Goal: Task Accomplishment & Management: Manage account settings

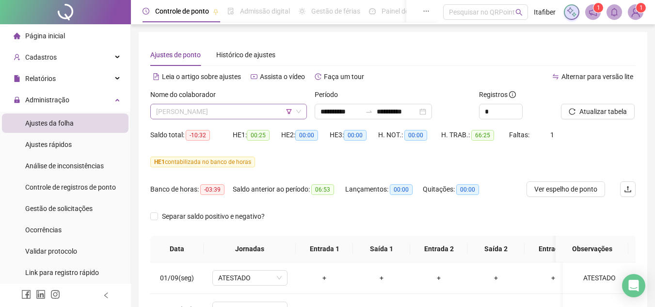
click at [253, 111] on span "[PERSON_NAME]" at bounding box center [228, 111] width 145 height 15
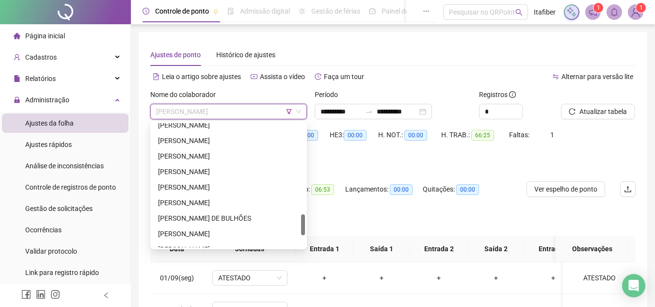
scroll to position [582, 0]
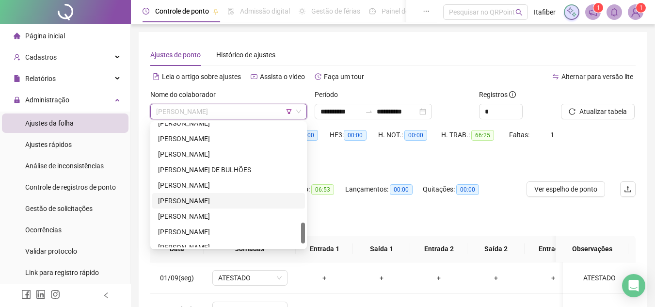
click at [223, 202] on div "[PERSON_NAME]" at bounding box center [228, 200] width 141 height 11
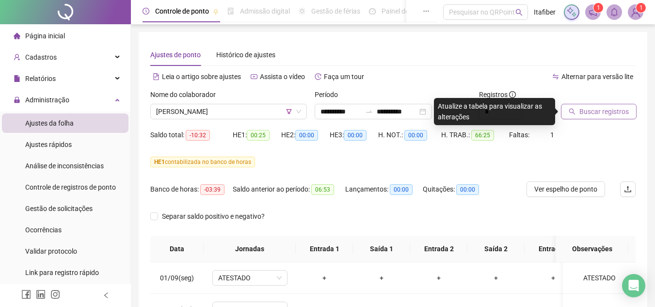
click at [605, 111] on span "Buscar registros" at bounding box center [603, 111] width 49 height 11
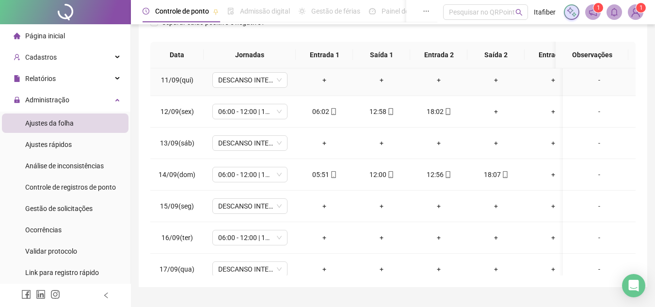
scroll to position [368, 0]
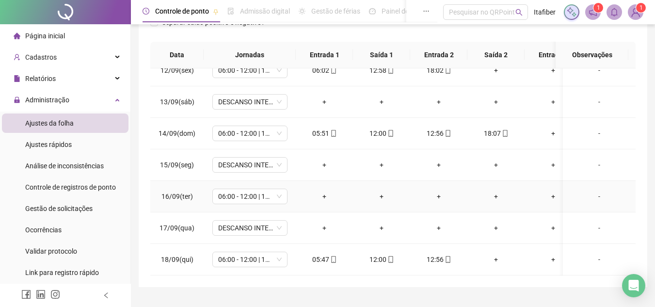
click at [592, 191] on div "-" at bounding box center [599, 196] width 57 height 11
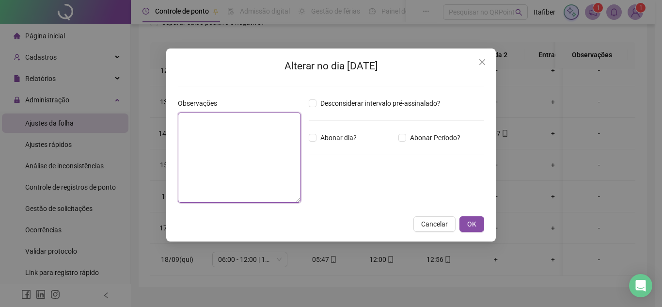
click at [251, 161] on textarea at bounding box center [239, 157] width 123 height 90
type textarea "**********"
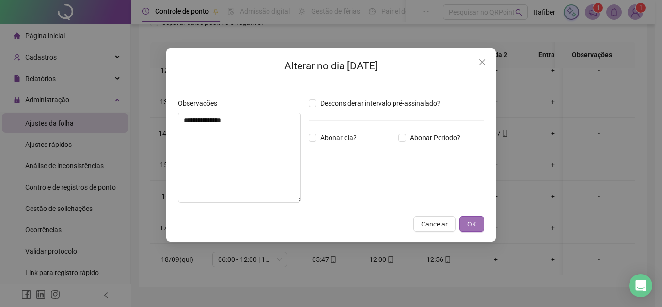
click at [479, 225] on button "OK" at bounding box center [472, 224] width 25 height 16
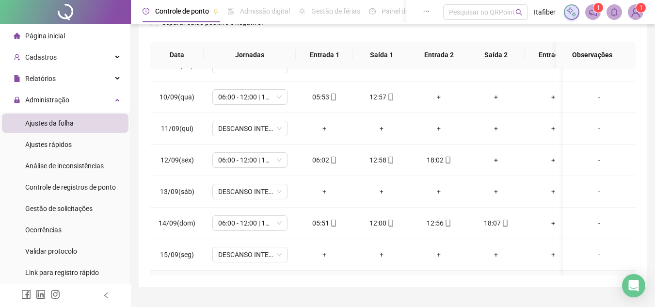
scroll to position [222, 0]
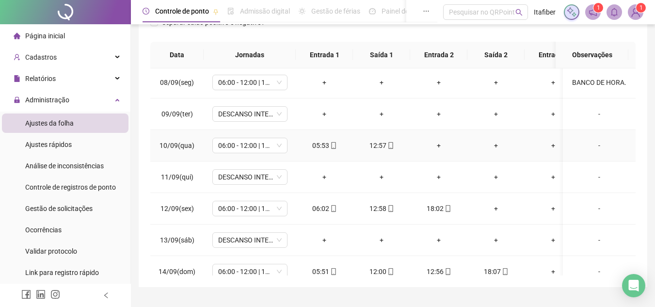
click at [437, 146] on div "+" at bounding box center [439, 145] width 42 height 11
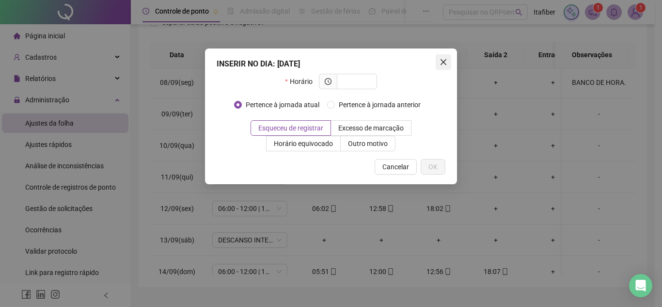
click at [442, 65] on icon "close" at bounding box center [444, 62] width 8 height 8
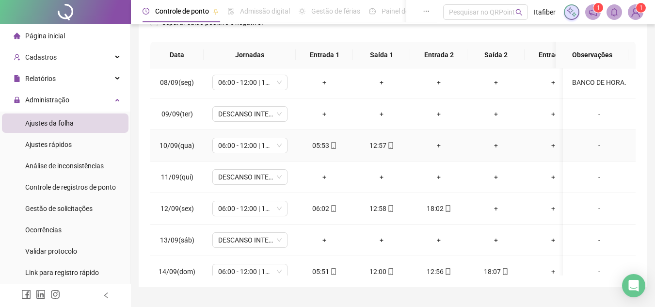
click at [438, 147] on div "+" at bounding box center [439, 145] width 42 height 11
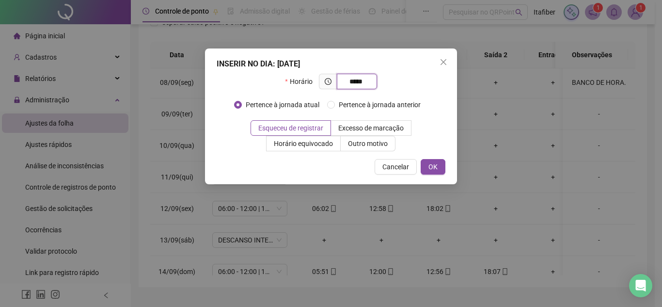
type input "*****"
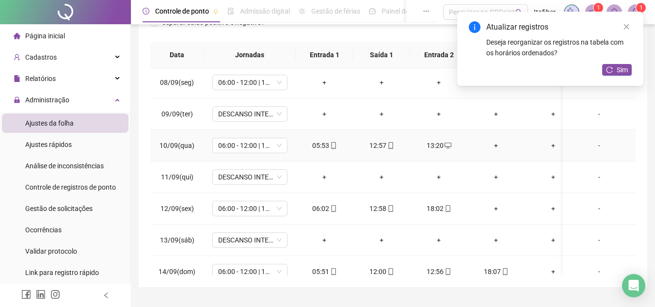
click at [447, 146] on icon "desktop" at bounding box center [448, 145] width 7 height 7
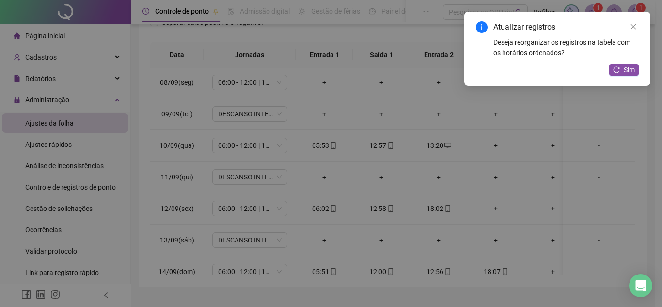
type input "**********"
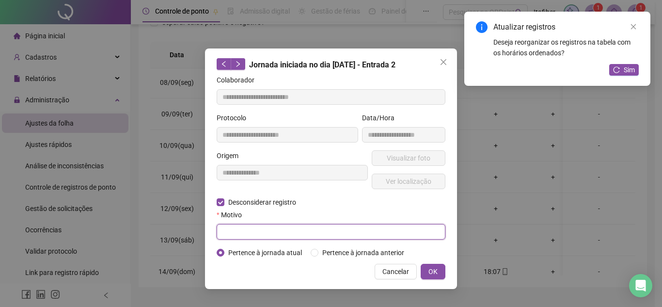
click at [261, 227] on input "text" at bounding box center [331, 232] width 229 height 16
type input "*****"
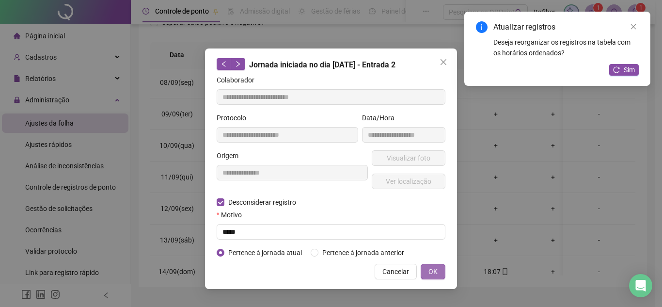
click at [431, 268] on span "OK" at bounding box center [433, 271] width 9 height 11
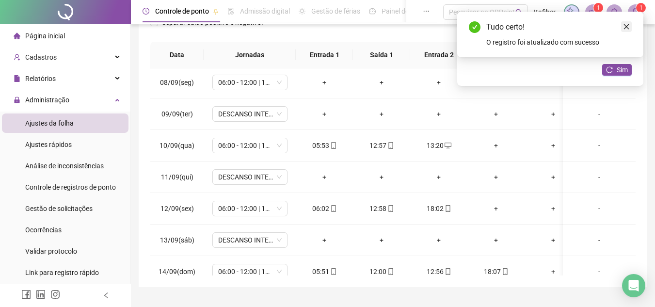
click at [626, 25] on icon "close" at bounding box center [626, 26] width 7 height 7
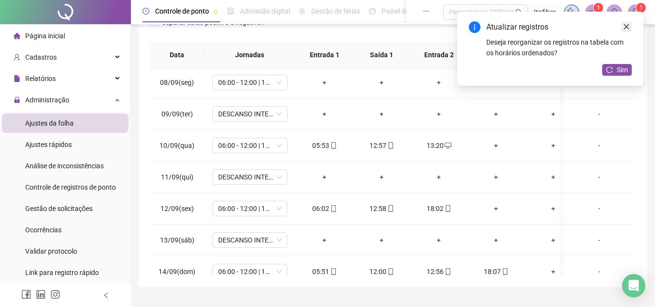
click at [629, 26] on icon "close" at bounding box center [626, 26] width 7 height 7
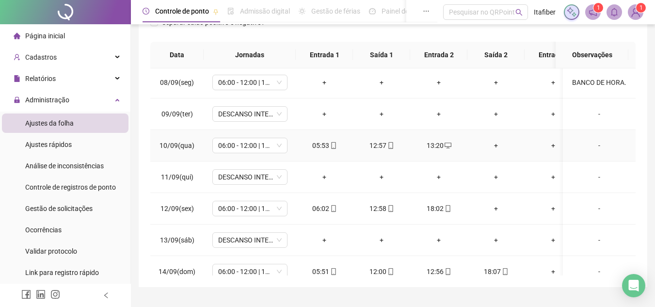
click at [448, 145] on icon "desktop" at bounding box center [448, 145] width 7 height 7
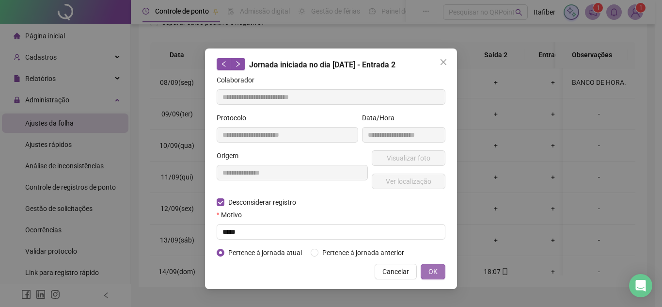
click at [434, 272] on span "OK" at bounding box center [433, 271] width 9 height 11
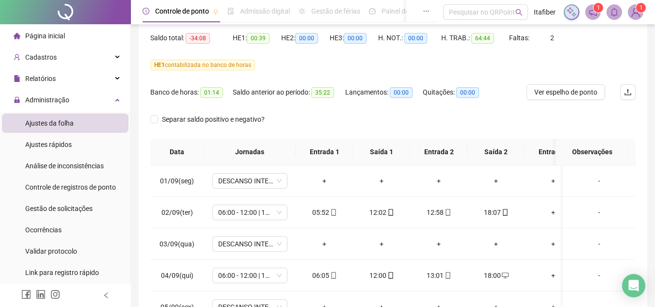
scroll to position [48, 0]
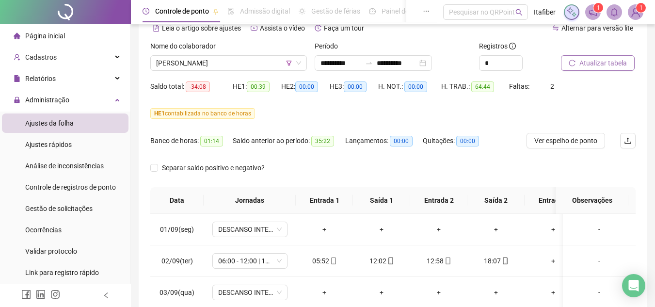
click at [596, 64] on span "Atualizar tabela" at bounding box center [603, 63] width 48 height 11
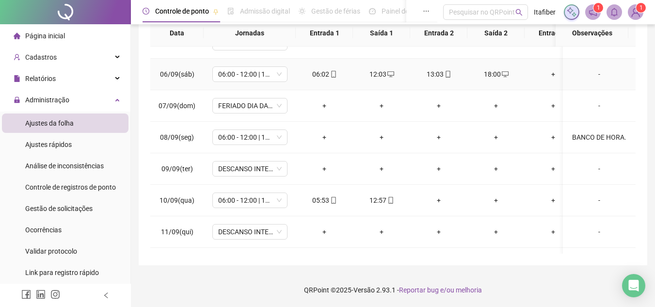
scroll to position [194, 0]
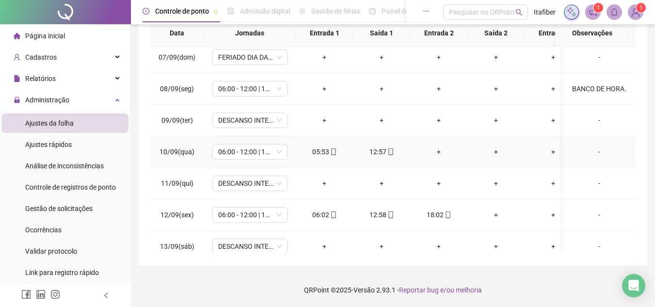
click at [437, 150] on div "+" at bounding box center [439, 151] width 42 height 11
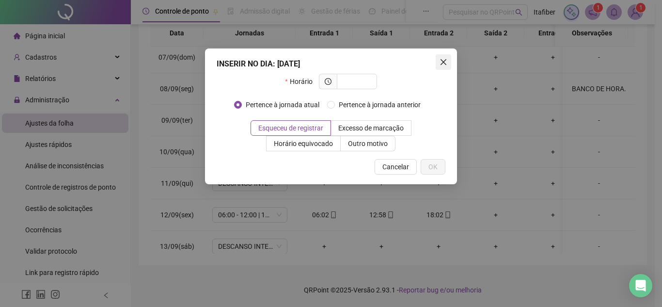
click at [444, 59] on icon "close" at bounding box center [444, 62] width 8 height 8
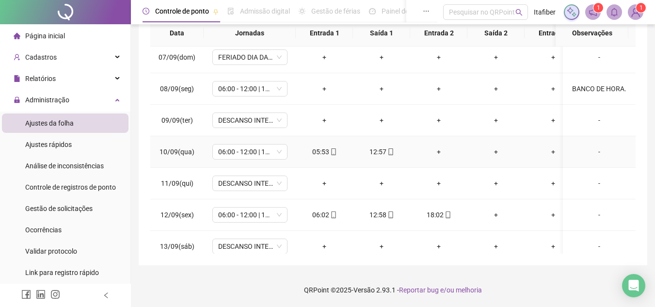
click at [439, 153] on div "+" at bounding box center [439, 151] width 42 height 11
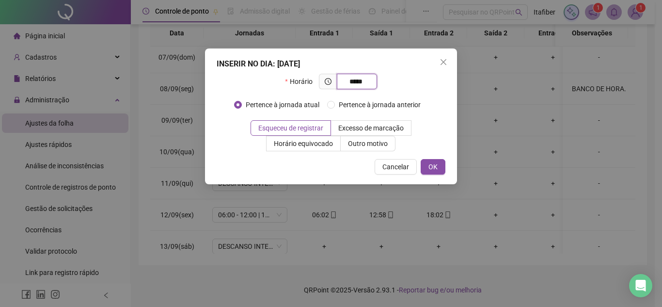
type input "*****"
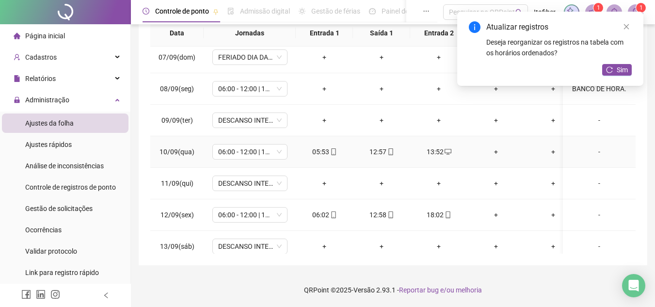
click at [493, 149] on div "+" at bounding box center [496, 151] width 42 height 11
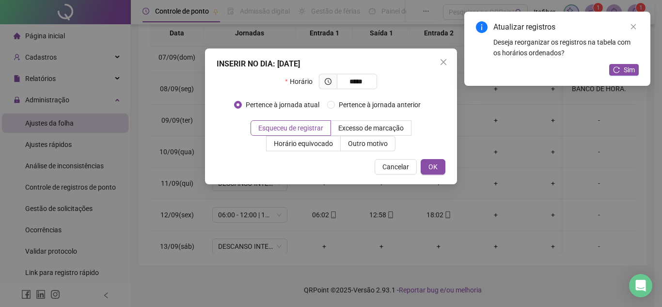
type input "*****"
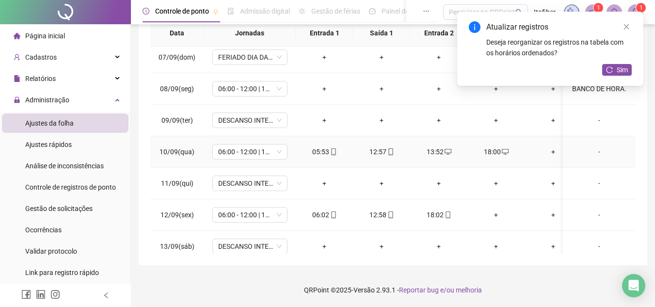
scroll to position [242, 0]
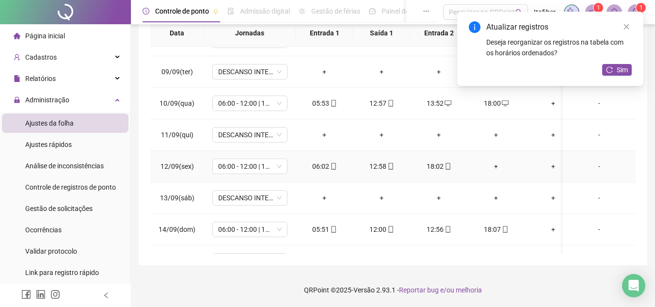
click at [494, 166] on div "+" at bounding box center [496, 166] width 42 height 11
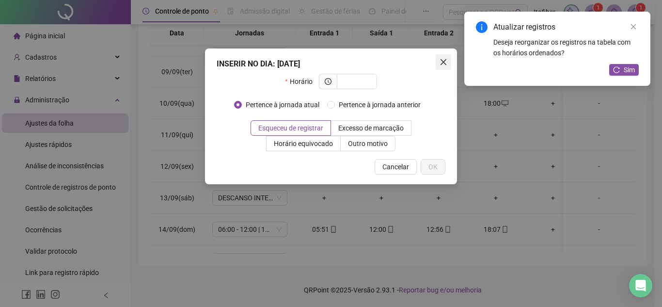
click at [440, 58] on button "Close" at bounding box center [444, 62] width 16 height 16
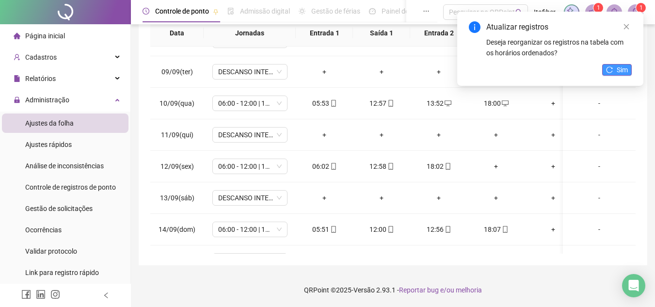
click at [606, 69] on button "Sim" at bounding box center [617, 70] width 30 height 12
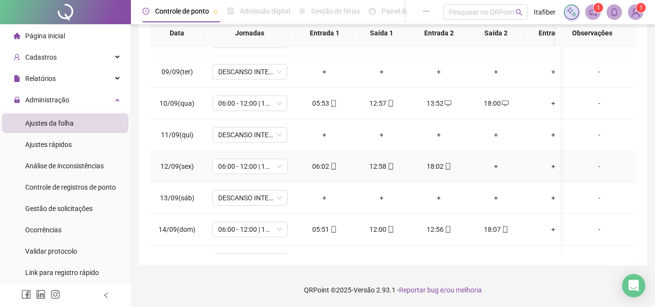
click at [496, 164] on div "+" at bounding box center [496, 166] width 42 height 11
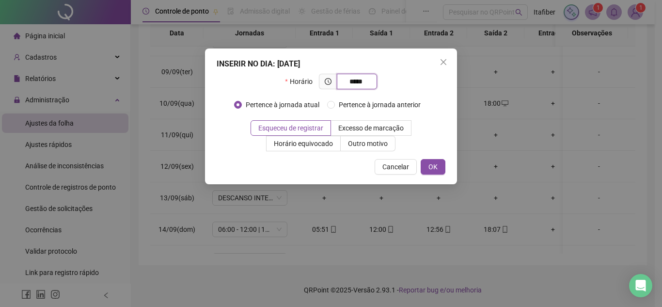
type input "*****"
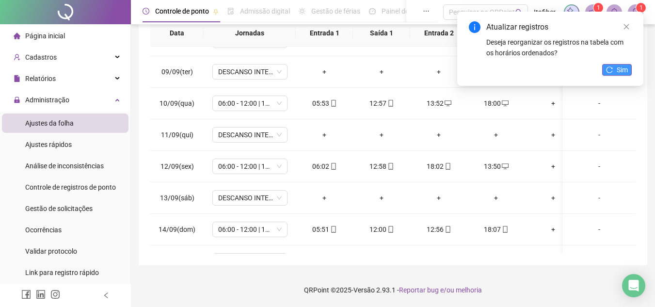
click at [604, 69] on button "Sim" at bounding box center [617, 70] width 30 height 12
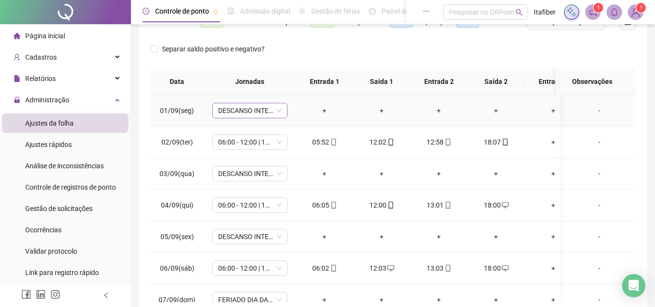
scroll to position [0, 0]
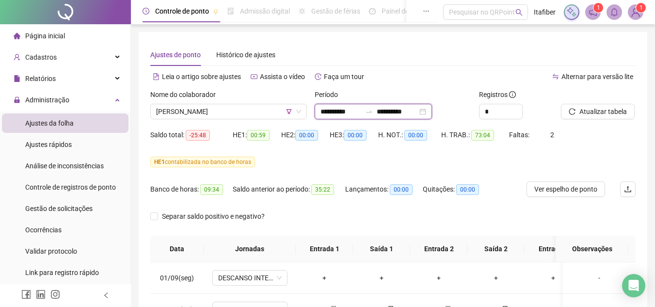
click at [352, 109] on input "**********" at bounding box center [340, 111] width 41 height 11
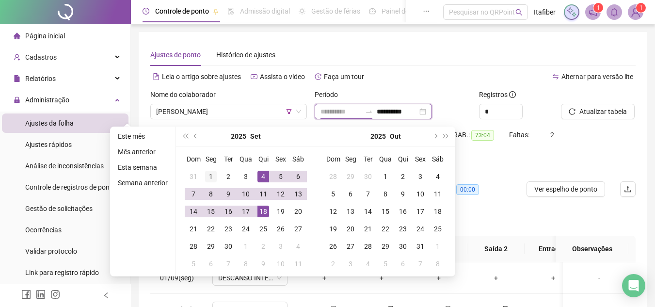
type input "**********"
click at [213, 169] on td "1" at bounding box center [210, 176] width 17 height 17
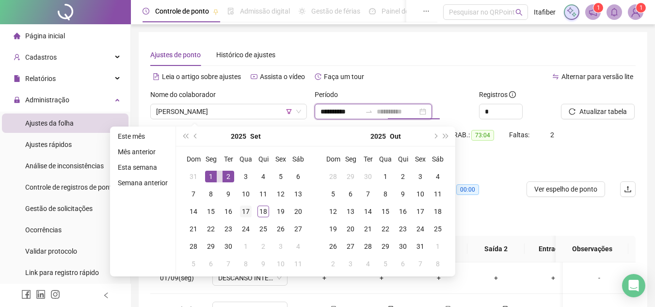
type input "**********"
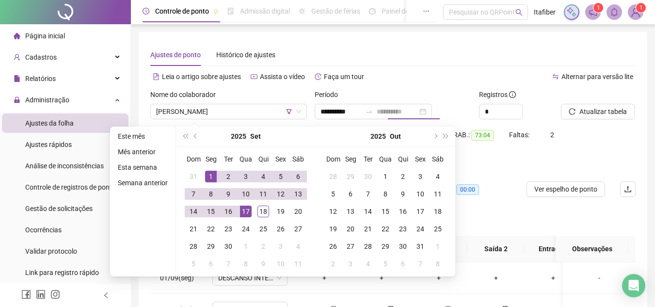
click at [246, 208] on div "17" at bounding box center [246, 212] width 12 height 12
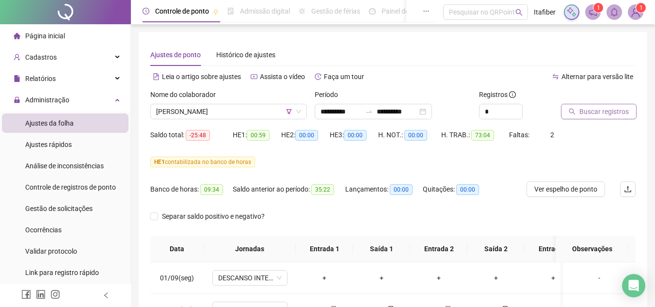
click at [586, 113] on span "Buscar registros" at bounding box center [603, 111] width 49 height 11
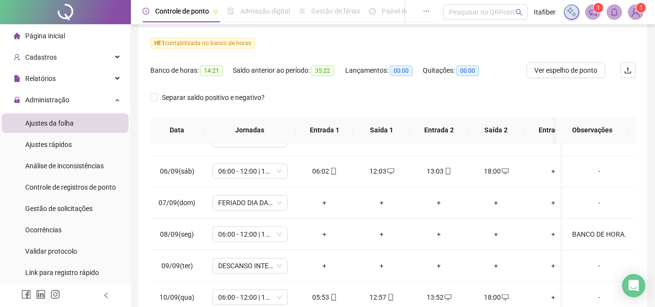
scroll to position [70, 0]
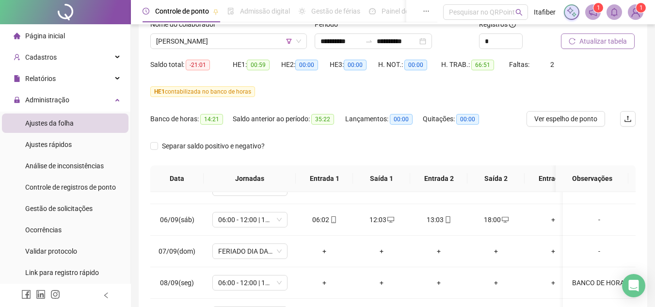
click at [586, 43] on span "Atualizar tabela" at bounding box center [603, 41] width 48 height 11
click at [552, 117] on span "Ver espelho de ponto" at bounding box center [565, 118] width 63 height 11
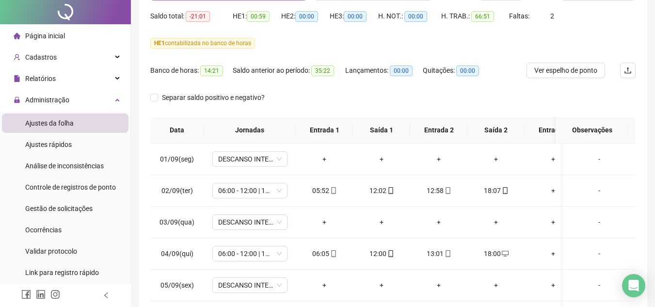
scroll to position [0, 0]
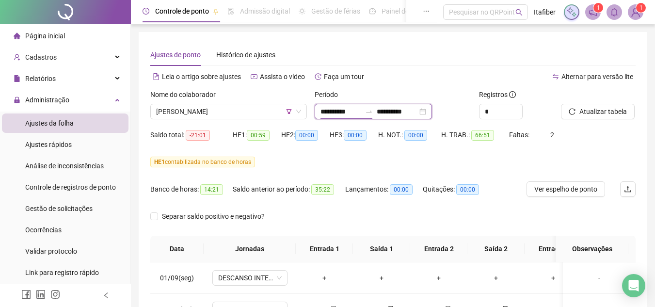
click at [324, 113] on input "**********" at bounding box center [340, 111] width 41 height 11
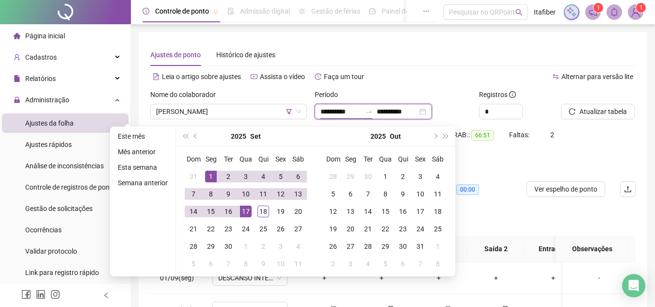
type input "**********"
click at [202, 175] on td "1" at bounding box center [210, 176] width 17 height 17
type input "**********"
click at [261, 208] on div "18" at bounding box center [263, 212] width 12 height 12
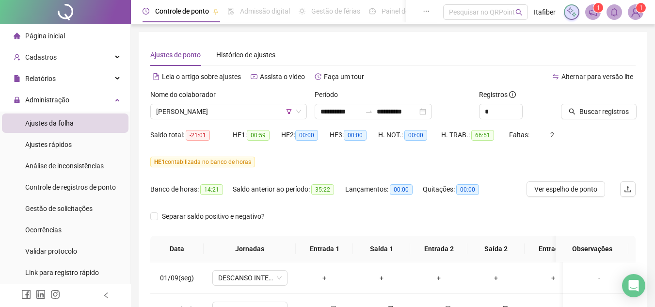
click at [607, 103] on div at bounding box center [586, 96] width 50 height 15
click at [604, 110] on span "Buscar registros" at bounding box center [603, 111] width 49 height 11
click at [561, 104] on button "Atualizar tabela" at bounding box center [598, 112] width 74 height 16
click at [246, 111] on span "[PERSON_NAME]" at bounding box center [228, 111] width 145 height 15
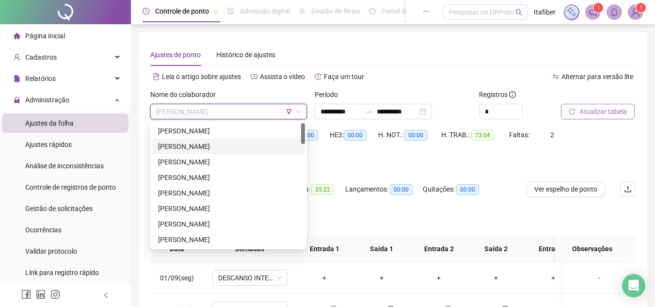
scroll to position [48, 0]
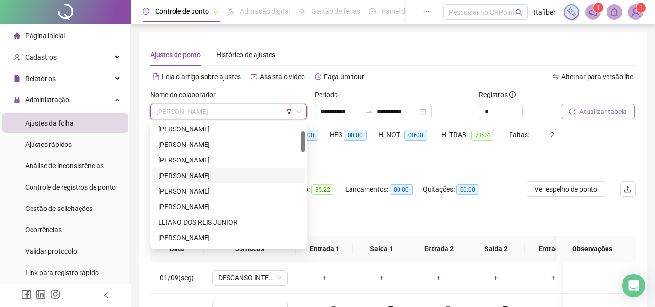
click at [215, 171] on div "[PERSON_NAME]" at bounding box center [228, 175] width 141 height 11
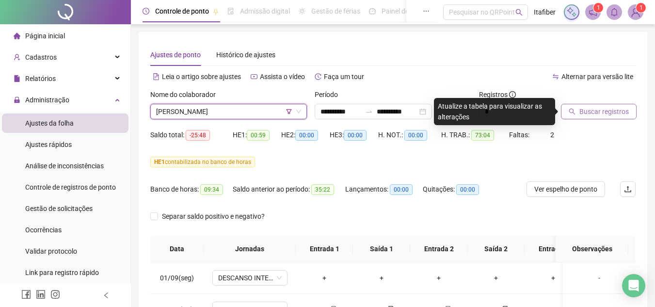
click at [599, 112] on span "Buscar registros" at bounding box center [603, 111] width 49 height 11
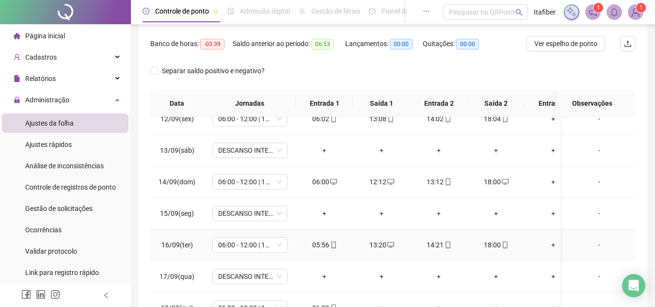
scroll to position [216, 0]
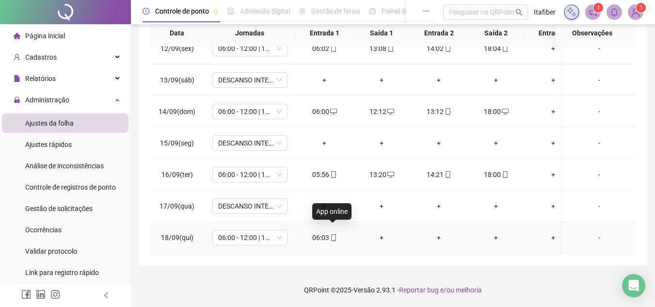
click at [333, 234] on icon "mobile" at bounding box center [333, 237] width 7 height 7
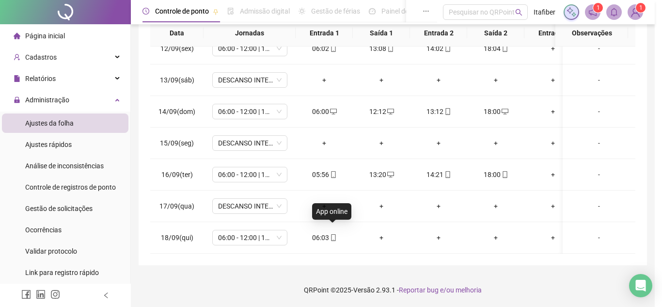
type input "**********"
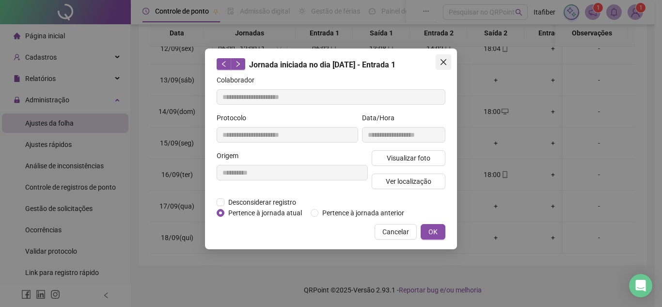
click at [440, 59] on icon "close" at bounding box center [444, 62] width 8 height 8
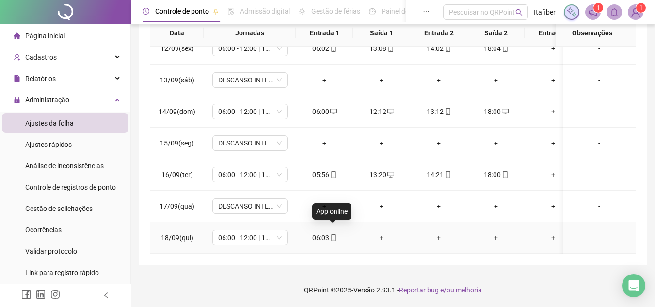
click at [333, 234] on icon "mobile" at bounding box center [333, 237] width 7 height 7
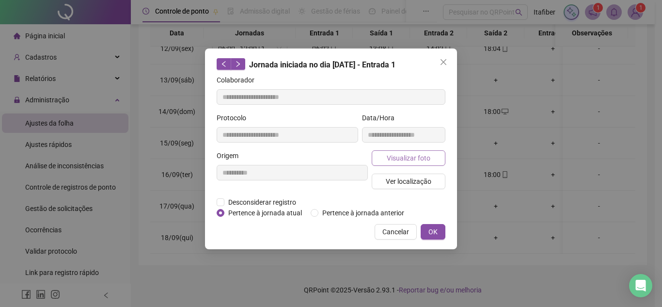
click at [417, 161] on span "Visualizar foto" at bounding box center [409, 158] width 44 height 11
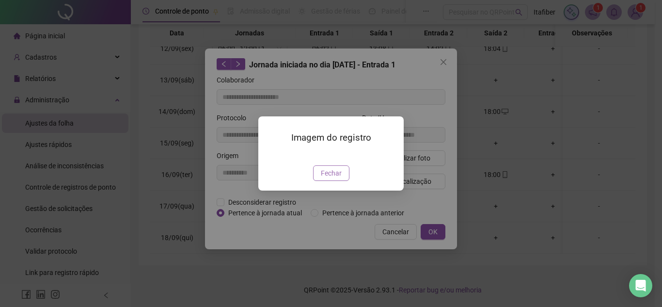
click at [334, 178] on span "Fechar" at bounding box center [331, 173] width 21 height 11
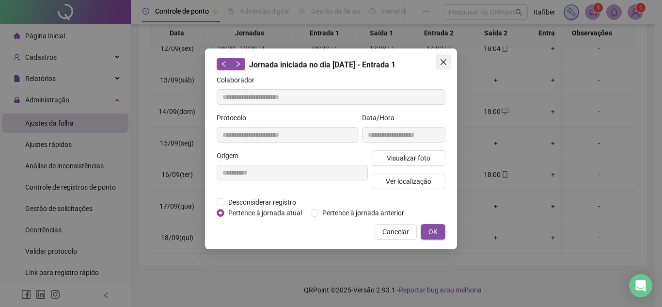
click at [444, 64] on icon "close" at bounding box center [444, 62] width 8 height 8
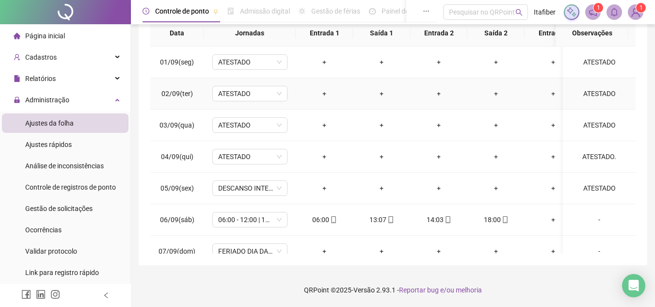
scroll to position [22, 0]
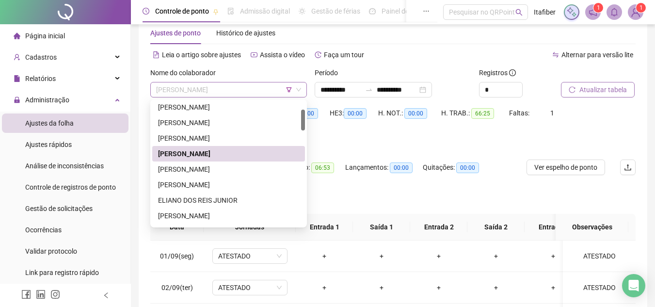
click at [250, 96] on span "[PERSON_NAME]" at bounding box center [228, 89] width 145 height 15
click at [236, 167] on div "[PERSON_NAME]" at bounding box center [228, 169] width 141 height 11
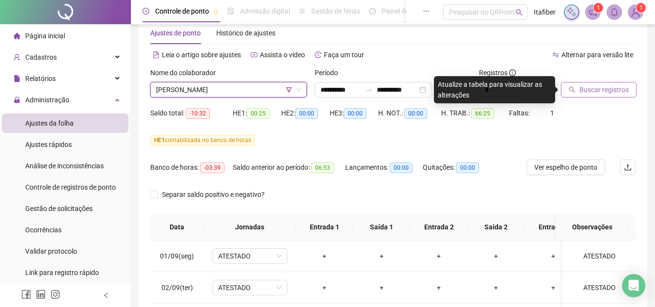
click at [608, 86] on span "Buscar registros" at bounding box center [603, 89] width 49 height 11
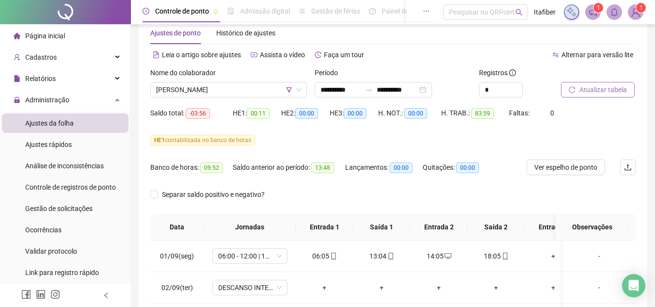
scroll to position [0, 0]
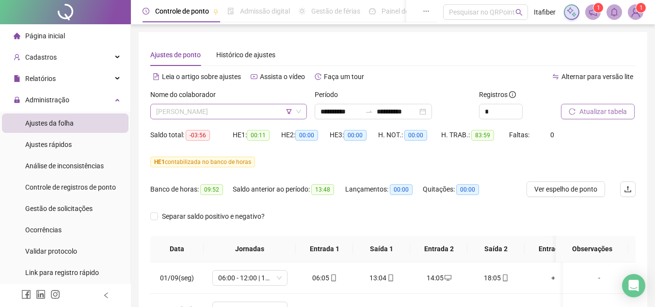
click at [235, 116] on span "[PERSON_NAME]" at bounding box center [228, 111] width 145 height 15
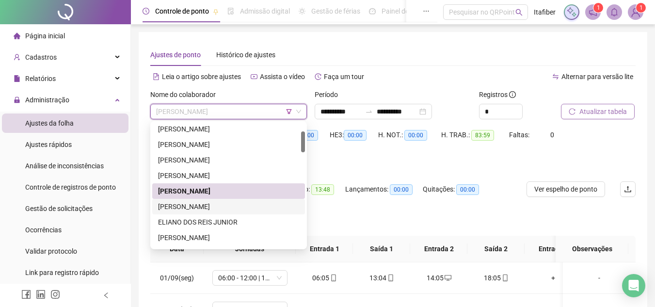
click at [241, 202] on div "[PERSON_NAME]" at bounding box center [228, 206] width 141 height 11
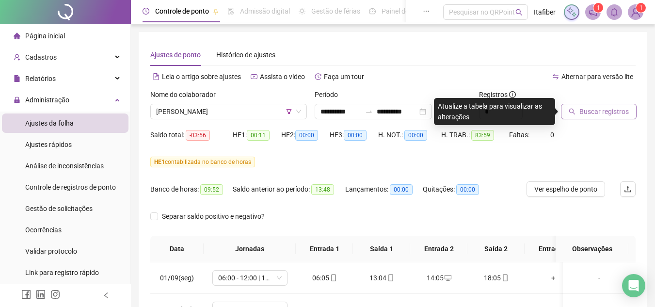
click at [576, 115] on button "Buscar registros" at bounding box center [599, 112] width 76 height 16
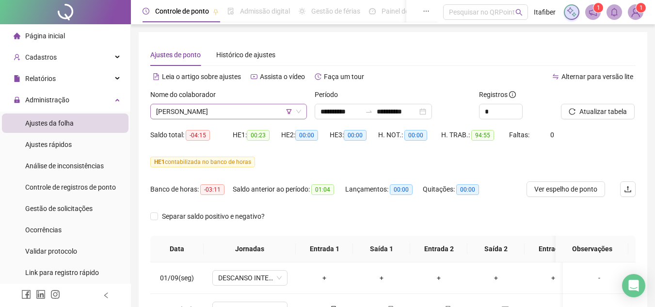
click at [267, 112] on span "[PERSON_NAME]" at bounding box center [228, 111] width 145 height 15
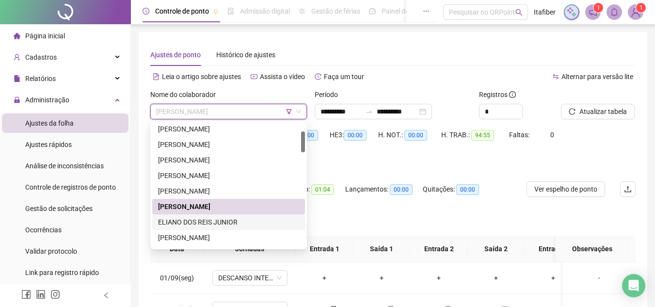
click at [229, 220] on div "ELIANO DOS REIS JUNIOR" at bounding box center [228, 222] width 141 height 11
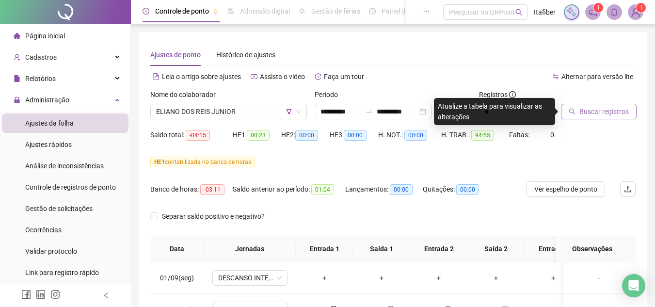
click at [588, 113] on span "Buscar registros" at bounding box center [603, 111] width 49 height 11
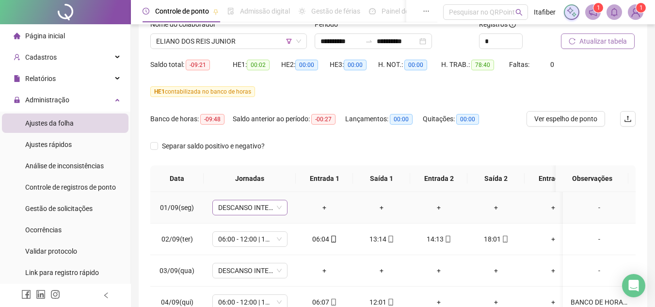
scroll to position [22, 0]
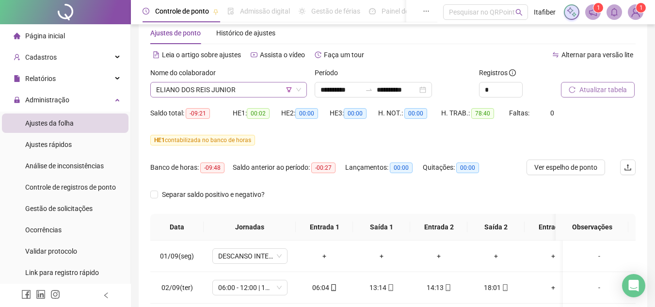
click at [259, 92] on span "ELIANO DOS REIS JUNIOR" at bounding box center [228, 89] width 145 height 15
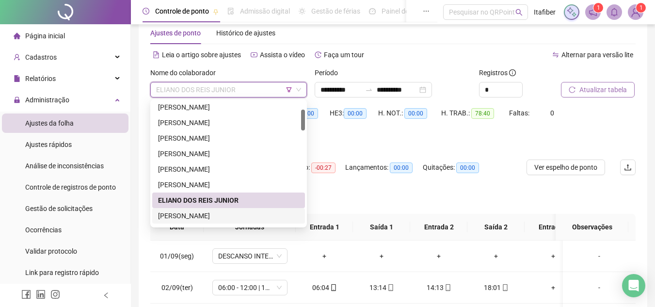
click at [258, 215] on div "[PERSON_NAME]" at bounding box center [228, 215] width 141 height 11
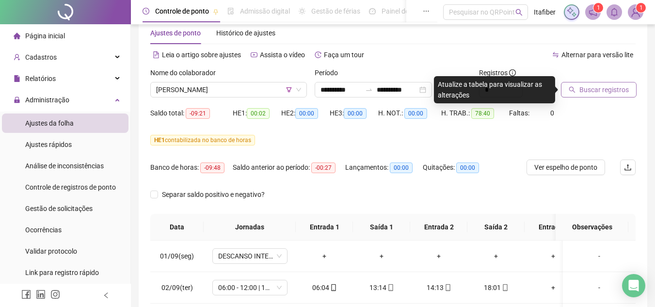
click at [571, 90] on icon "search" at bounding box center [572, 89] width 7 height 7
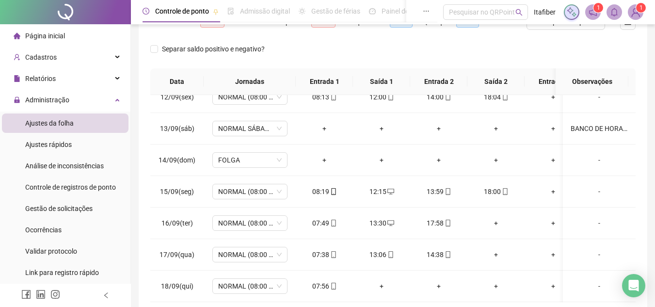
scroll to position [0, 0]
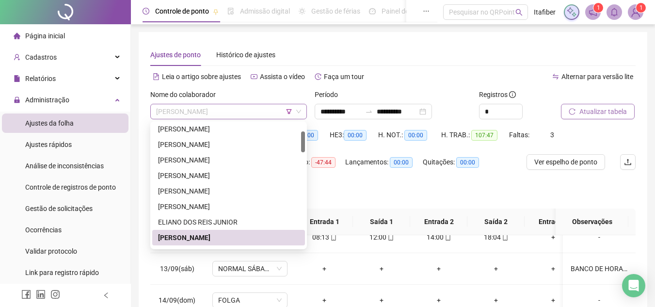
click at [245, 112] on span "[PERSON_NAME]" at bounding box center [228, 111] width 145 height 15
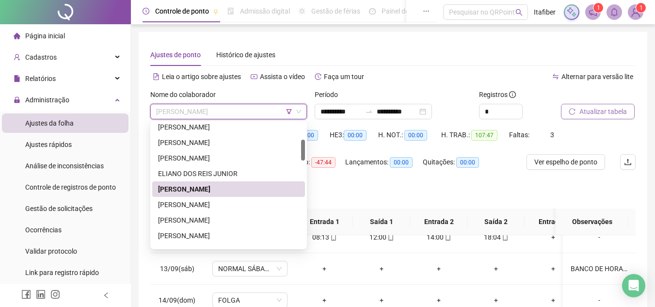
scroll to position [145, 0]
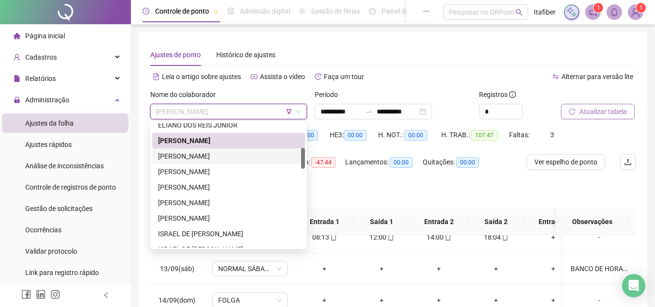
click at [218, 158] on div "[PERSON_NAME]" at bounding box center [228, 156] width 141 height 11
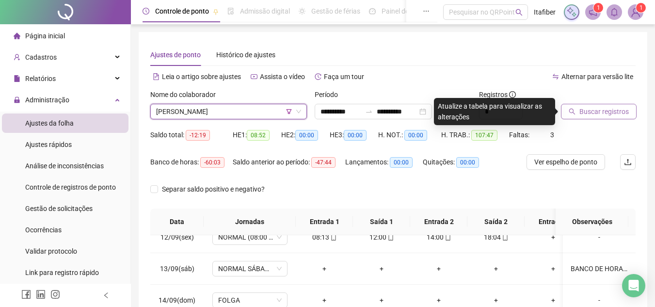
click at [589, 112] on span "Buscar registros" at bounding box center [603, 111] width 49 height 11
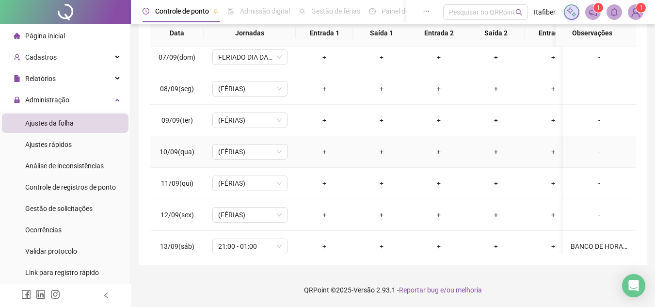
scroll to position [368, 0]
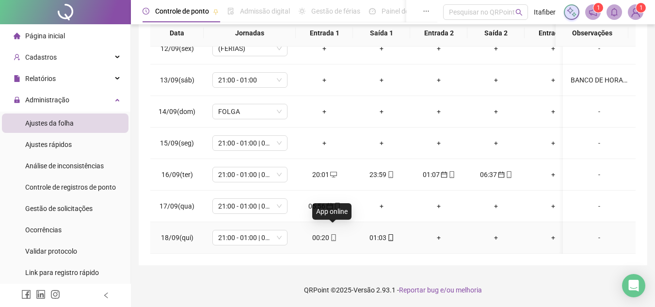
click at [333, 234] on icon "mobile" at bounding box center [333, 237] width 7 height 7
type input "**********"
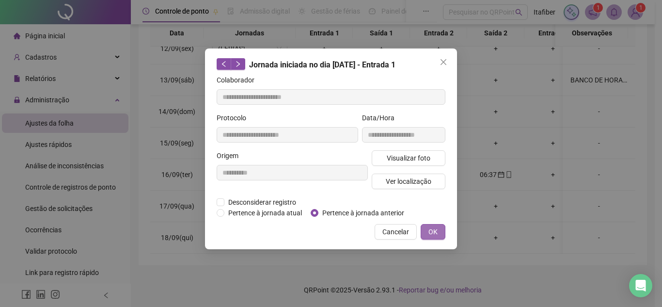
click at [426, 227] on button "OK" at bounding box center [433, 232] width 25 height 16
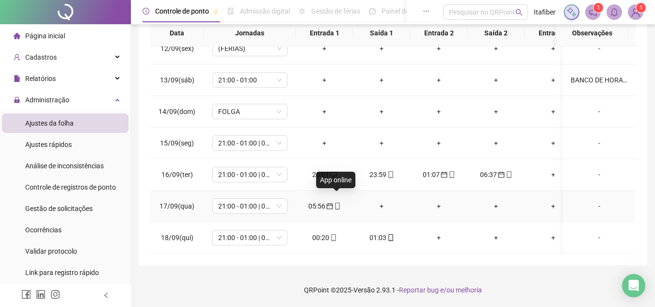
click at [336, 203] on icon "mobile" at bounding box center [337, 206] width 7 height 7
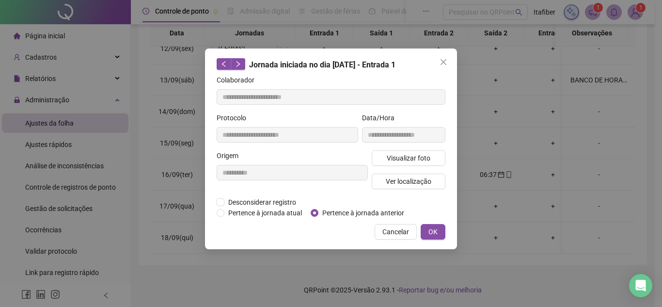
type input "**********"
click at [406, 164] on button "Visualizar foto" at bounding box center [409, 158] width 74 height 16
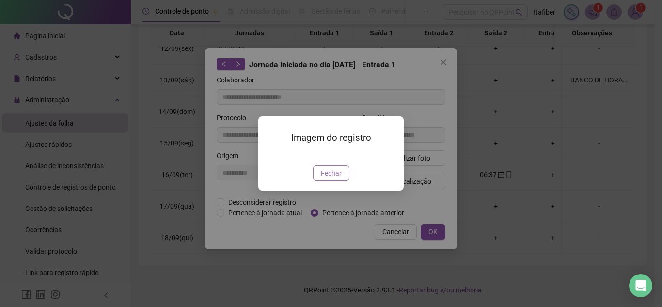
click at [334, 178] on span "Fechar" at bounding box center [331, 173] width 21 height 11
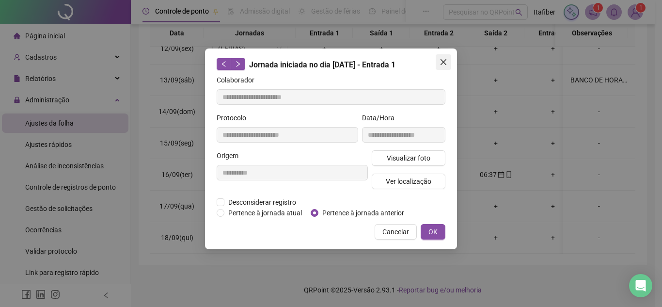
click at [437, 59] on span "Close" at bounding box center [444, 62] width 16 height 8
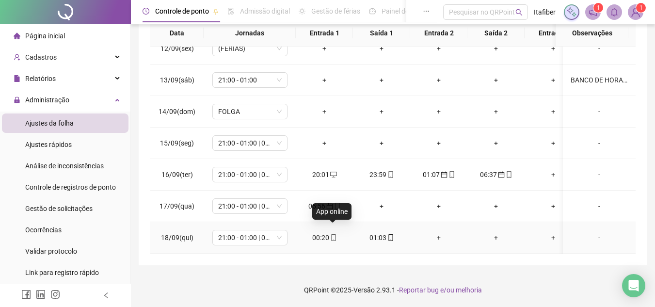
click at [334, 234] on icon "mobile" at bounding box center [333, 237] width 7 height 7
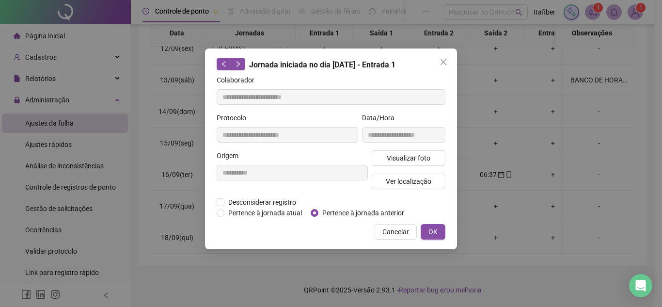
type input "**********"
click at [438, 230] on button "OK" at bounding box center [433, 232] width 25 height 16
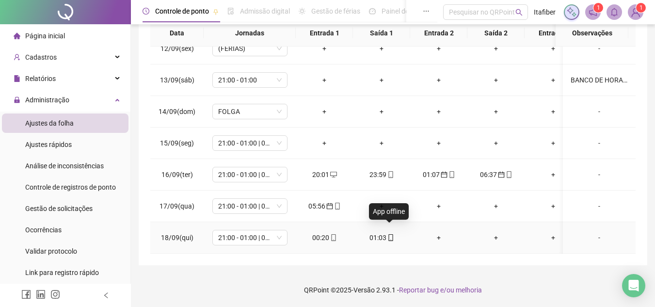
click at [387, 234] on icon "mobile" at bounding box center [390, 237] width 7 height 7
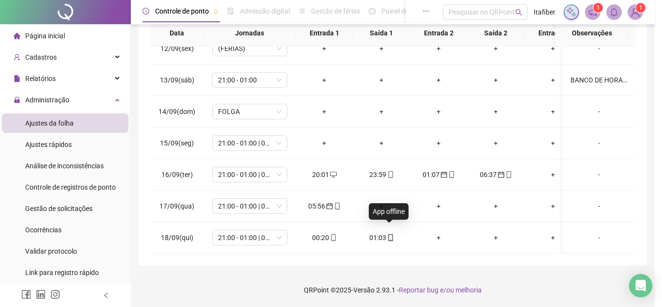
type input "**********"
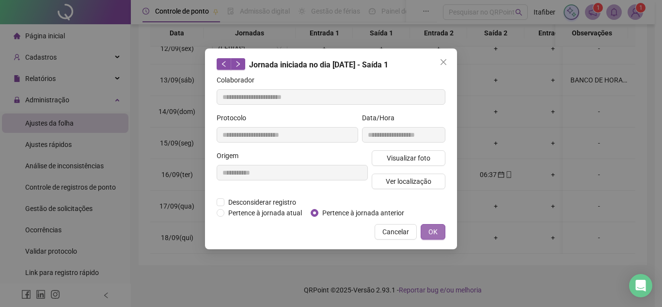
click at [437, 231] on span "OK" at bounding box center [433, 231] width 9 height 11
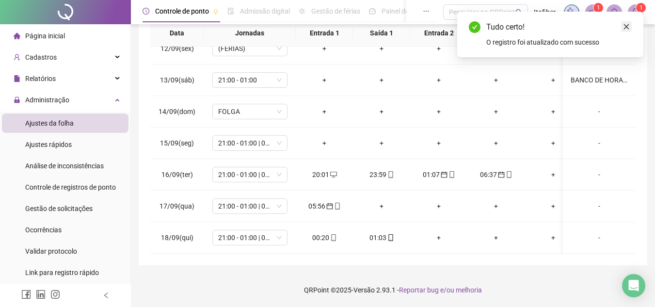
click at [629, 25] on icon "close" at bounding box center [626, 26] width 7 height 7
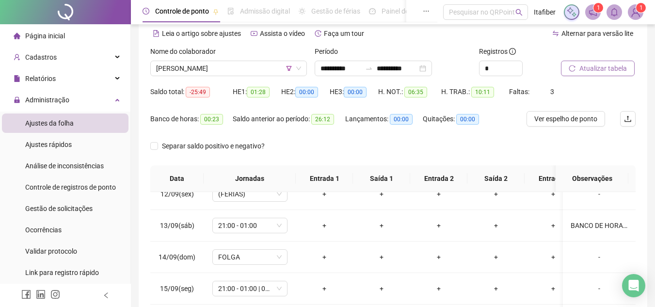
scroll to position [0, 0]
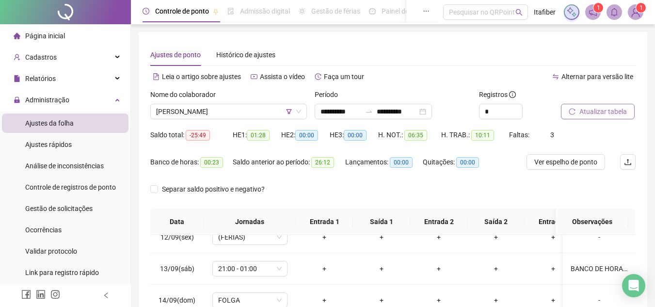
click at [602, 112] on span "Atualizar tabela" at bounding box center [603, 111] width 48 height 11
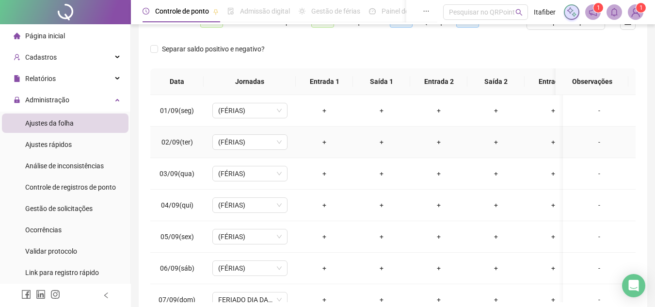
scroll to position [43, 0]
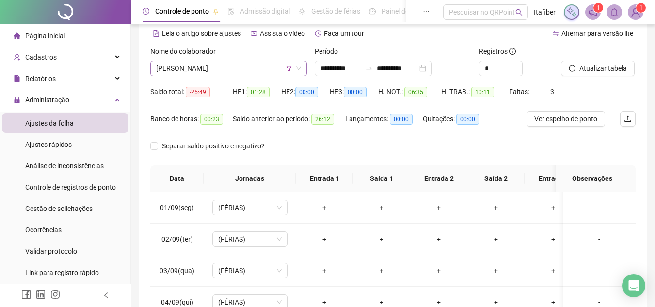
click at [244, 70] on span "[PERSON_NAME]" at bounding box center [228, 68] width 145 height 15
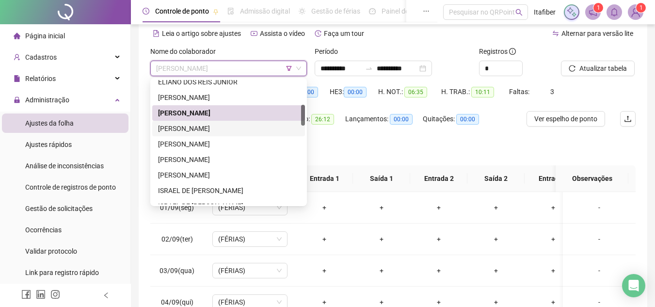
click at [226, 131] on div "[PERSON_NAME]" at bounding box center [228, 128] width 141 height 11
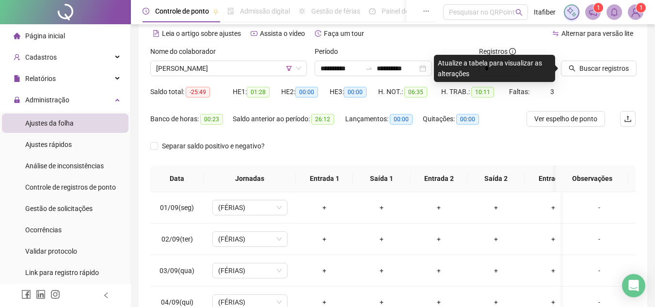
click at [571, 68] on icon "search" at bounding box center [572, 68] width 7 height 7
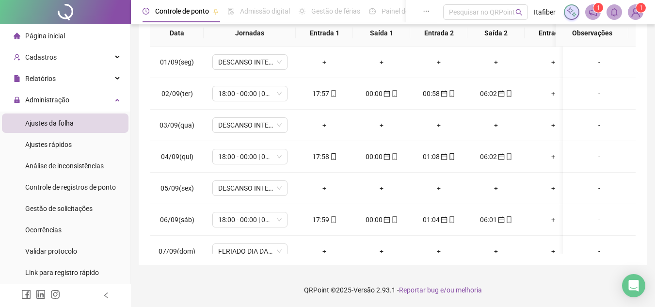
scroll to position [70, 0]
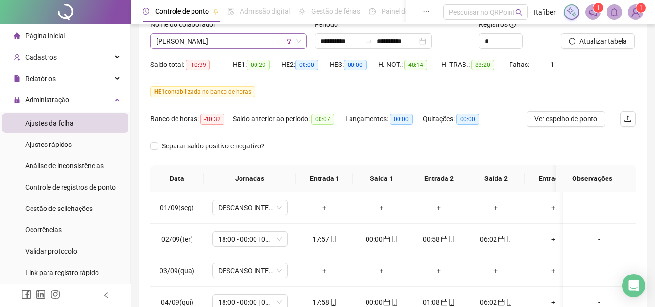
click at [273, 44] on span "[PERSON_NAME]" at bounding box center [228, 41] width 145 height 15
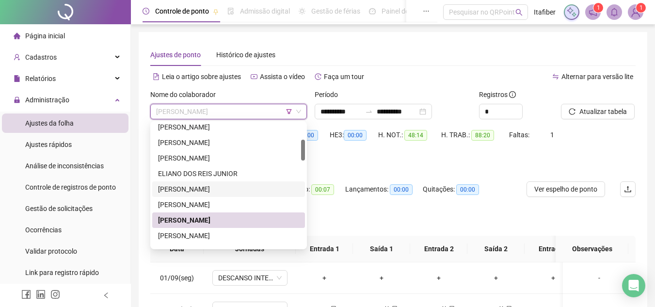
scroll to position [194, 0]
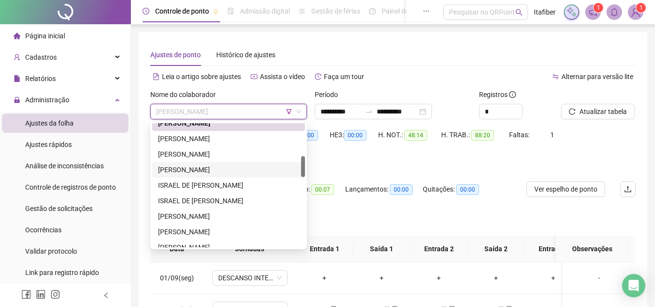
click at [211, 166] on div "[PERSON_NAME]" at bounding box center [228, 169] width 141 height 11
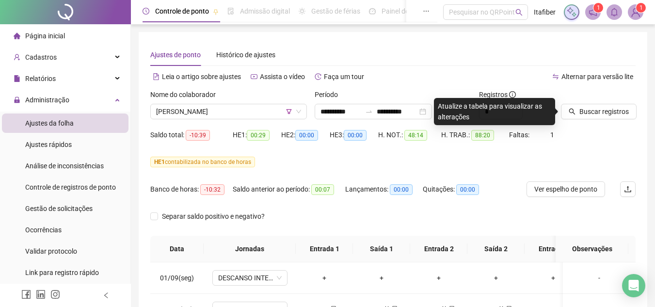
click at [571, 111] on icon "search" at bounding box center [572, 111] width 7 height 7
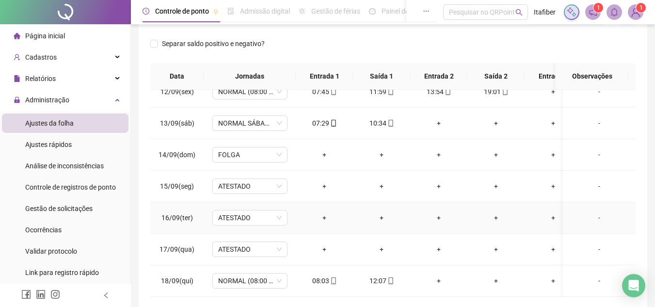
scroll to position [189, 0]
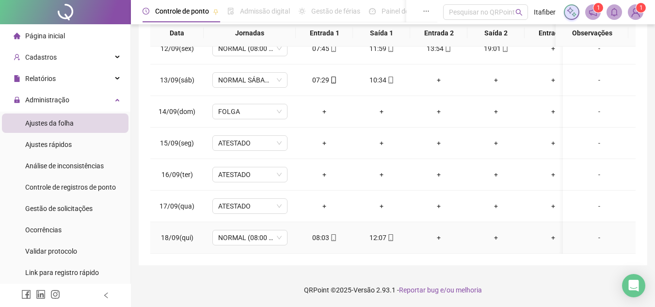
click at [439, 232] on div "+" at bounding box center [439, 237] width 42 height 11
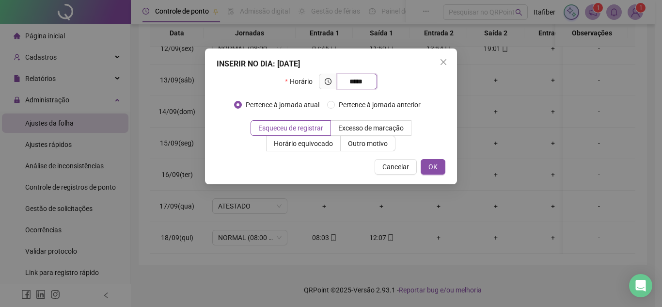
type input "*****"
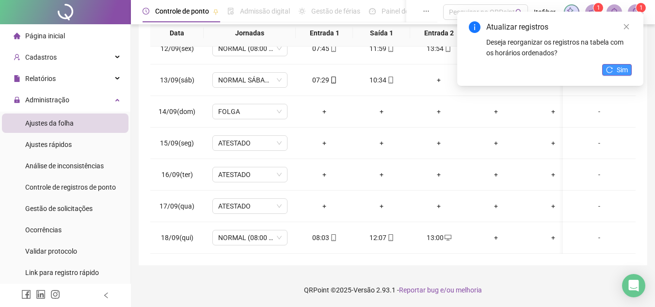
click at [619, 68] on span "Sim" at bounding box center [622, 69] width 11 height 11
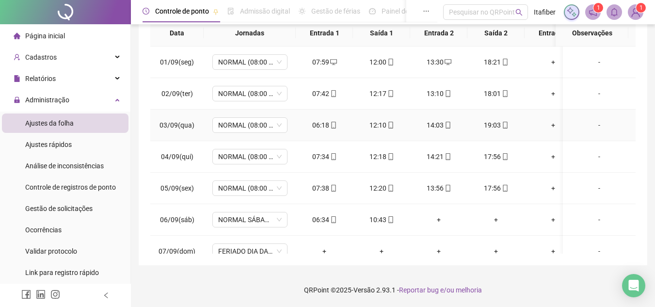
scroll to position [43, 0]
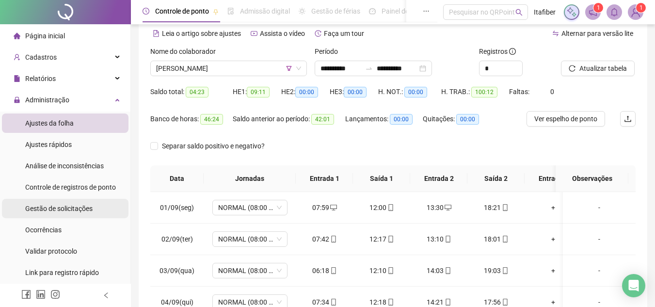
click at [81, 210] on span "Gestão de solicitações" at bounding box center [58, 209] width 67 height 8
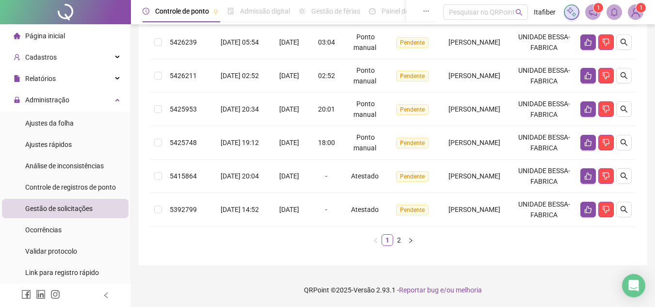
scroll to position [469, 0]
click at [586, 139] on icon "like" at bounding box center [588, 143] width 8 height 8
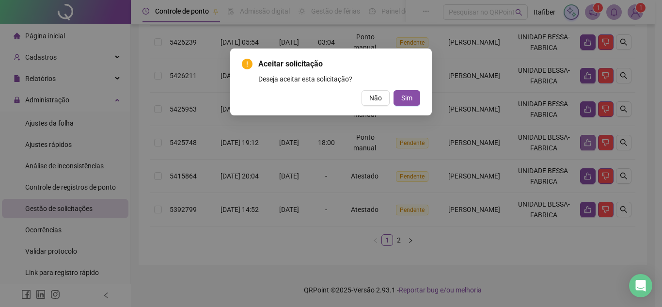
click at [394, 90] on button "Sim" at bounding box center [407, 98] width 27 height 16
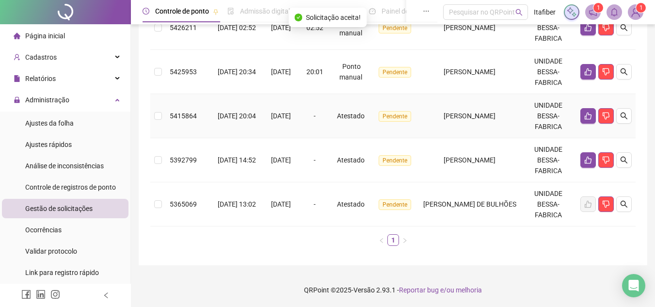
scroll to position [421, 0]
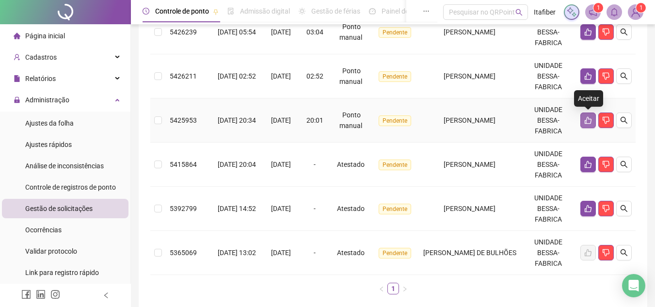
click at [583, 118] on button "button" at bounding box center [588, 120] width 16 height 16
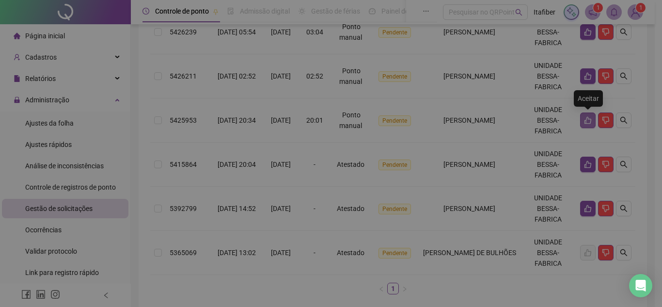
click at [394, 90] on button "Sim" at bounding box center [407, 98] width 27 height 16
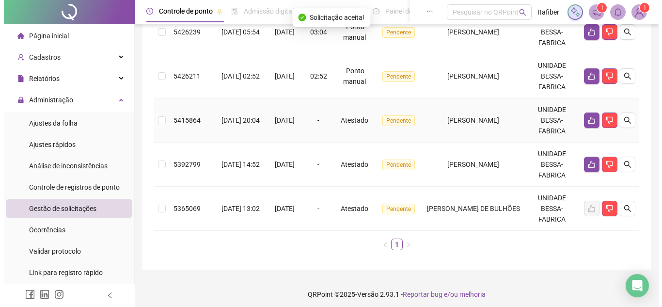
scroll to position [372, 0]
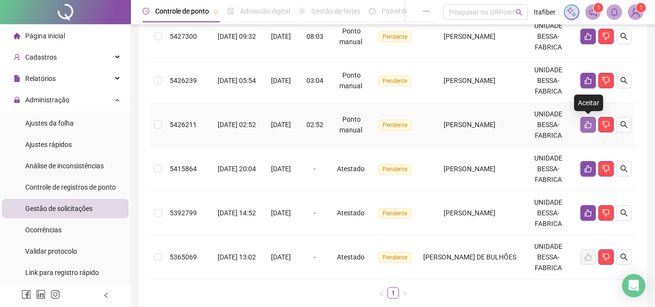
click at [583, 123] on button "button" at bounding box center [588, 125] width 16 height 16
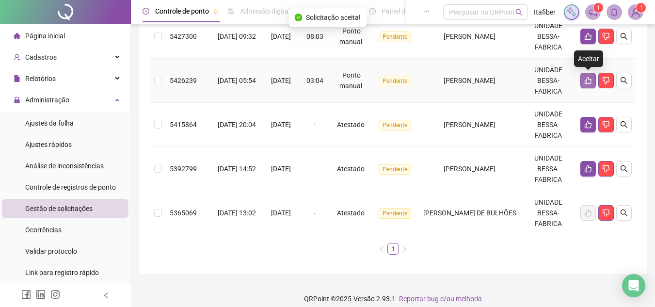
click at [585, 80] on icon "like" at bounding box center [588, 81] width 8 height 8
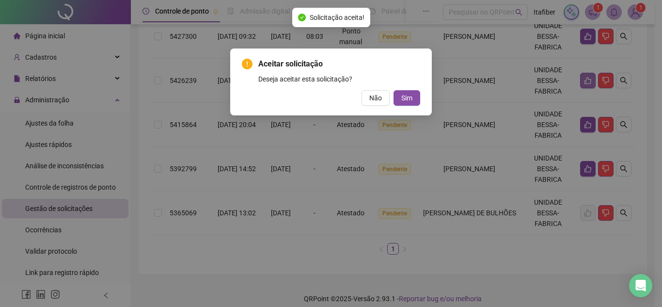
click at [394, 90] on button "Sim" at bounding box center [407, 98] width 27 height 16
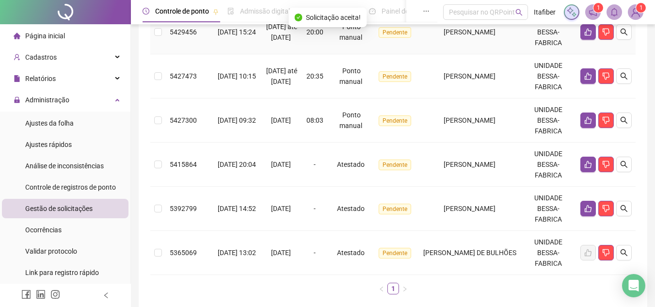
scroll to position [240, 0]
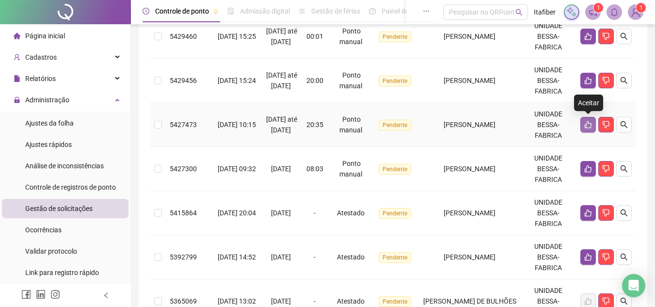
click at [585, 123] on icon "like" at bounding box center [588, 125] width 8 height 8
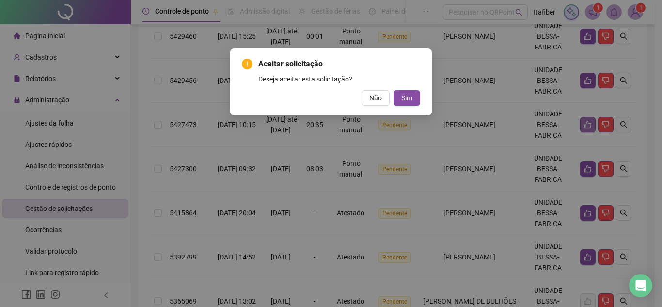
click at [394, 90] on button "Sim" at bounding box center [407, 98] width 27 height 16
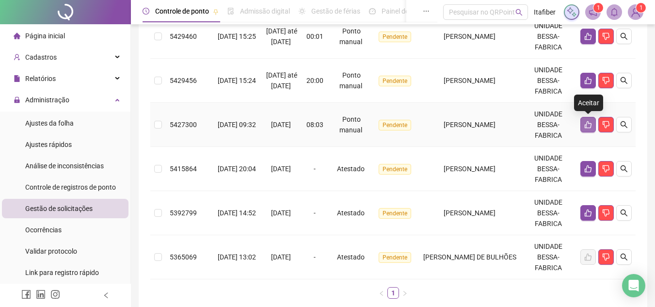
click at [585, 124] on icon "like" at bounding box center [588, 125] width 8 height 8
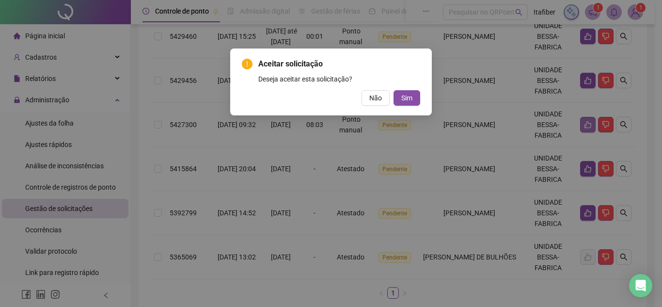
click at [394, 90] on button "Sim" at bounding box center [407, 98] width 27 height 16
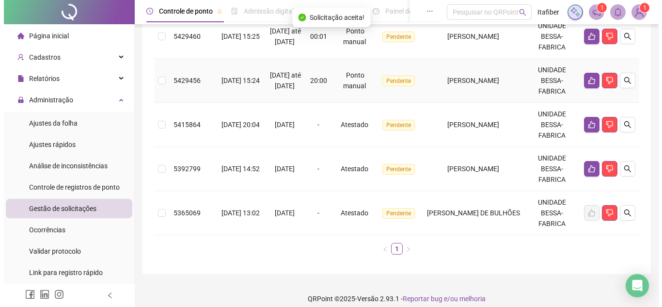
scroll to position [192, 0]
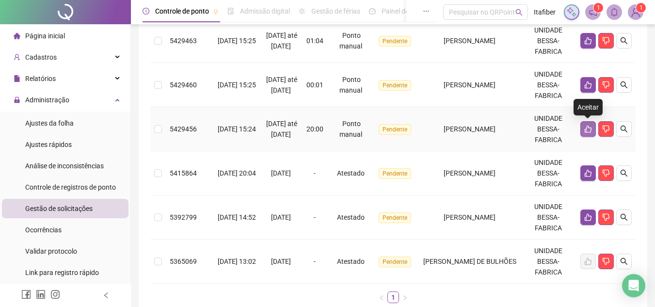
click at [584, 127] on icon "like" at bounding box center [588, 129] width 8 height 8
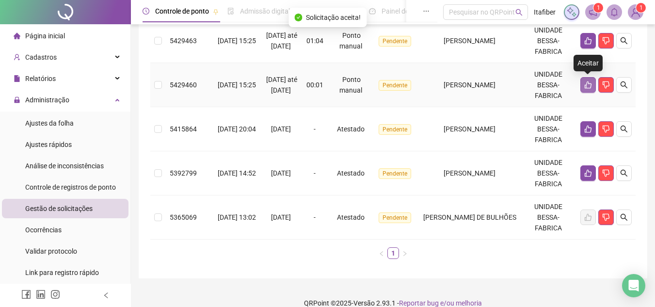
click at [587, 85] on icon "like" at bounding box center [588, 85] width 8 height 8
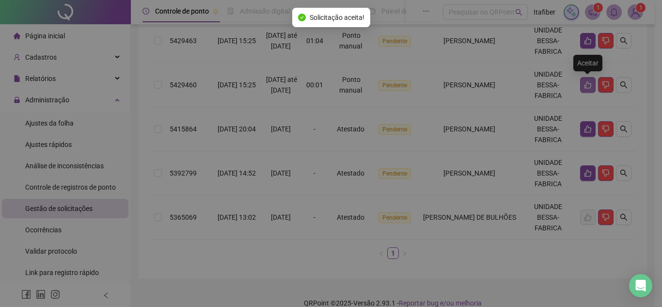
click at [394, 90] on button "Sim" at bounding box center [407, 98] width 27 height 16
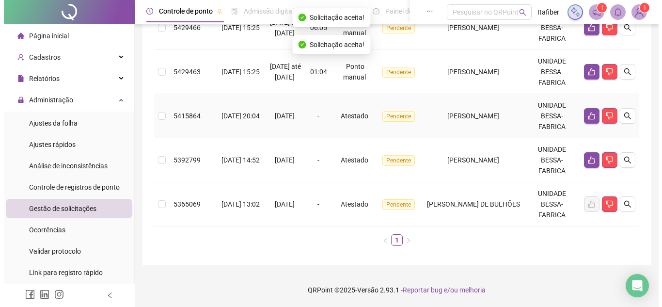
scroll to position [112, 0]
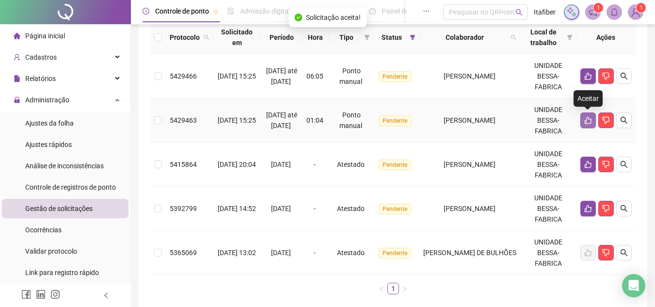
click at [588, 120] on icon "like" at bounding box center [588, 120] width 8 height 8
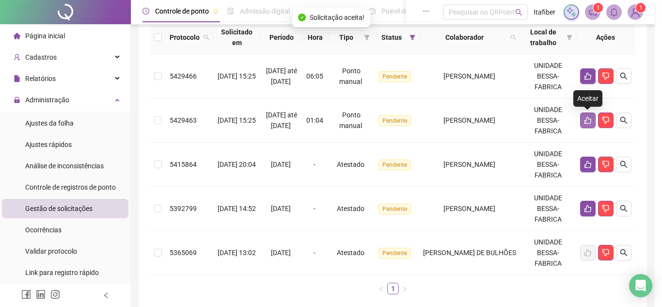
click at [394, 90] on button "Sim" at bounding box center [407, 98] width 27 height 16
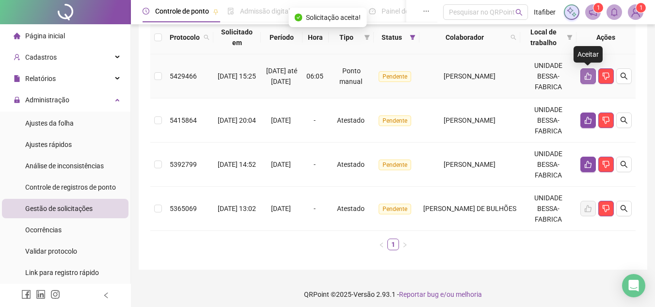
click at [585, 77] on icon "like" at bounding box center [588, 76] width 7 height 7
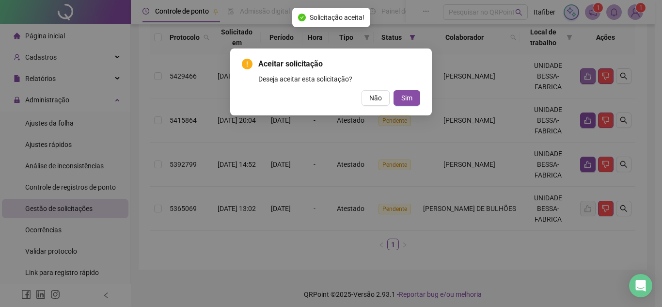
click at [394, 90] on button "Sim" at bounding box center [407, 98] width 27 height 16
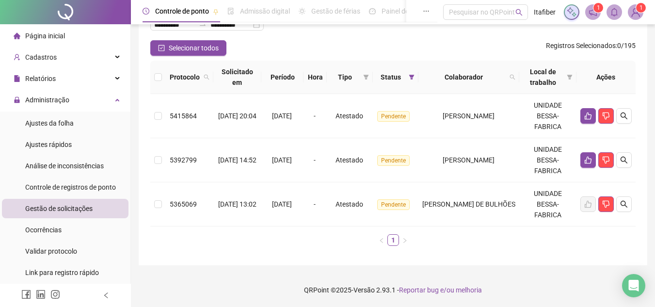
scroll to position [0, 0]
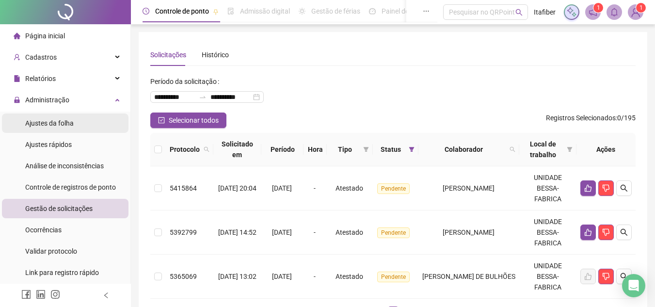
click at [63, 121] on span "Ajustes da folha" at bounding box center [49, 123] width 48 height 8
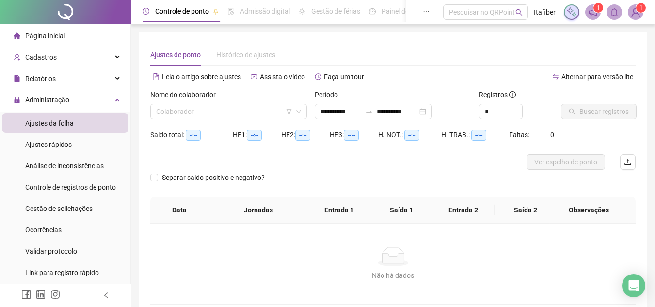
type input "**********"
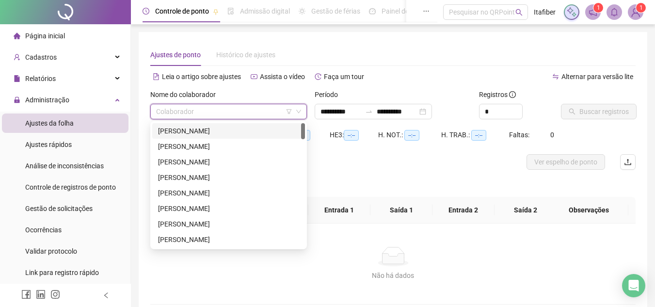
click at [229, 111] on input "search" at bounding box center [224, 111] width 136 height 15
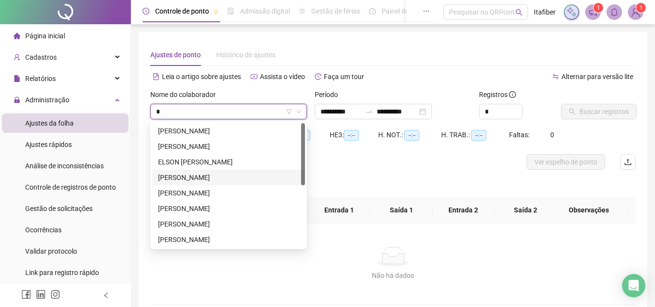
type input "**"
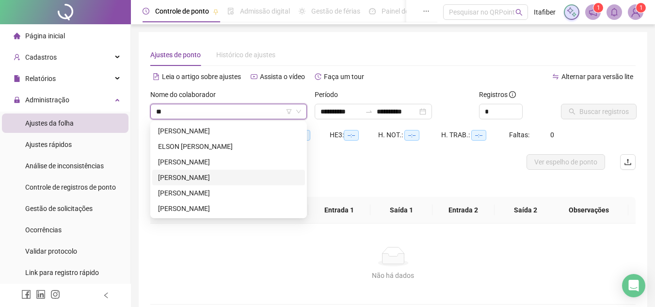
click at [220, 175] on div "[PERSON_NAME]" at bounding box center [228, 177] width 141 height 11
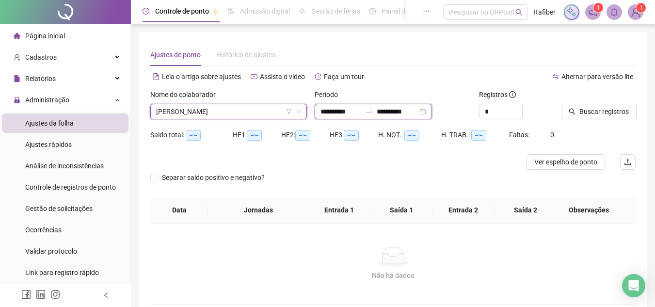
click at [336, 111] on input "**********" at bounding box center [340, 111] width 41 height 11
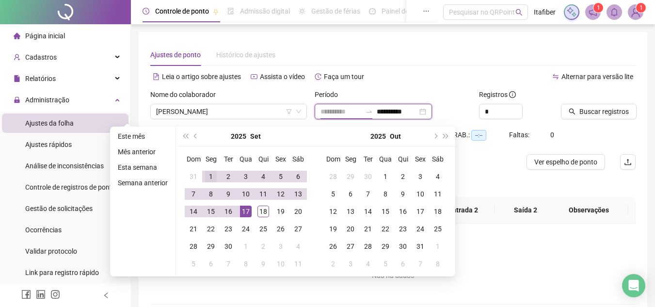
type input "**********"
click at [211, 172] on div "1" at bounding box center [211, 177] width 12 height 12
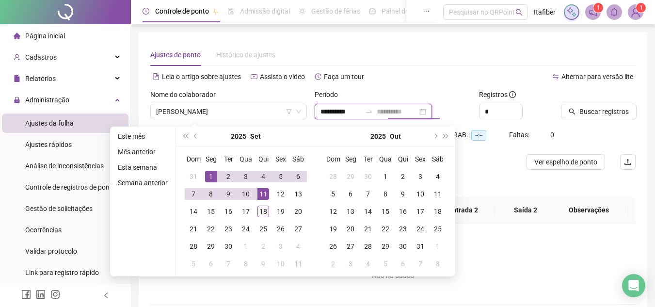
type input "**********"
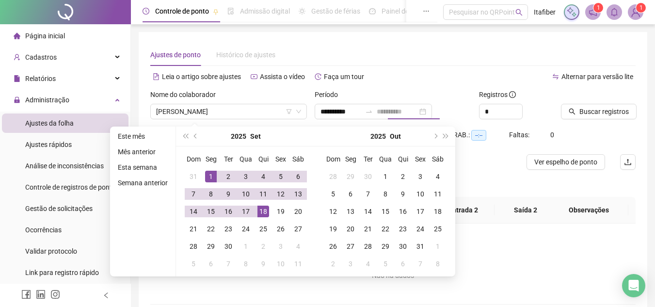
click at [263, 210] on div "18" at bounding box center [263, 212] width 12 height 12
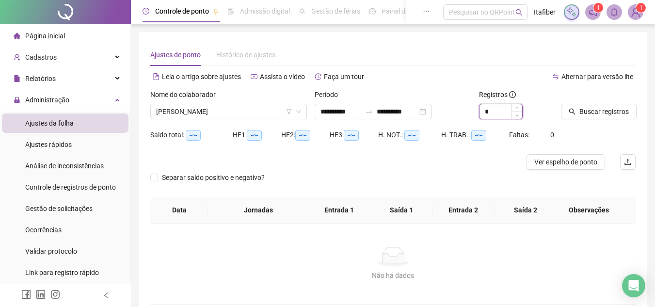
click at [493, 113] on input "*" at bounding box center [501, 111] width 43 height 15
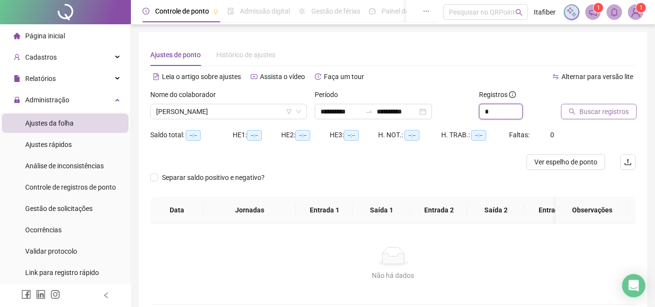
type input "*"
click at [576, 110] on button "Buscar registros" at bounding box center [599, 112] width 76 height 16
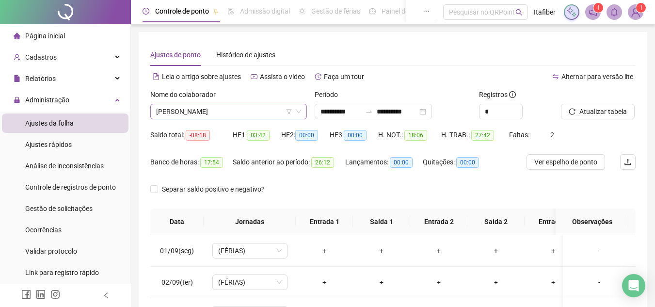
click at [233, 116] on span "[PERSON_NAME]" at bounding box center [228, 111] width 145 height 15
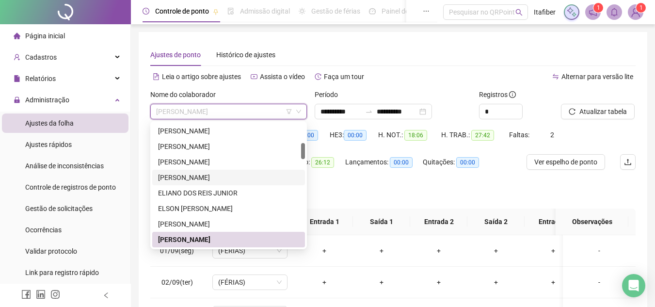
scroll to position [204, 0]
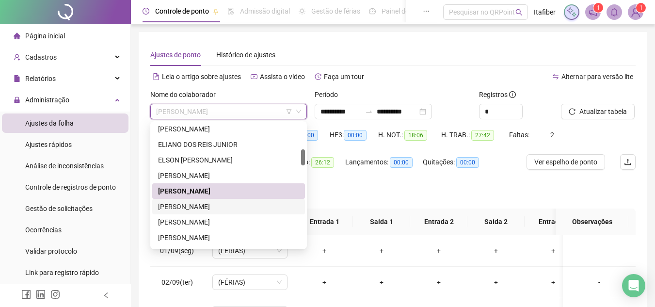
click at [222, 206] on div "[PERSON_NAME]" at bounding box center [228, 206] width 141 height 11
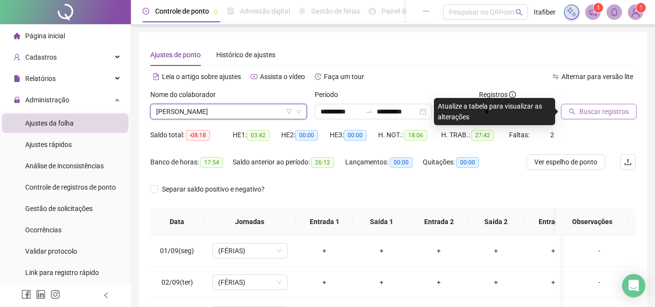
click at [594, 115] on span "Buscar registros" at bounding box center [603, 111] width 49 height 11
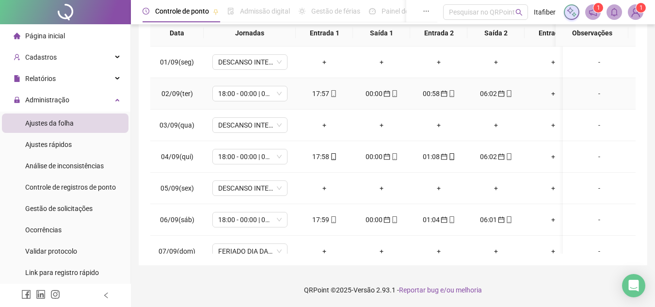
scroll to position [0, 0]
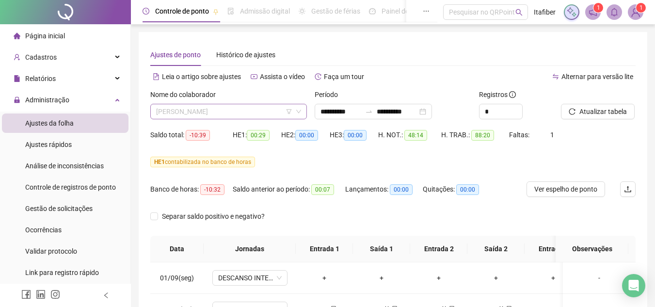
click at [272, 114] on span "[PERSON_NAME]" at bounding box center [228, 111] width 145 height 15
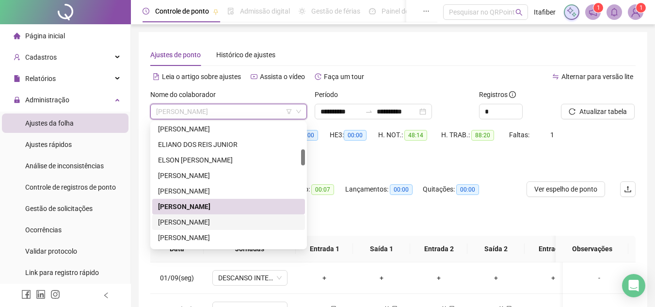
click at [240, 215] on div "[PERSON_NAME]" at bounding box center [228, 222] width 153 height 16
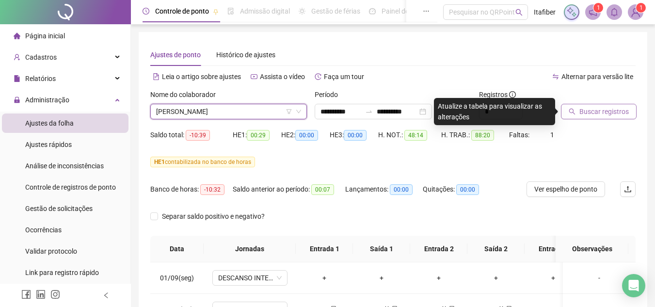
click at [573, 110] on icon "search" at bounding box center [572, 111] width 7 height 7
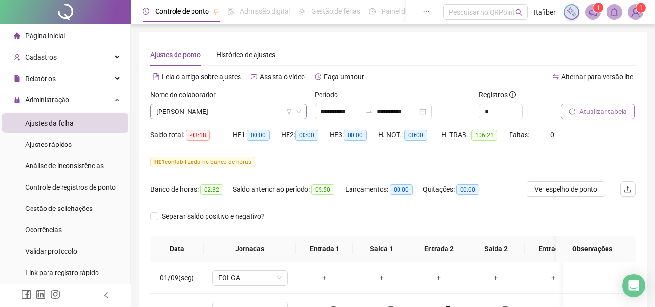
click at [289, 112] on icon "filter" at bounding box center [289, 112] width 6 height 6
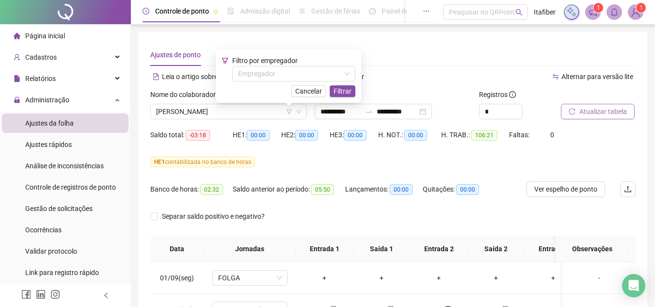
click at [292, 82] on div "Filtro por empregador Empregador Cancelar Filtrar" at bounding box center [289, 76] width 134 height 42
click at [270, 118] on span "[PERSON_NAME]" at bounding box center [228, 111] width 145 height 15
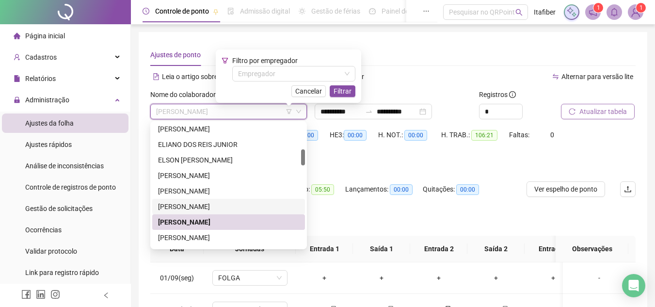
click at [234, 202] on div "[PERSON_NAME]" at bounding box center [228, 206] width 141 height 11
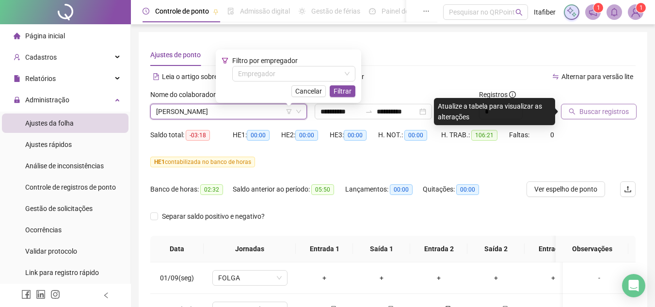
click at [589, 109] on span "Buscar registros" at bounding box center [603, 111] width 49 height 11
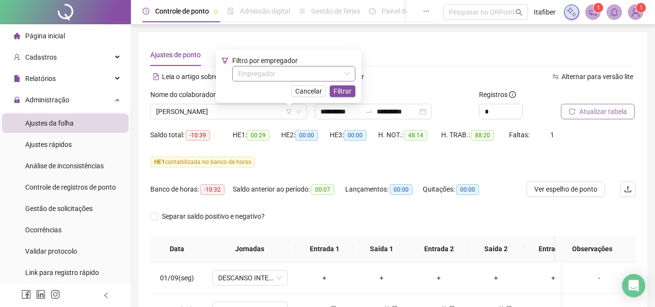
click at [292, 73] on input "search" at bounding box center [289, 73] width 103 height 15
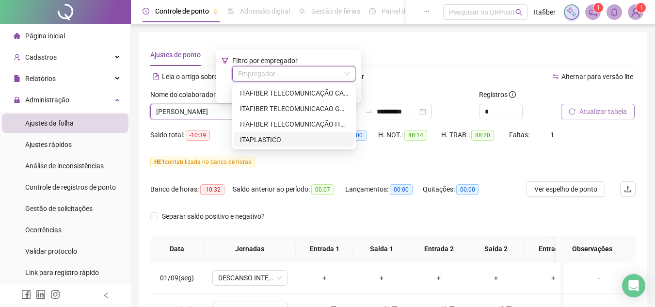
click at [259, 138] on div "ITAPLASTICO" at bounding box center [294, 139] width 108 height 11
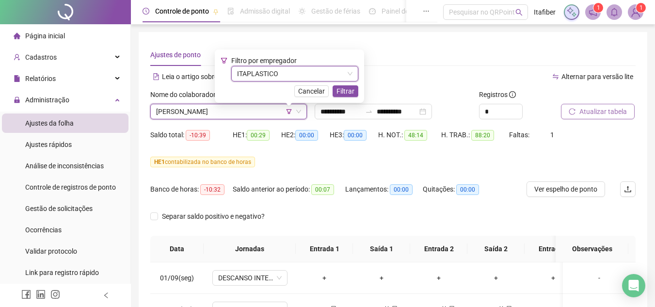
click at [339, 84] on div "Filtro por empregador ITAPLASTICO ITAPLASTICO Cancelar Filtrar" at bounding box center [290, 76] width 138 height 42
click at [338, 86] on span "Filtrar" at bounding box center [345, 91] width 18 height 11
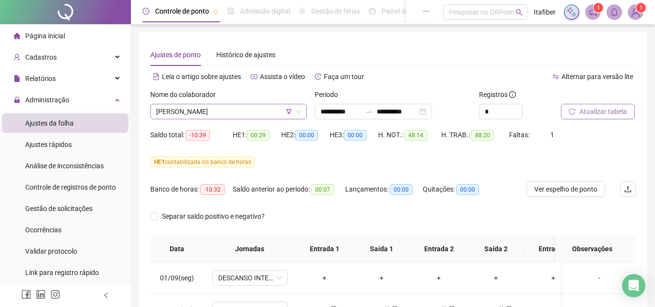
click at [272, 114] on span "[PERSON_NAME]" at bounding box center [228, 111] width 145 height 15
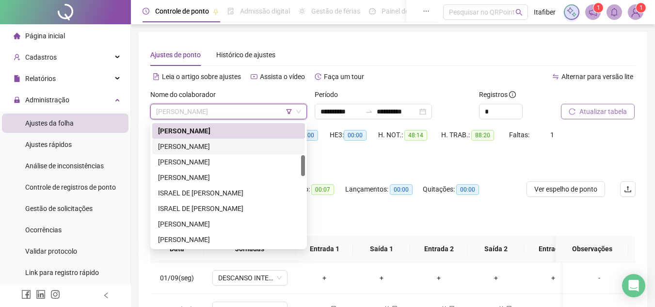
click at [244, 144] on div "[PERSON_NAME]" at bounding box center [228, 146] width 141 height 11
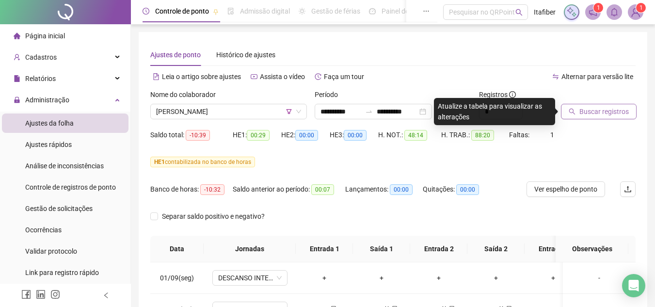
click at [580, 112] on span "Buscar registros" at bounding box center [603, 111] width 49 height 11
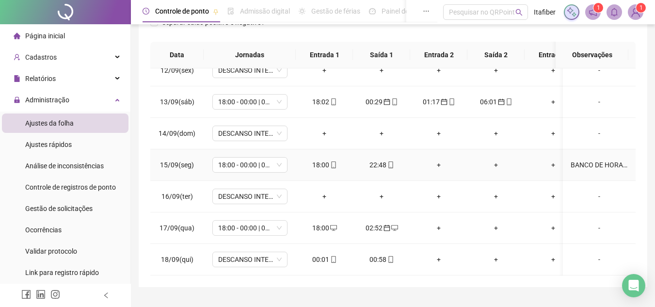
scroll to position [216, 0]
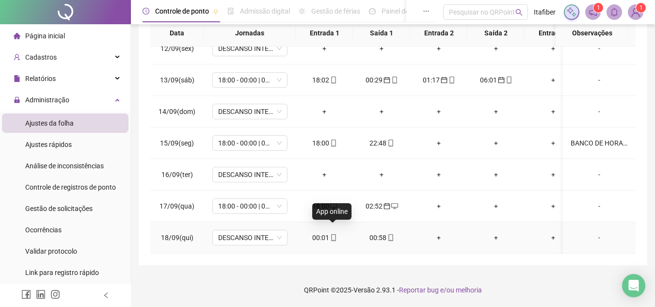
click at [335, 234] on icon "mobile" at bounding box center [333, 237] width 4 height 7
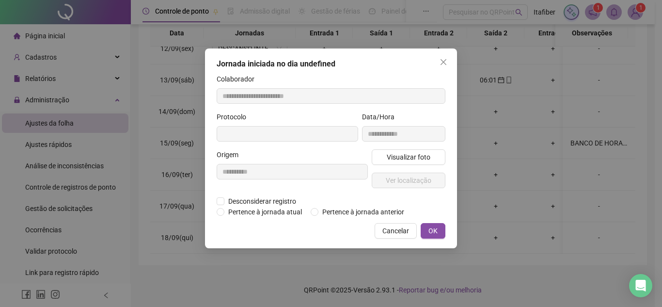
type input "**********"
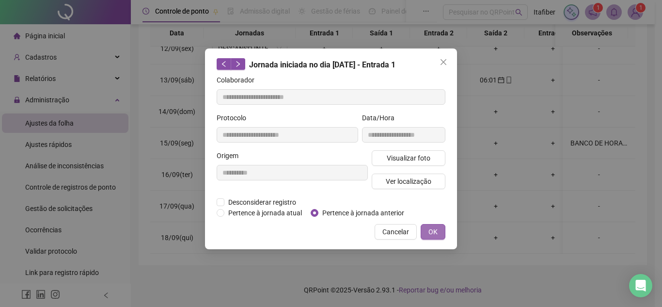
click at [437, 230] on span "OK" at bounding box center [433, 231] width 9 height 11
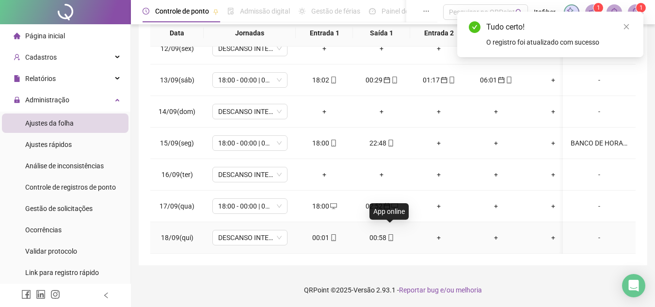
click at [390, 234] on icon "mobile" at bounding box center [390, 237] width 7 height 7
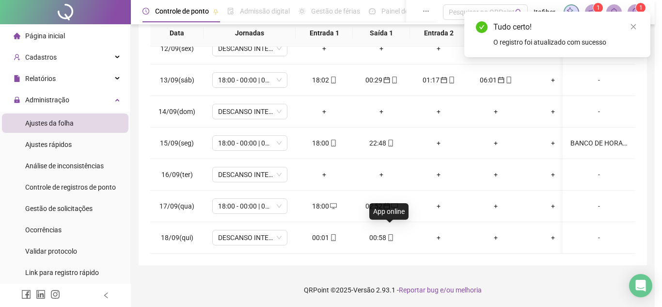
type input "**********"
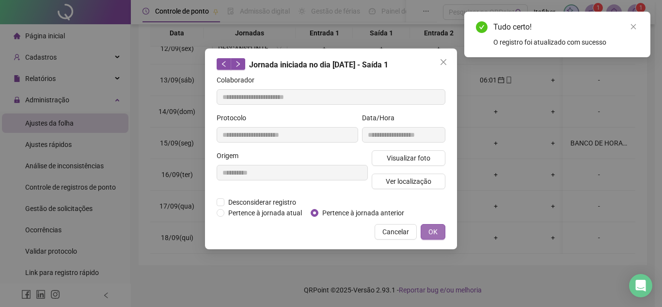
click at [436, 226] on span "OK" at bounding box center [433, 231] width 9 height 11
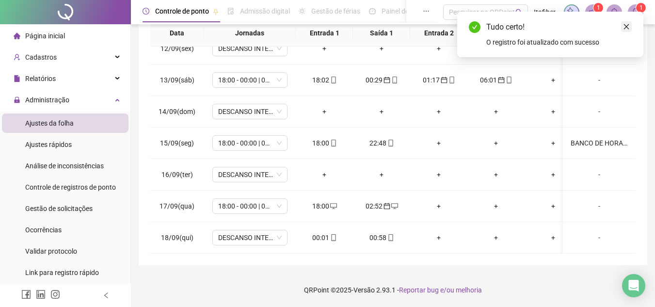
click at [628, 27] on icon "close" at bounding box center [626, 26] width 7 height 7
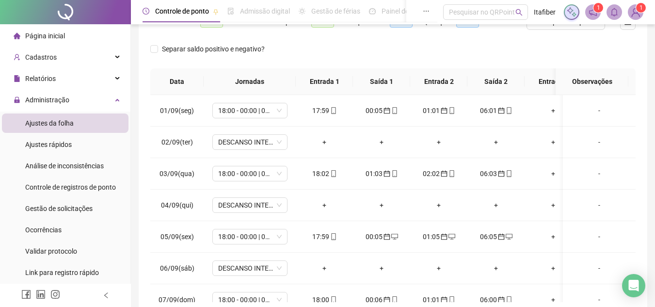
scroll to position [22, 0]
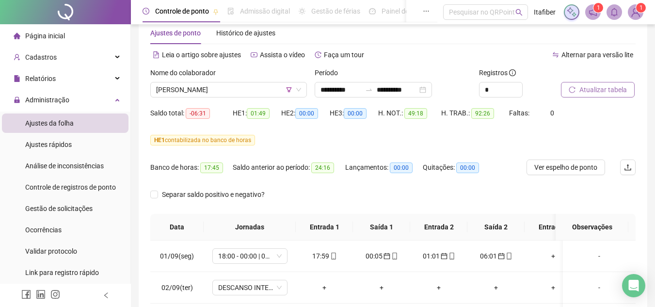
click at [589, 87] on span "Atualizar tabela" at bounding box center [603, 89] width 48 height 11
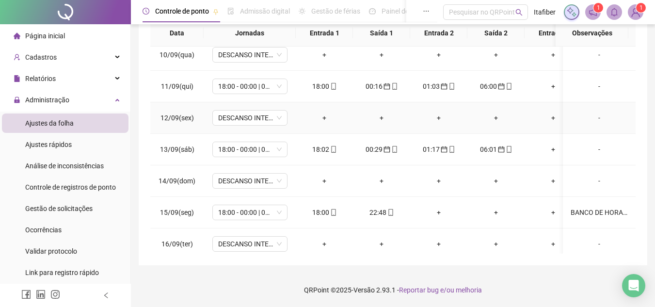
scroll to position [368, 0]
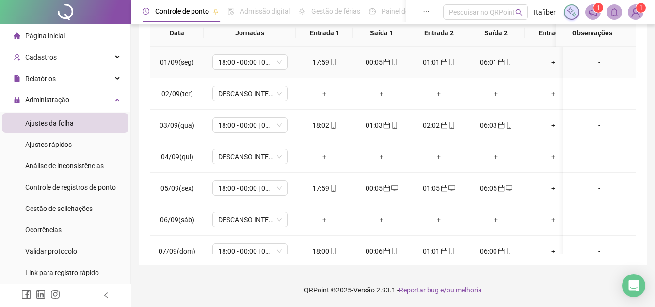
scroll to position [70, 0]
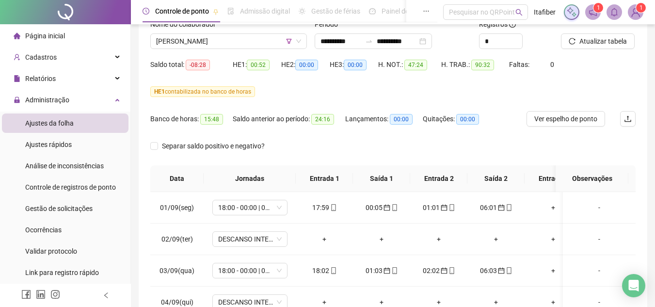
click at [233, 33] on div "Nome do colaborador" at bounding box center [228, 26] width 157 height 15
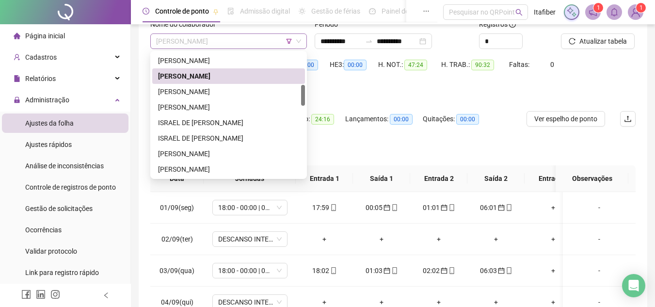
click at [234, 39] on span "[PERSON_NAME]" at bounding box center [228, 41] width 145 height 15
click at [213, 88] on div "[PERSON_NAME]" at bounding box center [228, 91] width 141 height 11
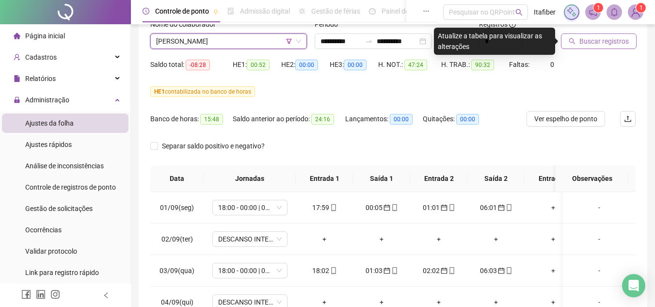
click at [583, 41] on span "Buscar registros" at bounding box center [603, 41] width 49 height 11
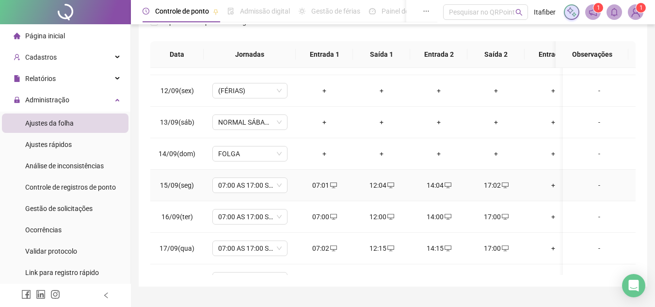
scroll to position [368, 0]
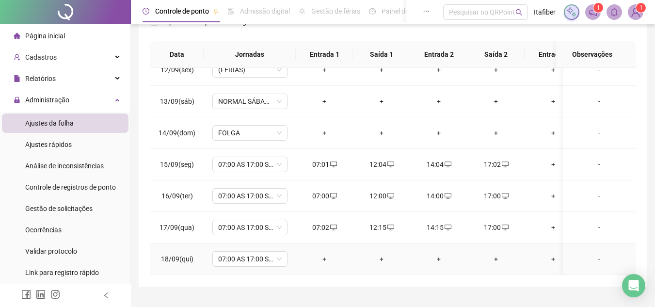
click at [325, 254] on div "+" at bounding box center [325, 259] width 42 height 11
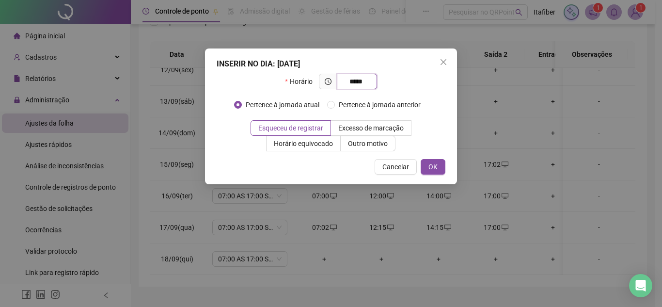
type input "*****"
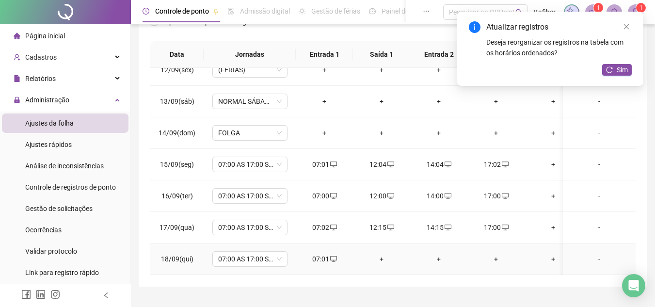
click at [383, 254] on div "+" at bounding box center [382, 259] width 42 height 11
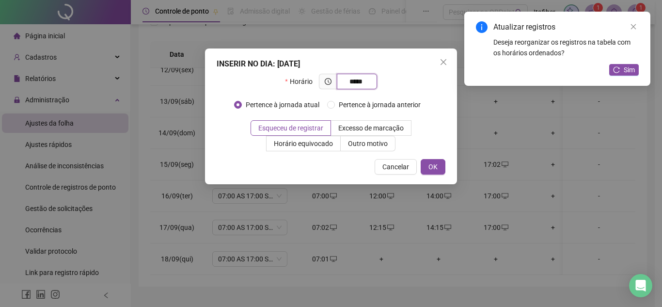
type input "*****"
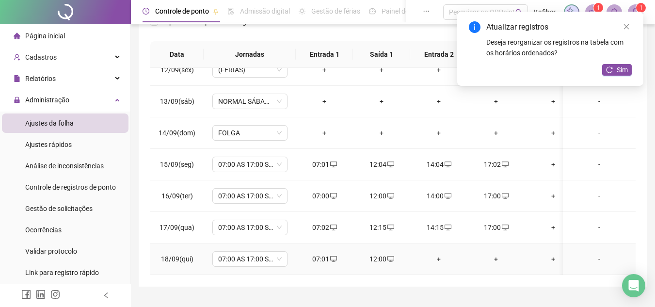
click at [438, 254] on div "+" at bounding box center [439, 259] width 42 height 11
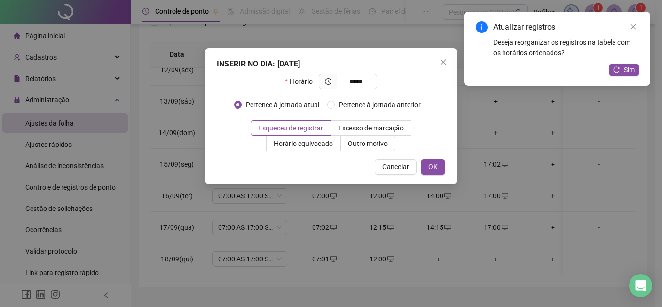
type input "*****"
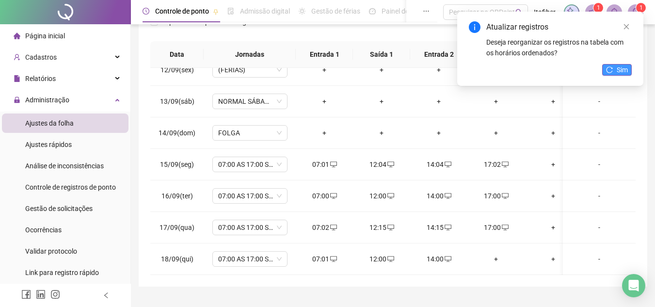
click at [626, 69] on span "Sim" at bounding box center [622, 69] width 11 height 11
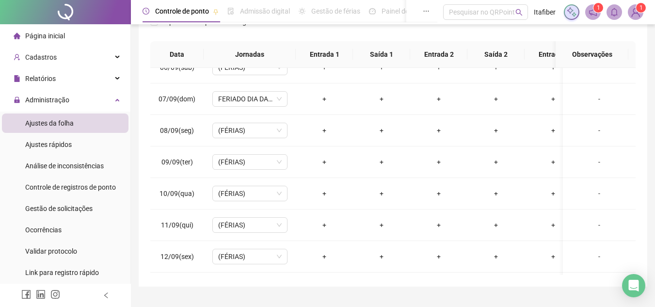
scroll to position [0, 0]
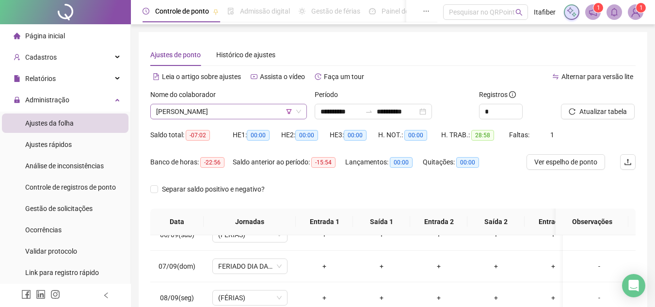
click at [241, 110] on span "[PERSON_NAME]" at bounding box center [228, 111] width 145 height 15
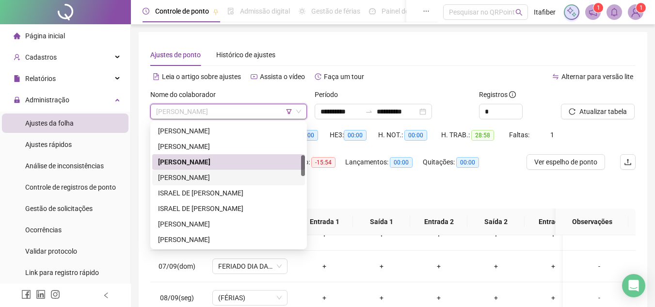
click at [224, 174] on div "[PERSON_NAME]" at bounding box center [228, 177] width 141 height 11
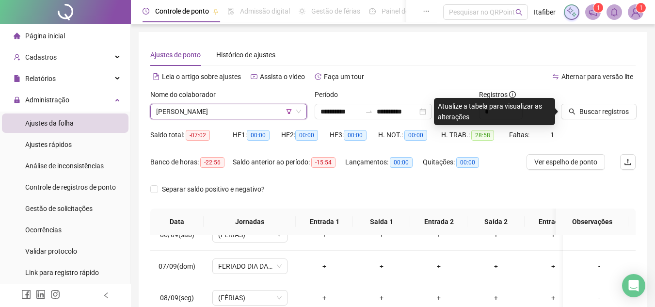
click at [574, 113] on icon "search" at bounding box center [572, 112] width 6 height 6
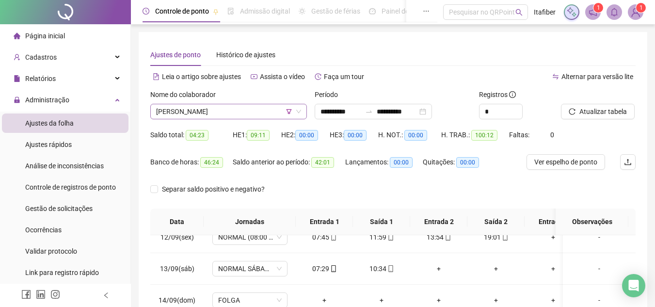
click at [223, 113] on span "[PERSON_NAME]" at bounding box center [228, 111] width 145 height 15
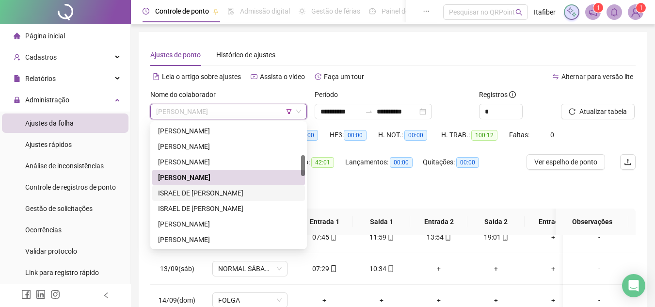
drag, startPoint x: 197, startPoint y: 196, endPoint x: 202, endPoint y: 192, distance: 5.5
click at [199, 194] on div "ISRAEL DE [PERSON_NAME]" at bounding box center [228, 193] width 141 height 11
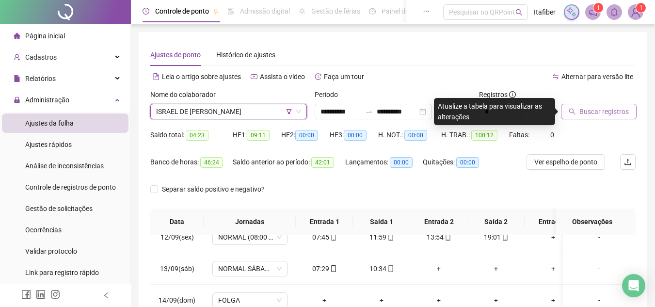
click at [590, 115] on span "Buscar registros" at bounding box center [603, 111] width 49 height 11
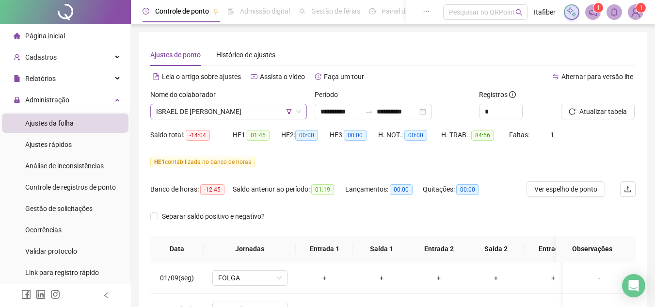
click at [242, 111] on span "ISRAEL DE [PERSON_NAME]" at bounding box center [228, 111] width 145 height 15
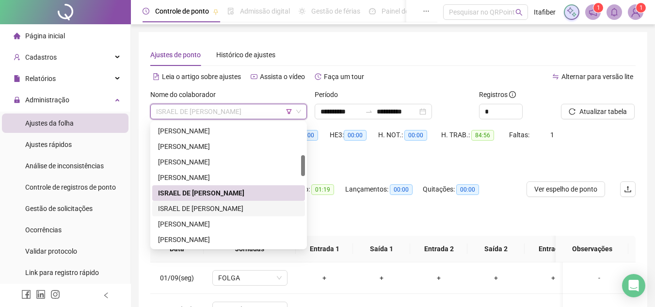
click at [239, 204] on div "ISRAEL DE [PERSON_NAME]" at bounding box center [228, 208] width 141 height 11
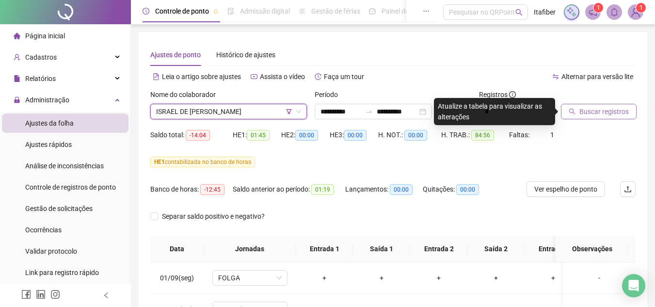
click at [599, 107] on span "Buscar registros" at bounding box center [603, 111] width 49 height 11
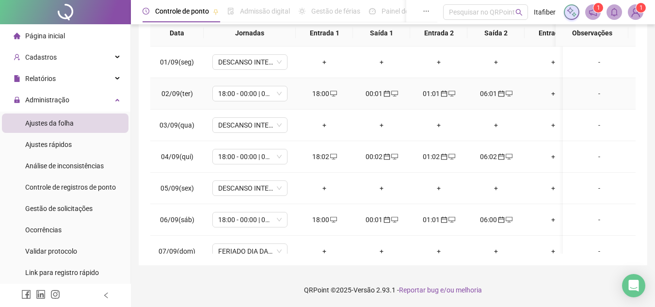
scroll to position [70, 0]
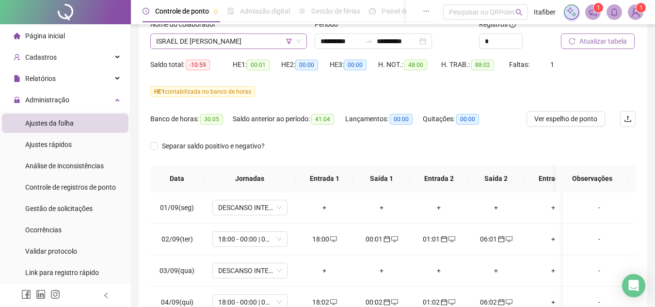
click at [246, 41] on span "ISRAEL DE [PERSON_NAME]" at bounding box center [228, 41] width 145 height 15
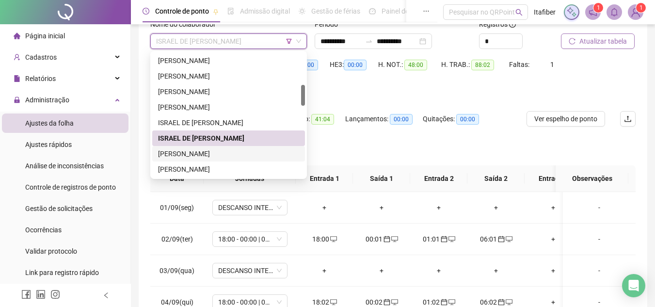
click at [238, 150] on div "[PERSON_NAME]" at bounding box center [228, 153] width 141 height 11
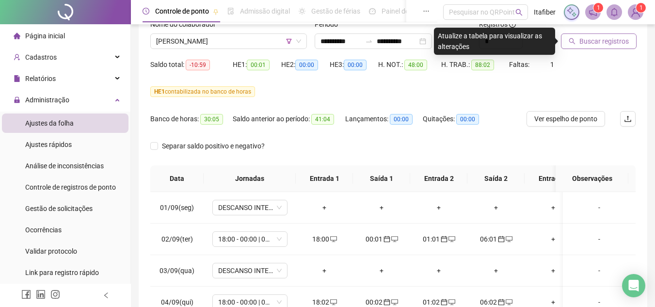
click at [580, 41] on span "Buscar registros" at bounding box center [603, 41] width 49 height 11
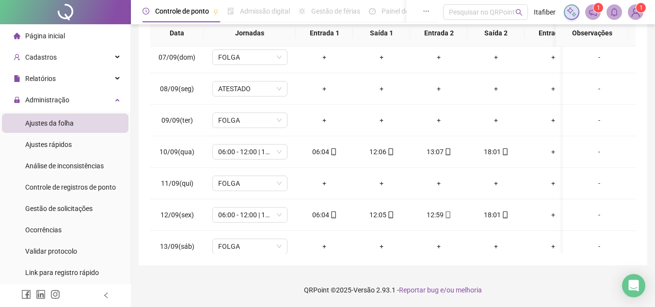
scroll to position [368, 0]
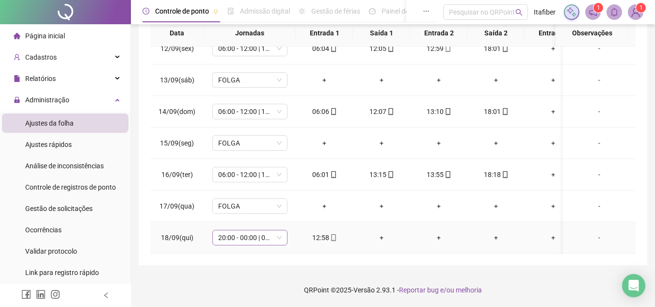
click at [273, 234] on span "20:00 - 00:00 | 01:00 - 05:00" at bounding box center [250, 237] width 64 height 15
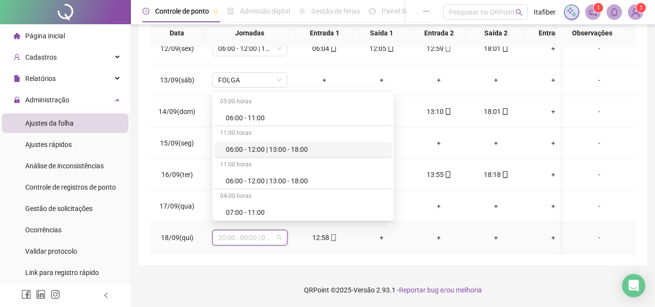
click at [268, 152] on div "06:00 - 12:00 | 13:00 - 18:00" at bounding box center [306, 149] width 160 height 11
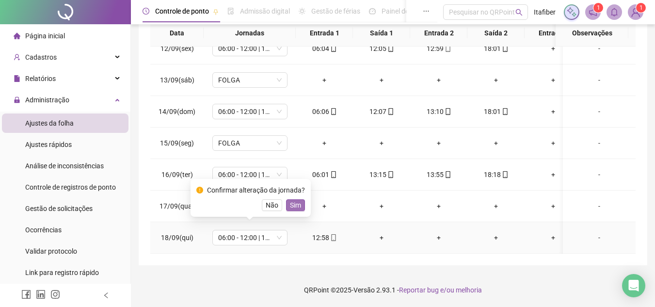
click at [293, 200] on button "Sim" at bounding box center [295, 205] width 19 height 12
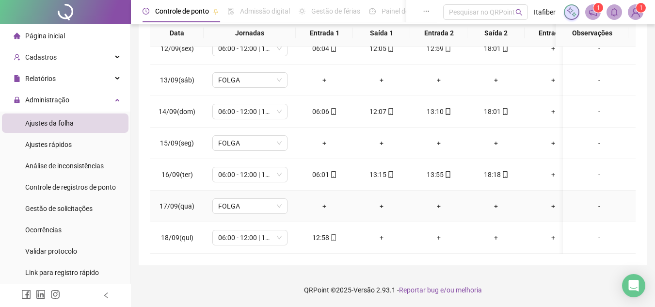
click at [295, 202] on td "FOLGA" at bounding box center [250, 207] width 92 height 32
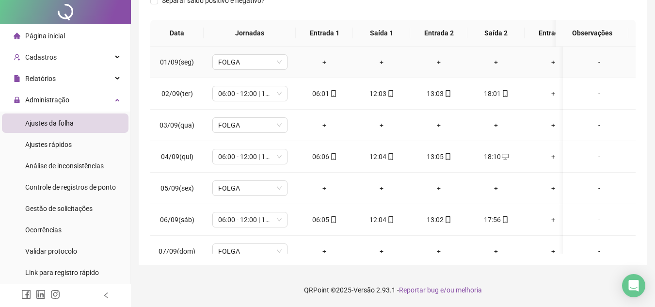
scroll to position [0, 0]
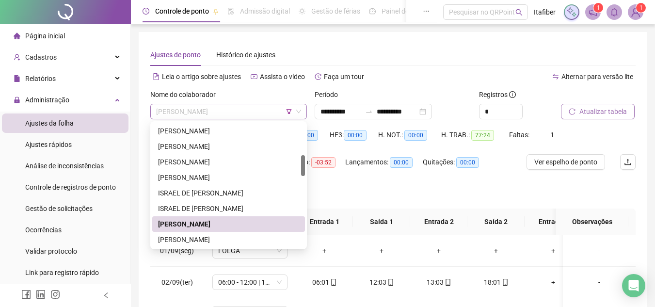
click at [255, 112] on span "[PERSON_NAME]" at bounding box center [228, 111] width 145 height 15
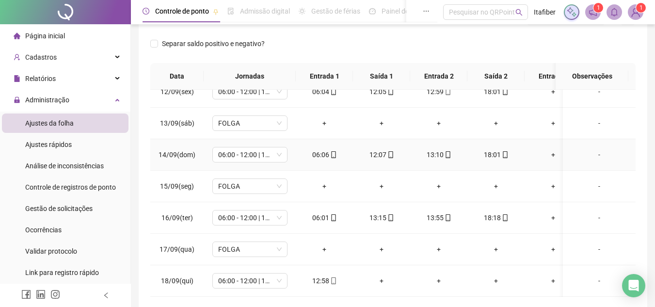
scroll to position [189, 0]
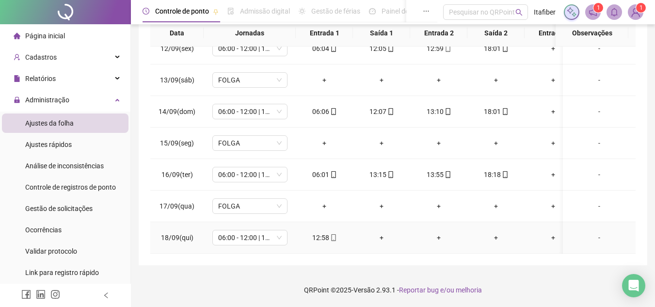
click at [334, 234] on icon "mobile" at bounding box center [333, 237] width 7 height 7
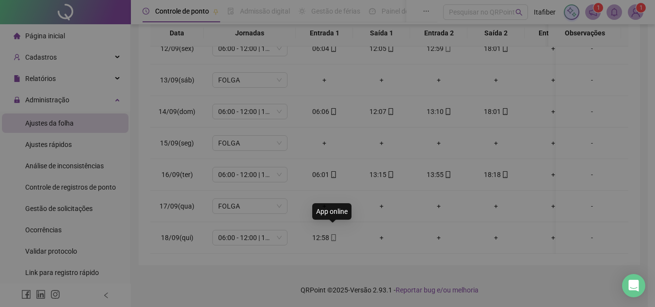
type input "**********"
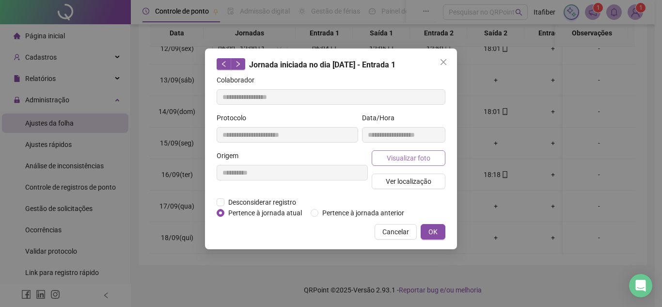
click at [413, 157] on span "Visualizar foto" at bounding box center [409, 158] width 44 height 11
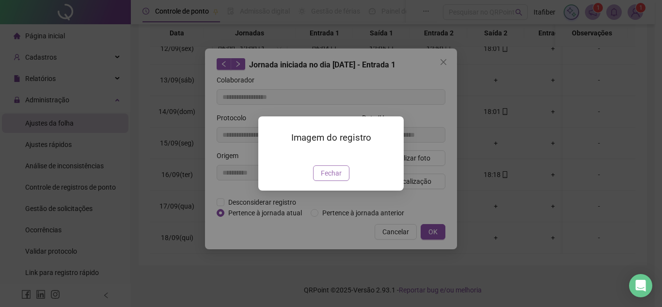
click at [341, 181] on button "Fechar" at bounding box center [331, 173] width 36 height 16
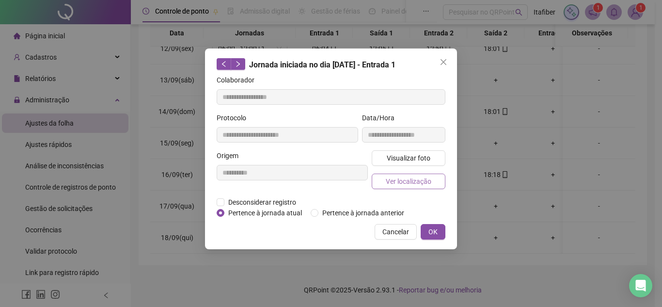
click at [401, 185] on span "Ver localização" at bounding box center [409, 181] width 46 height 11
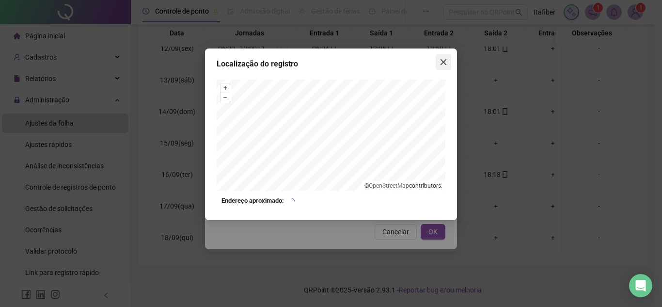
click at [442, 62] on icon "close" at bounding box center [444, 62] width 8 height 8
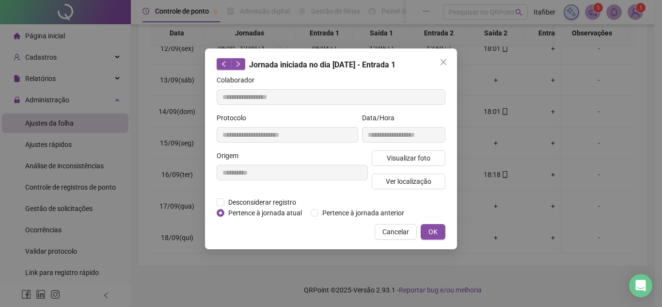
click at [442, 62] on icon "close" at bounding box center [444, 62] width 8 height 8
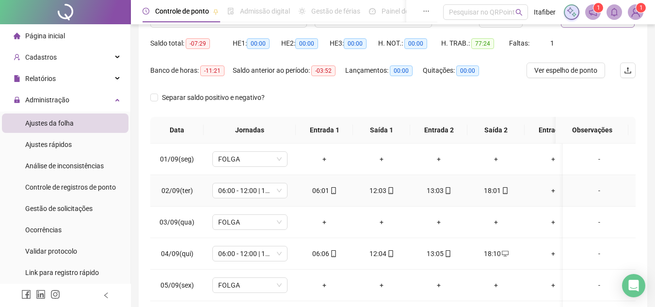
scroll to position [0, 0]
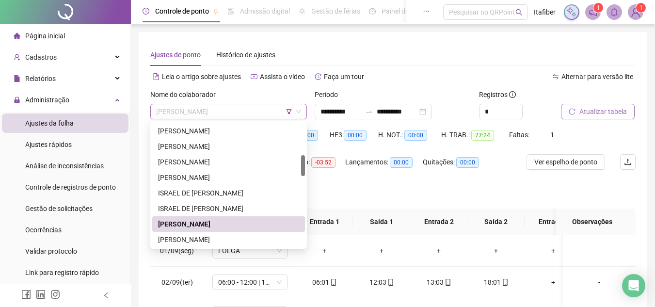
click at [249, 113] on span "[PERSON_NAME]" at bounding box center [228, 111] width 145 height 15
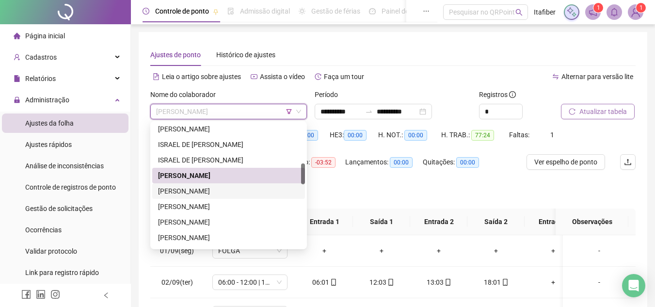
click at [241, 188] on div "[PERSON_NAME]" at bounding box center [228, 191] width 141 height 11
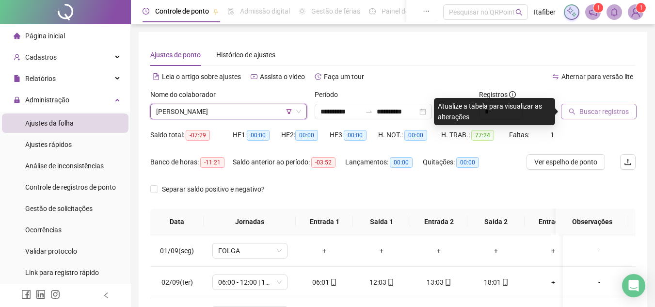
click at [576, 110] on icon "search" at bounding box center [572, 111] width 7 height 7
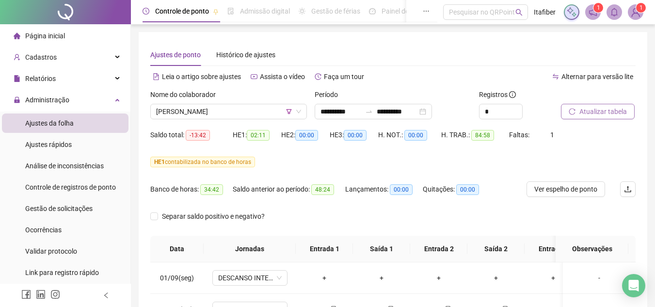
click at [561, 104] on button "Atualizar tabela" at bounding box center [598, 112] width 74 height 16
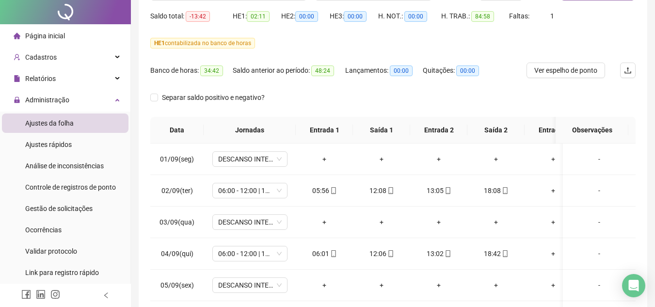
scroll to position [0, 0]
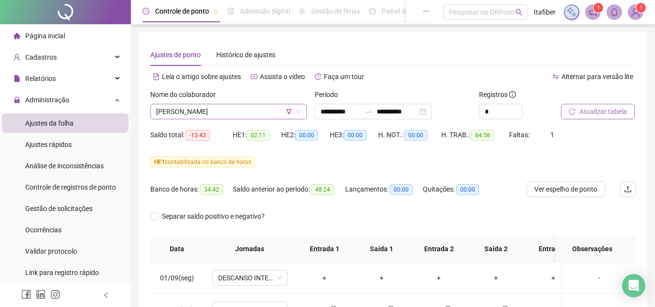
click at [248, 113] on span "[PERSON_NAME]" at bounding box center [228, 111] width 145 height 15
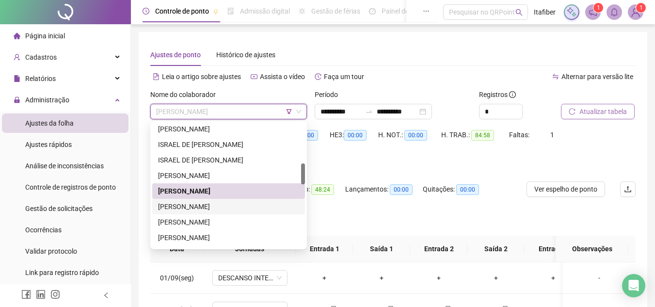
click at [247, 204] on div "[PERSON_NAME]" at bounding box center [228, 206] width 141 height 11
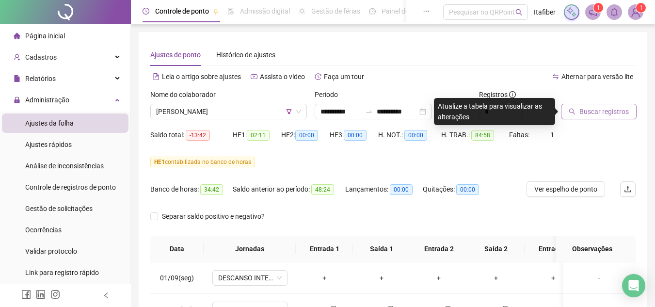
click at [578, 106] on button "Buscar registros" at bounding box center [599, 112] width 76 height 16
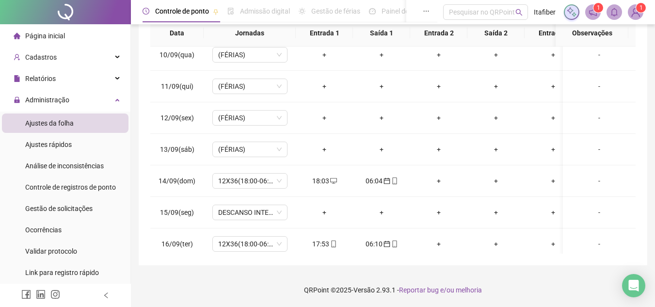
scroll to position [368, 0]
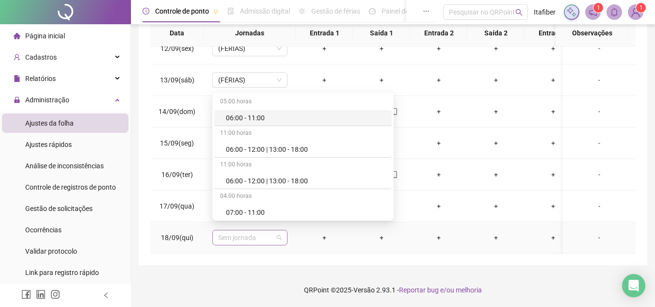
click at [268, 231] on span "Sem jornada" at bounding box center [250, 237] width 64 height 15
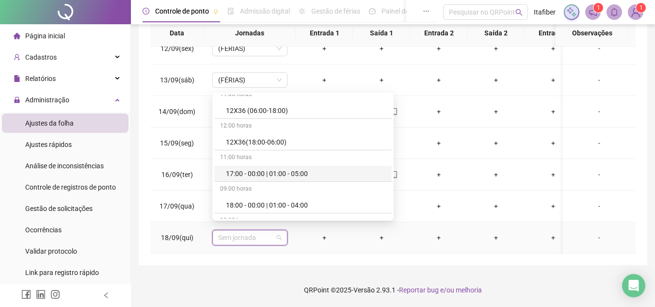
scroll to position [242, 0]
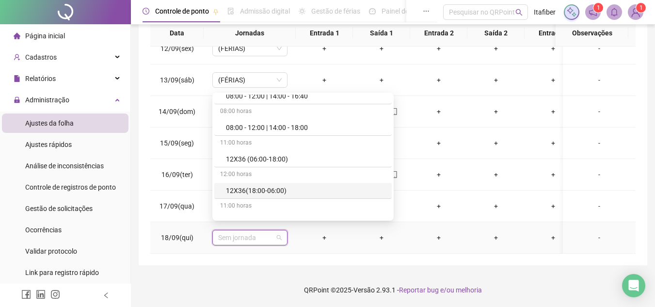
click at [265, 189] on div "12X36(18:00-06:00)" at bounding box center [306, 190] width 160 height 11
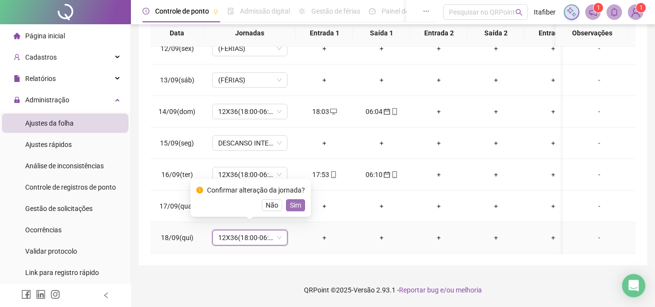
click at [297, 204] on span "Sim" at bounding box center [295, 205] width 11 height 11
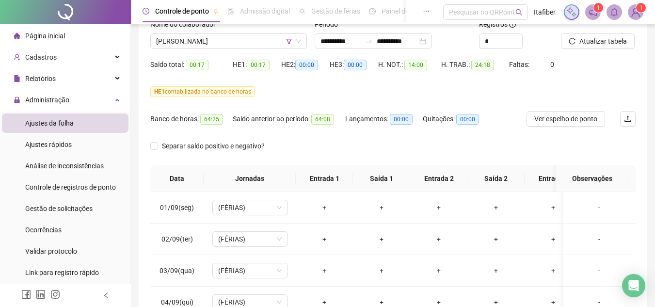
scroll to position [0, 0]
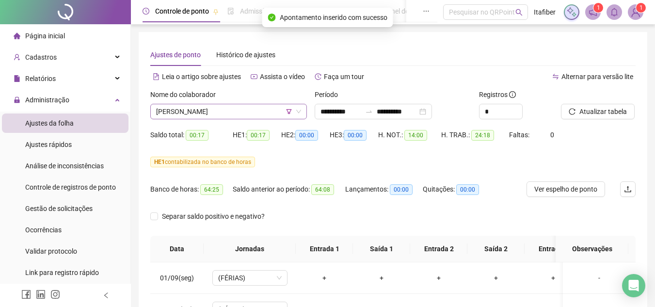
click at [250, 111] on span "[PERSON_NAME]" at bounding box center [228, 111] width 145 height 15
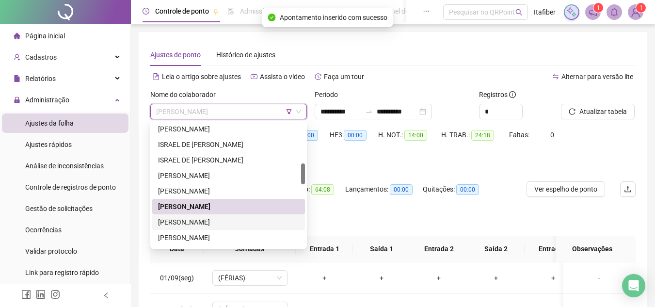
click at [235, 224] on div "[PERSON_NAME]" at bounding box center [228, 222] width 141 height 11
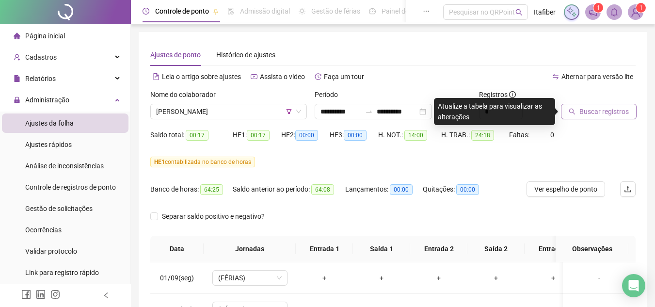
click at [585, 110] on span "Buscar registros" at bounding box center [603, 111] width 49 height 11
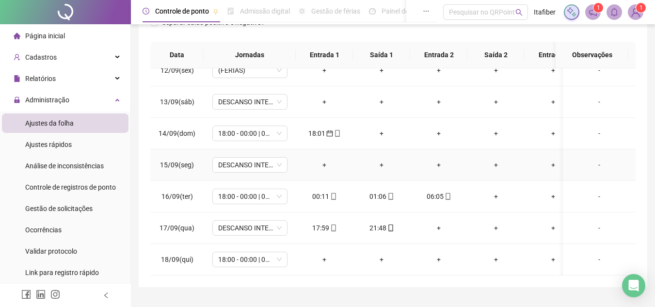
scroll to position [216, 0]
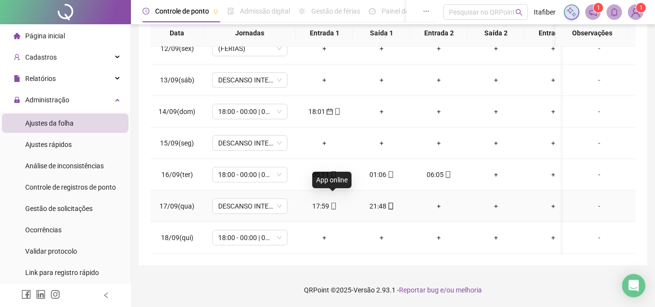
click at [333, 203] on icon "mobile" at bounding box center [333, 206] width 7 height 7
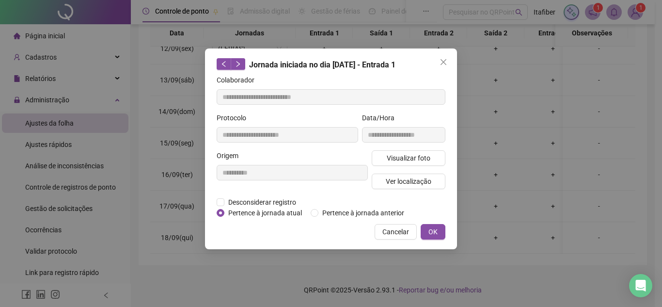
type input "**********"
click at [440, 231] on button "OK" at bounding box center [433, 232] width 25 height 16
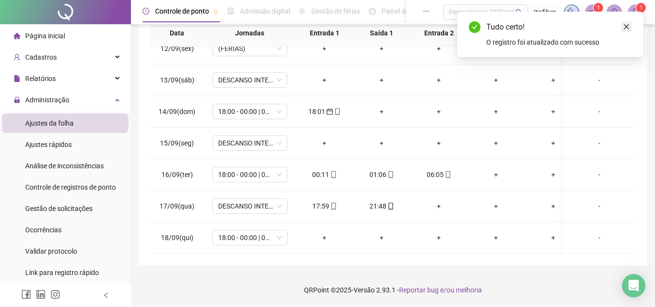
click at [624, 30] on link "Close" at bounding box center [626, 26] width 11 height 11
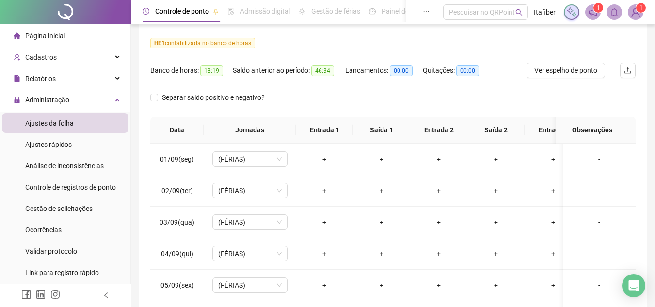
scroll to position [70, 0]
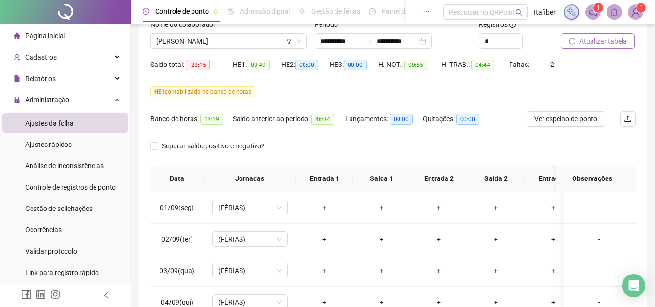
click at [588, 43] on span "Atualizar tabela" at bounding box center [603, 41] width 48 height 11
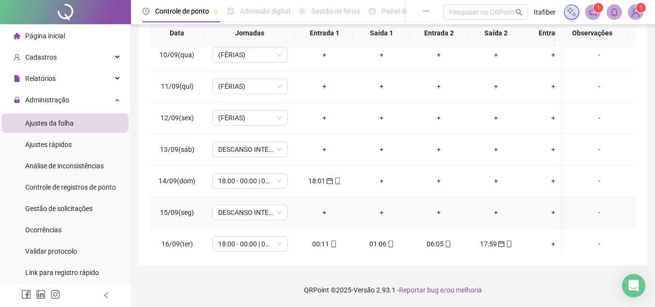
scroll to position [368, 0]
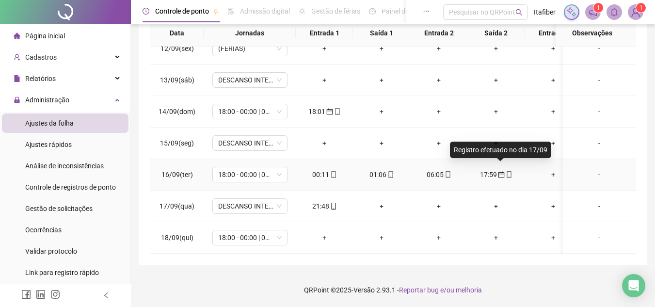
click at [497, 171] on span "calendar" at bounding box center [501, 174] width 8 height 7
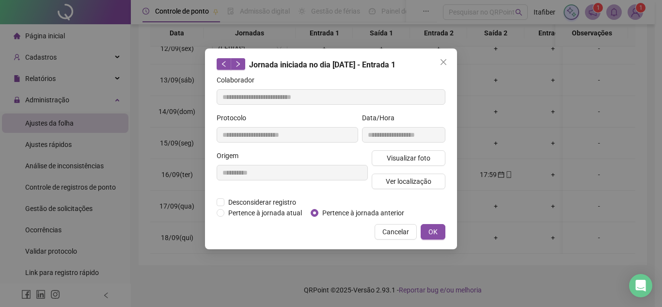
click at [448, 60] on span "Close" at bounding box center [444, 62] width 16 height 8
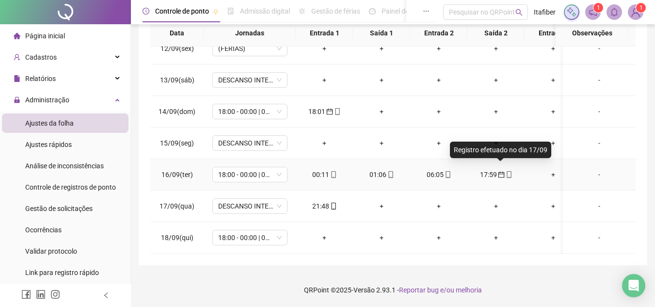
click at [501, 171] on icon "calendar" at bounding box center [501, 174] width 7 height 7
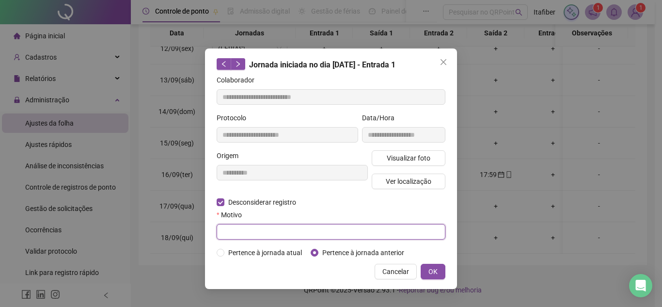
click at [255, 228] on input "text" at bounding box center [331, 232] width 229 height 16
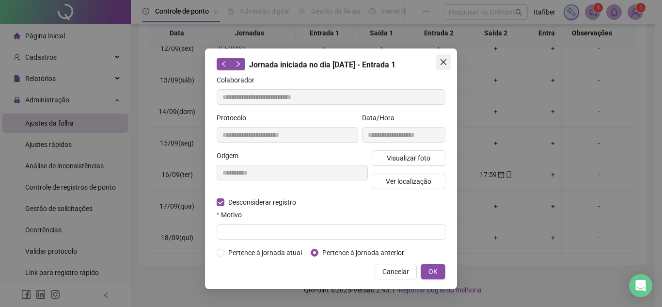
click at [448, 63] on span "Close" at bounding box center [444, 62] width 16 height 8
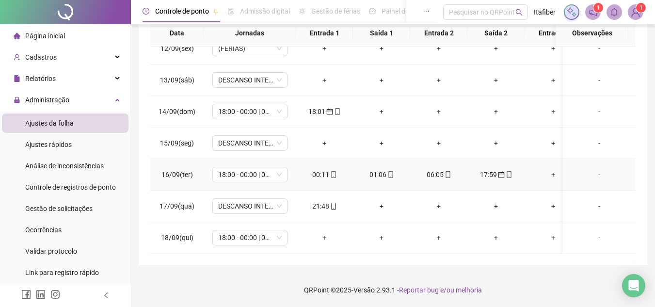
click at [498, 172] on icon "calendar" at bounding box center [501, 175] width 6 height 6
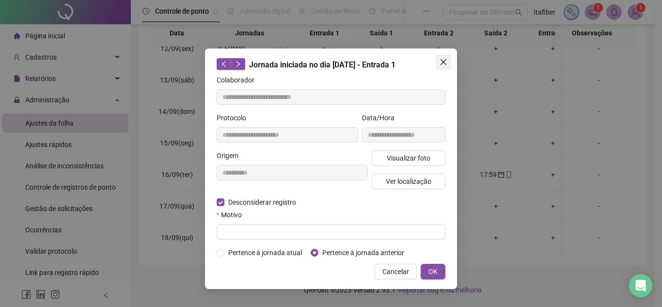
click at [441, 60] on icon "close" at bounding box center [444, 62] width 6 height 6
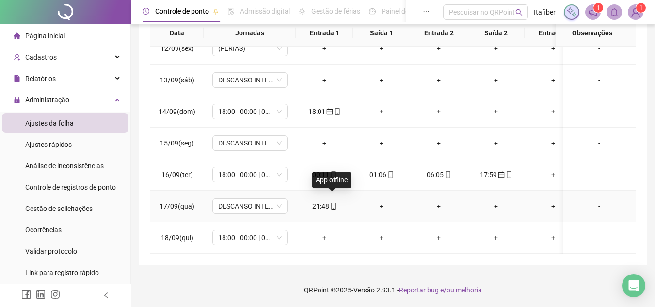
click at [335, 203] on icon "mobile" at bounding box center [333, 206] width 7 height 7
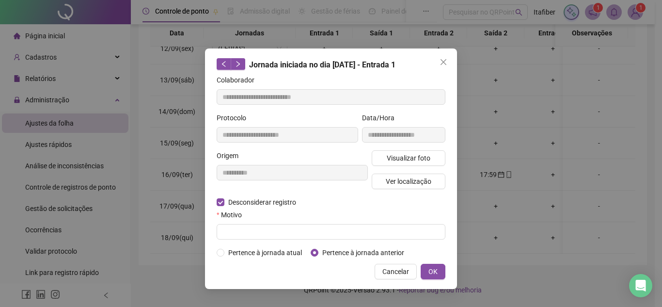
type input "**********"
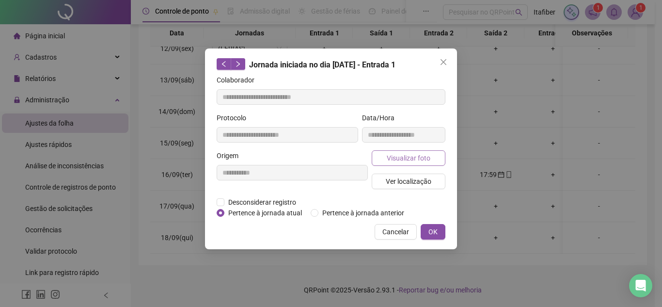
click at [399, 156] on span "Visualizar foto" at bounding box center [409, 158] width 44 height 11
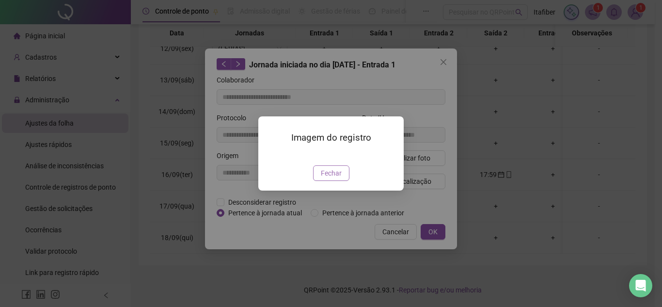
click at [330, 178] on span "Fechar" at bounding box center [331, 173] width 21 height 11
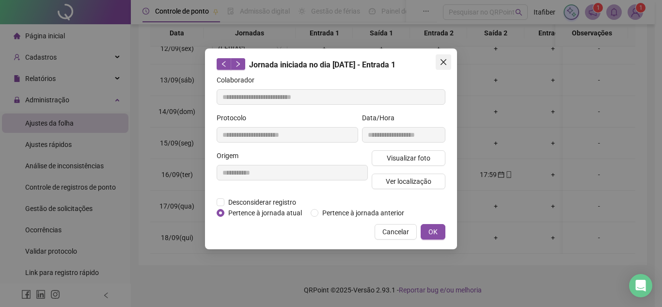
click at [439, 64] on span "Close" at bounding box center [444, 62] width 16 height 8
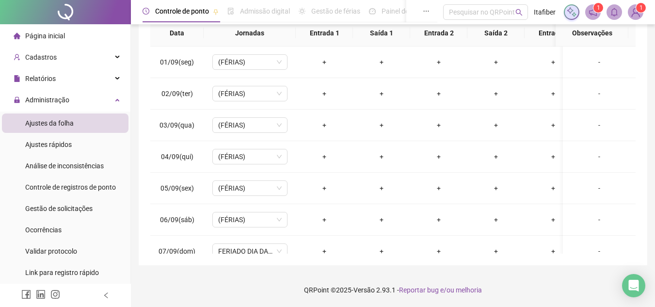
scroll to position [0, 0]
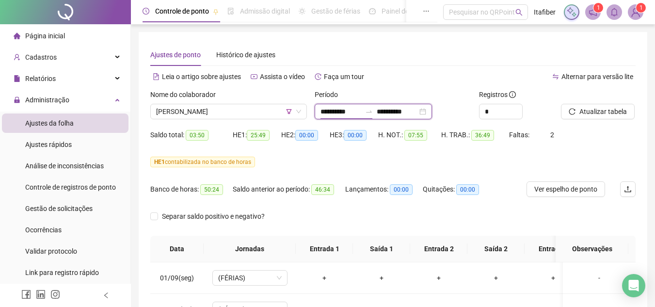
click at [325, 116] on input "**********" at bounding box center [340, 111] width 41 height 11
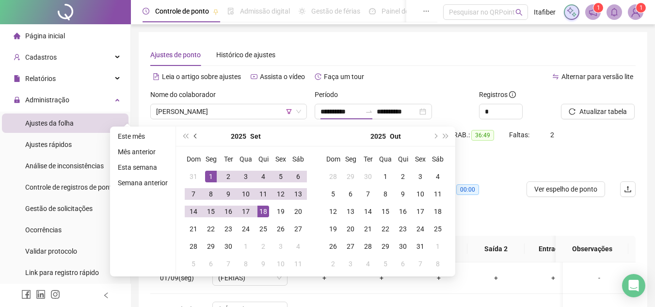
click at [195, 139] on button "prev-year" at bounding box center [196, 136] width 11 height 19
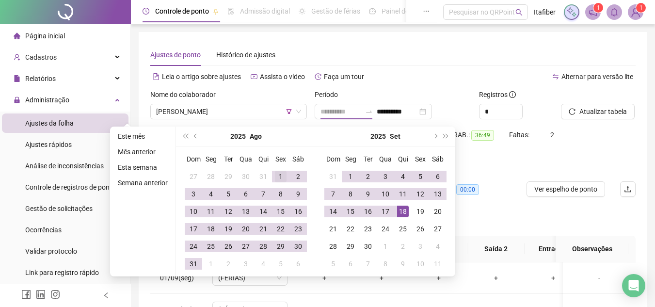
type input "**********"
click at [275, 176] on div "1" at bounding box center [281, 177] width 12 height 12
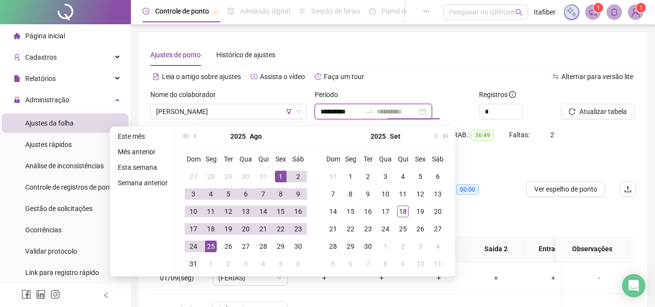
type input "**********"
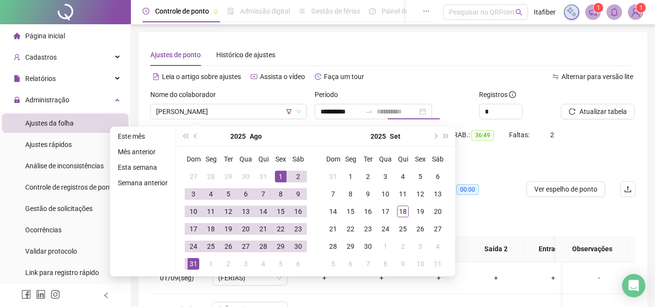
click at [195, 260] on div "31" at bounding box center [194, 264] width 12 height 12
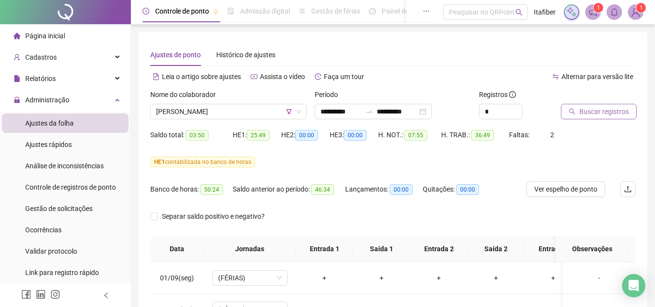
click at [585, 112] on span "Buscar registros" at bounding box center [603, 111] width 49 height 11
click at [336, 112] on input "**********" at bounding box center [340, 111] width 41 height 11
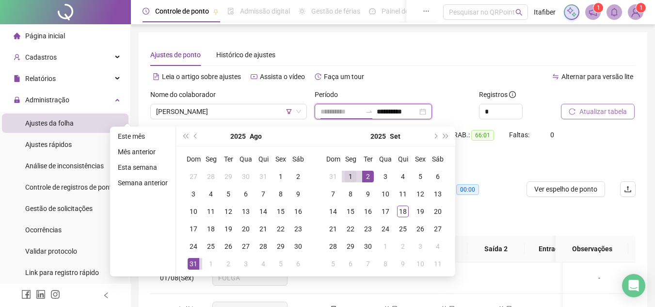
type input "**********"
click at [351, 175] on div "1" at bounding box center [351, 177] width 12 height 12
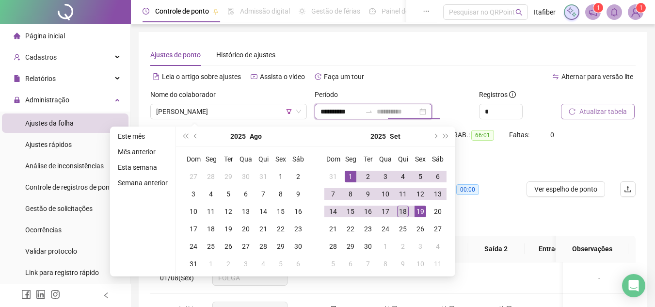
type input "**********"
click at [405, 212] on div "18" at bounding box center [403, 212] width 12 height 12
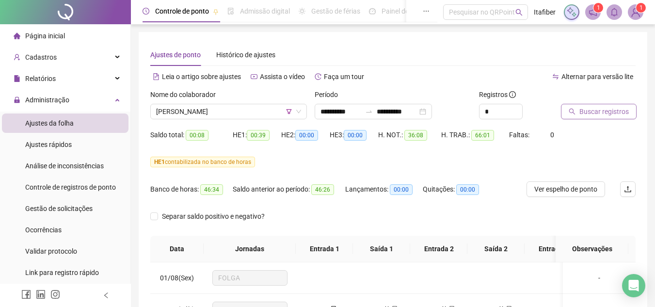
click at [574, 113] on icon "search" at bounding box center [572, 112] width 6 height 6
click at [248, 116] on span "[PERSON_NAME]" at bounding box center [228, 111] width 145 height 15
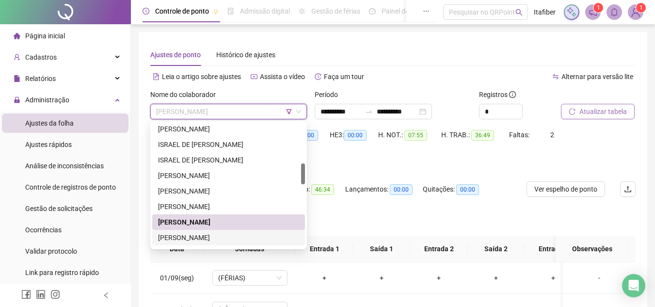
click at [245, 230] on div "[PERSON_NAME]" at bounding box center [228, 238] width 153 height 16
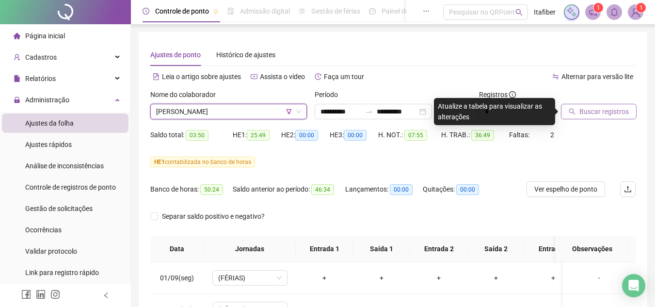
click at [584, 114] on span "Buscar registros" at bounding box center [603, 111] width 49 height 11
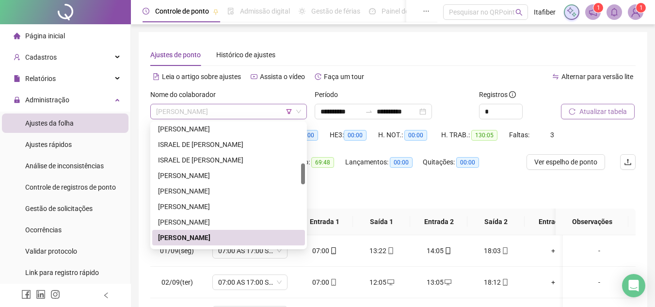
click at [234, 110] on span "[PERSON_NAME]" at bounding box center [228, 111] width 145 height 15
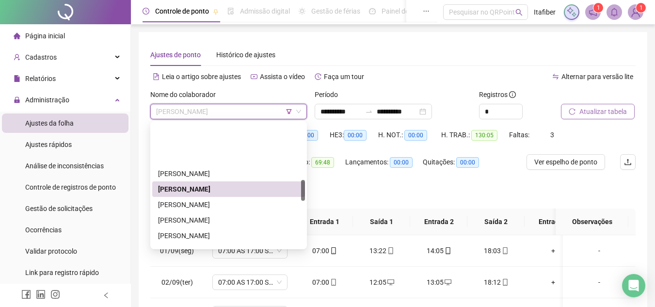
scroll to position [332, 0]
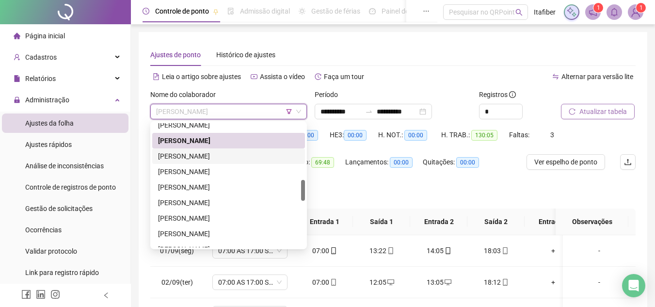
click at [220, 159] on div "[PERSON_NAME]" at bounding box center [228, 156] width 141 height 11
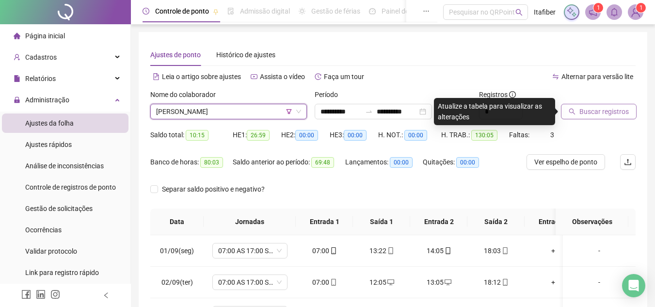
click at [593, 110] on span "Buscar registros" at bounding box center [603, 111] width 49 height 11
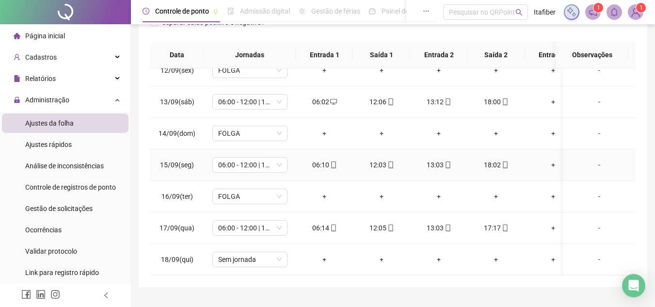
scroll to position [216, 0]
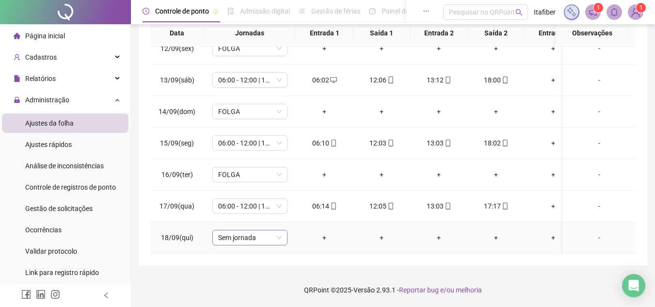
click at [260, 233] on span "Sem jornada" at bounding box center [250, 237] width 64 height 15
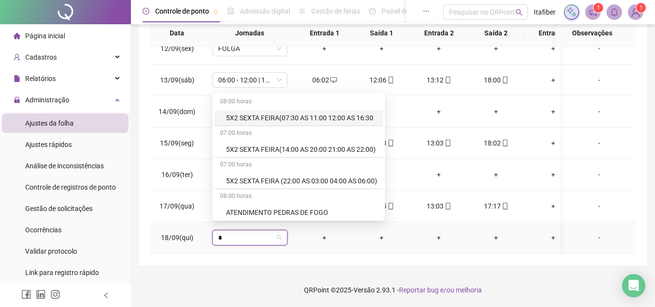
type input "**"
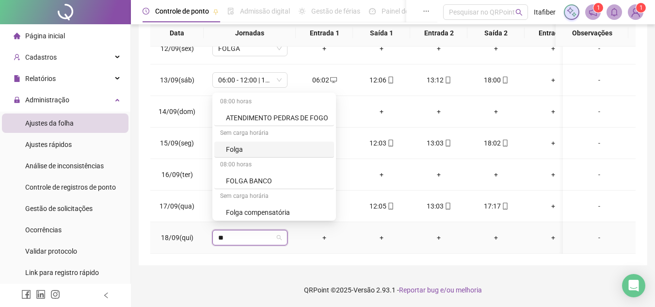
click at [252, 150] on div "Folga" at bounding box center [277, 149] width 102 height 11
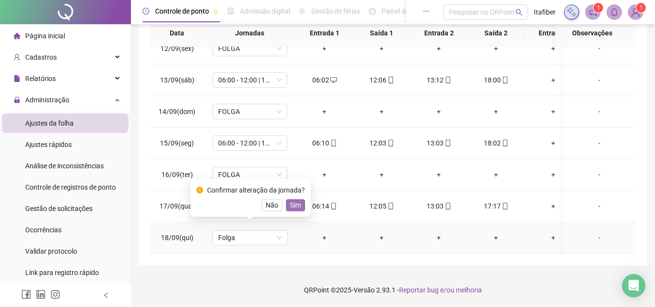
click at [292, 207] on span "Sim" at bounding box center [295, 205] width 11 height 11
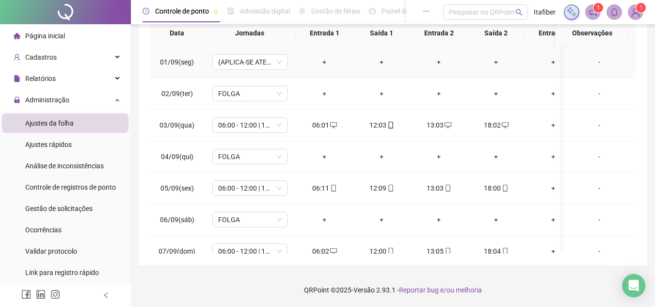
scroll to position [70, 0]
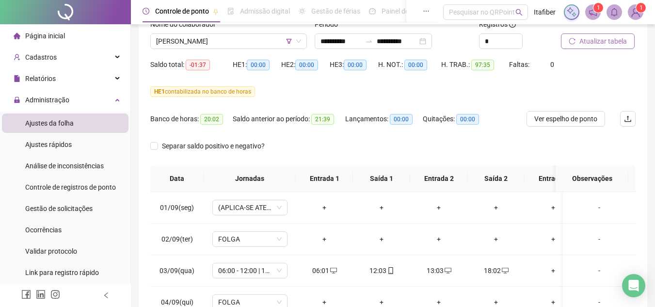
click at [595, 44] on span "Atualizar tabela" at bounding box center [603, 41] width 48 height 11
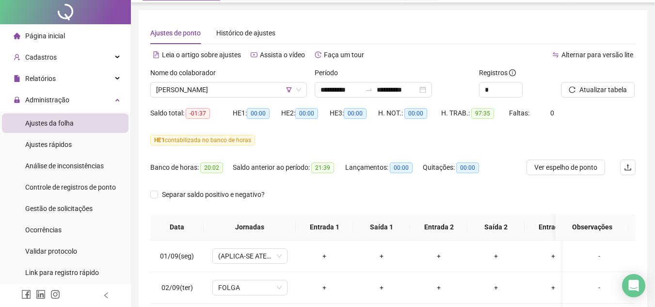
scroll to position [0, 0]
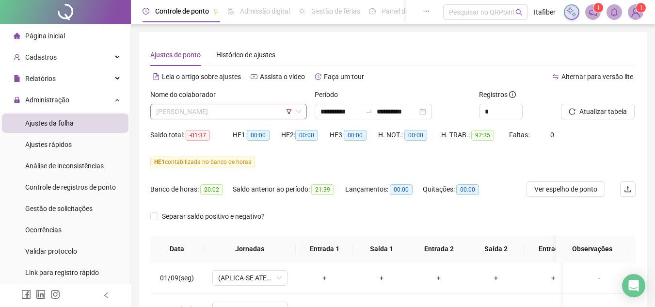
click at [240, 112] on span "[PERSON_NAME]" at bounding box center [228, 111] width 145 height 15
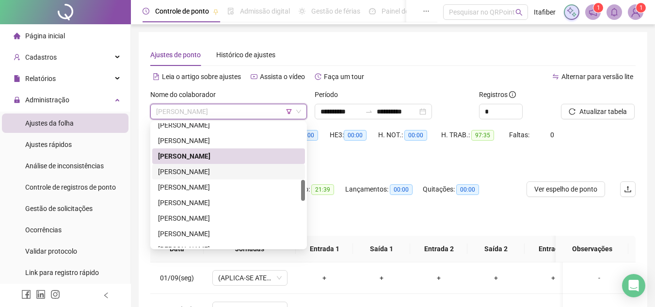
click at [246, 167] on div "[PERSON_NAME]" at bounding box center [228, 171] width 141 height 11
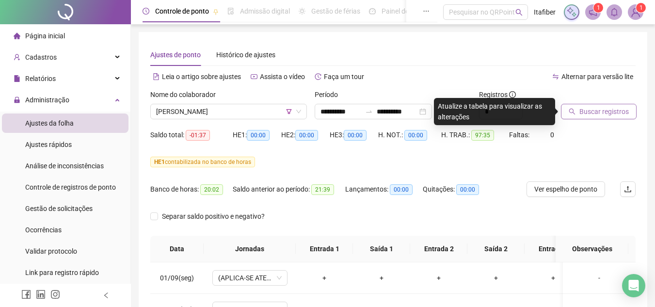
click at [575, 106] on button "Buscar registros" at bounding box center [599, 112] width 76 height 16
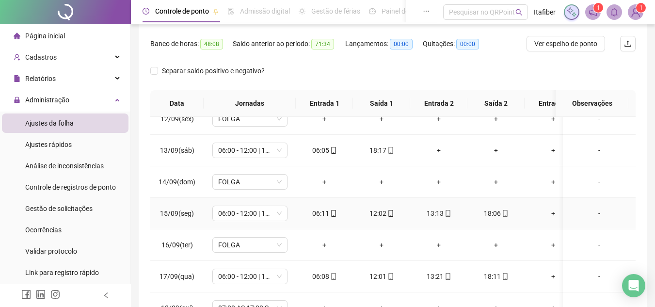
scroll to position [216, 0]
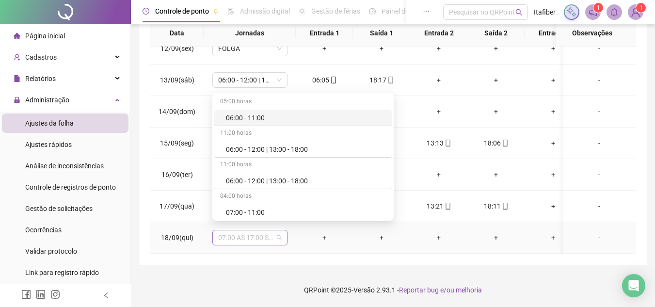
click at [260, 230] on span "07:00 AS 17:00 SEG. A SEXT" at bounding box center [250, 237] width 64 height 15
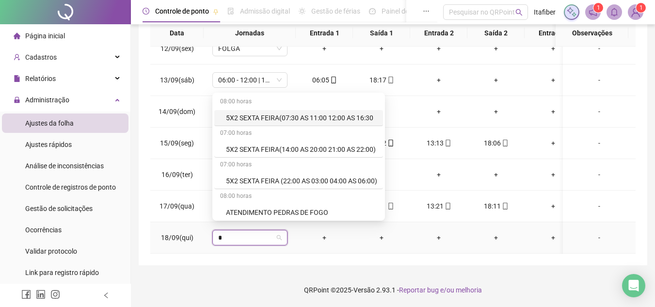
type input "**"
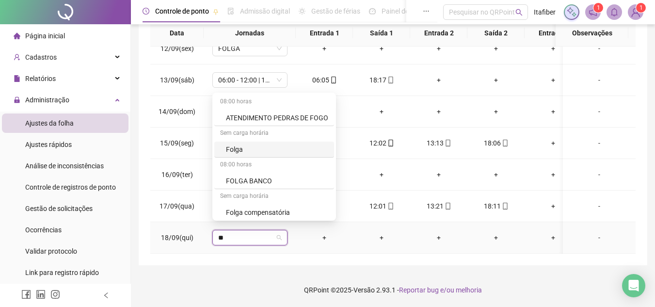
click at [261, 153] on div "Folga" at bounding box center [277, 149] width 102 height 11
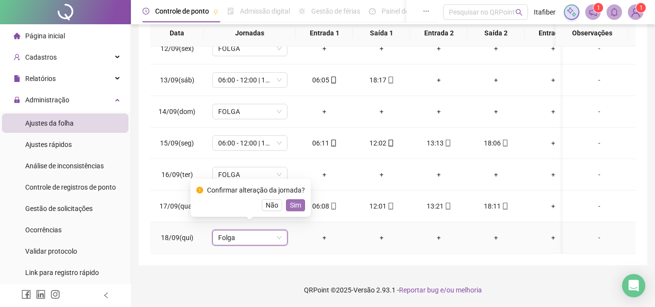
click at [293, 203] on span "Sim" at bounding box center [295, 205] width 11 height 11
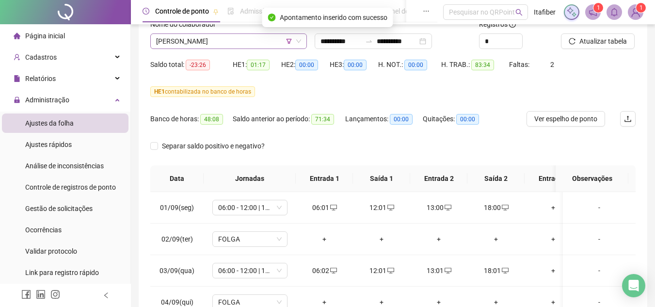
scroll to position [0, 0]
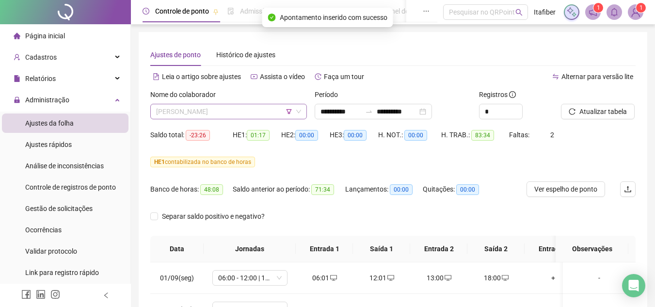
click at [250, 116] on span "[PERSON_NAME]" at bounding box center [228, 111] width 145 height 15
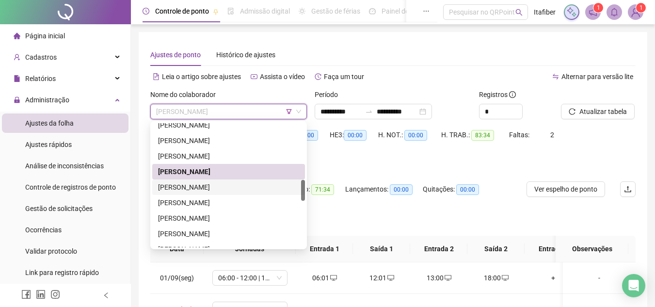
click at [230, 181] on div "[PERSON_NAME]" at bounding box center [228, 187] width 153 height 16
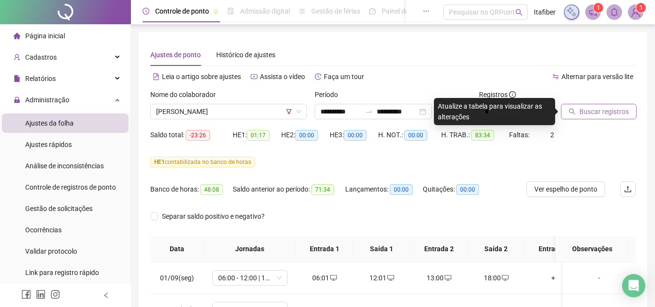
click at [578, 111] on button "Buscar registros" at bounding box center [599, 112] width 76 height 16
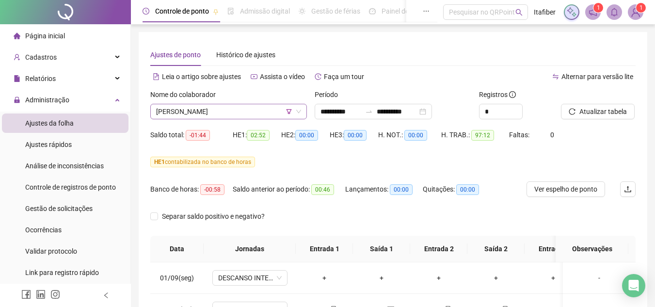
click at [256, 114] on span "[PERSON_NAME]" at bounding box center [228, 111] width 145 height 15
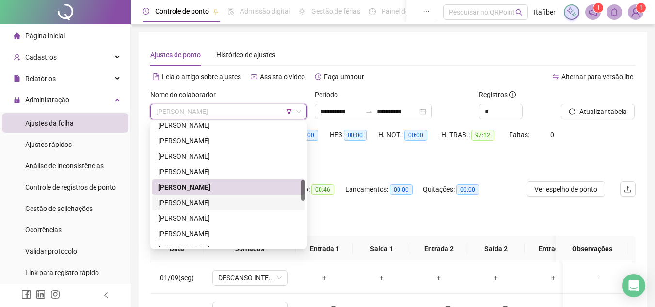
click at [231, 203] on div "[PERSON_NAME]" at bounding box center [228, 202] width 141 height 11
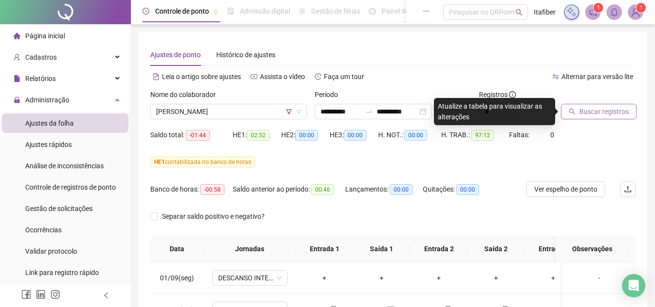
click at [582, 109] on span "Buscar registros" at bounding box center [603, 111] width 49 height 11
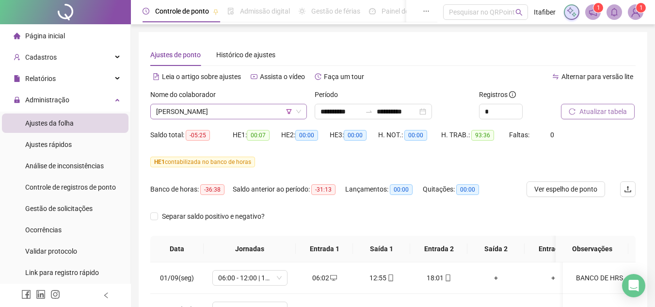
click at [245, 112] on span "[PERSON_NAME]" at bounding box center [228, 111] width 145 height 15
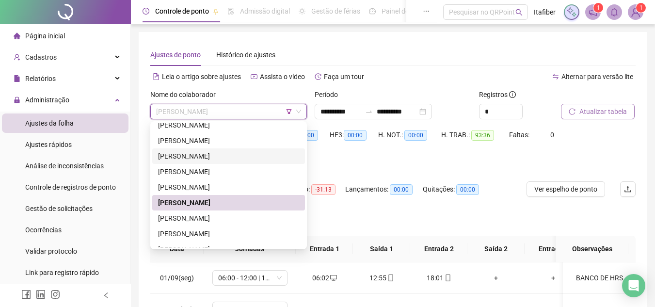
scroll to position [283, 0]
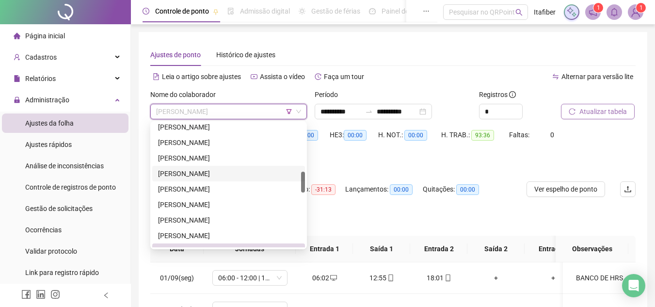
click at [216, 174] on div "[PERSON_NAME]" at bounding box center [228, 173] width 141 height 11
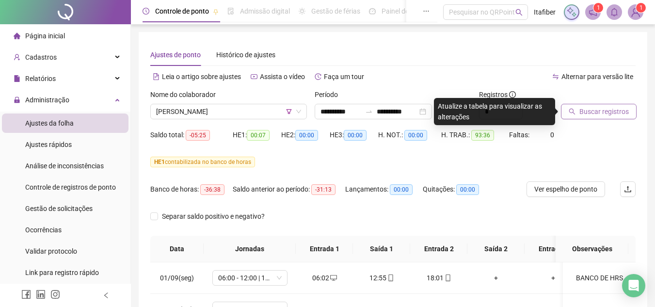
click at [594, 109] on span "Buscar registros" at bounding box center [603, 111] width 49 height 11
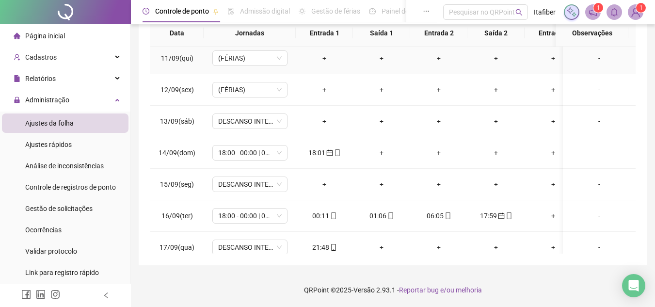
scroll to position [368, 0]
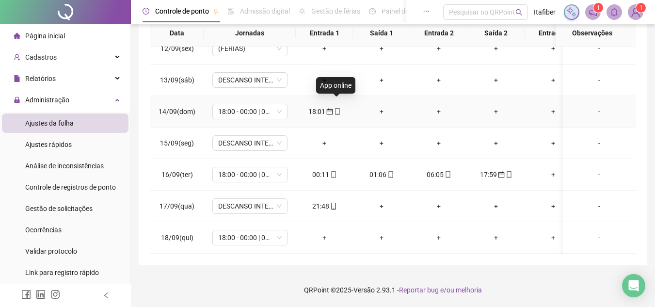
click at [336, 108] on icon "mobile" at bounding box center [337, 111] width 7 height 7
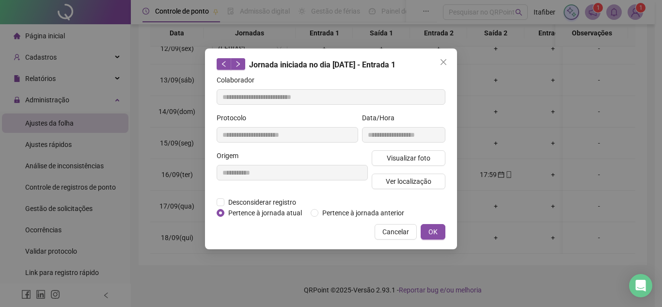
type input "**********"
click at [382, 154] on button "Visualizar foto" at bounding box center [409, 158] width 74 height 16
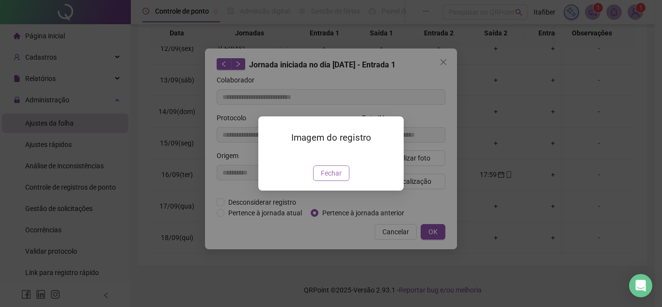
click at [322, 178] on span "Fechar" at bounding box center [331, 173] width 21 height 11
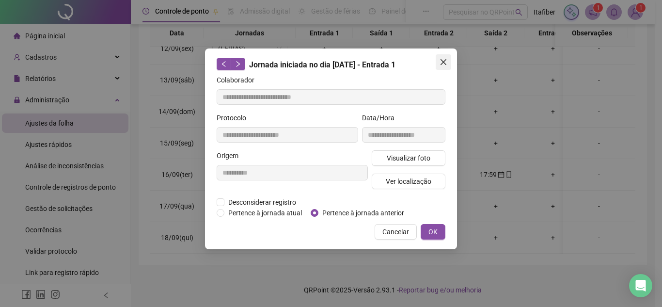
click at [443, 68] on button "Close" at bounding box center [444, 62] width 16 height 16
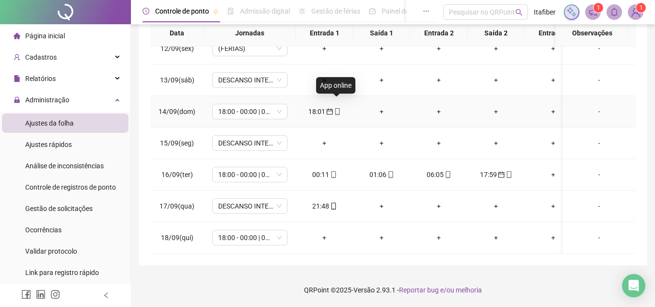
click at [335, 108] on icon "mobile" at bounding box center [337, 111] width 7 height 7
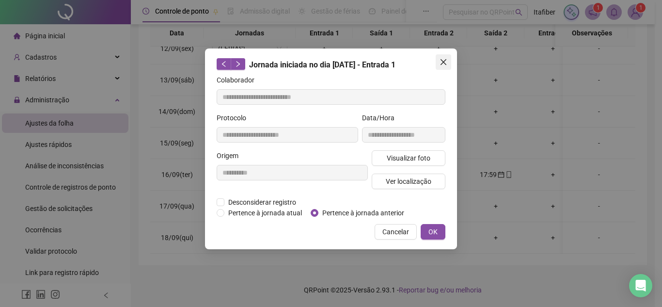
click at [443, 64] on icon "close" at bounding box center [444, 62] width 8 height 8
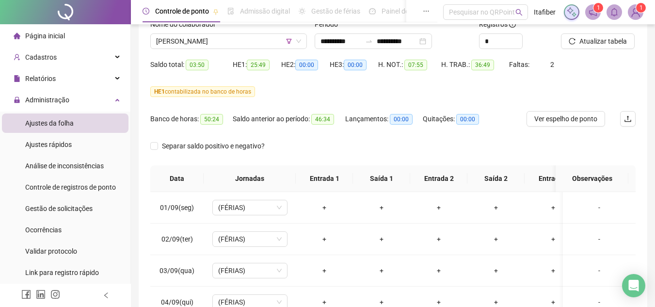
scroll to position [0, 0]
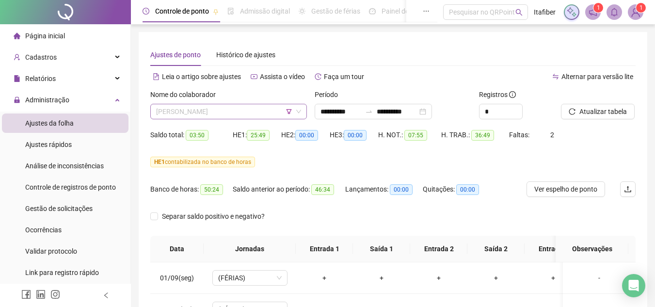
click at [218, 116] on span "[PERSON_NAME]" at bounding box center [228, 111] width 145 height 15
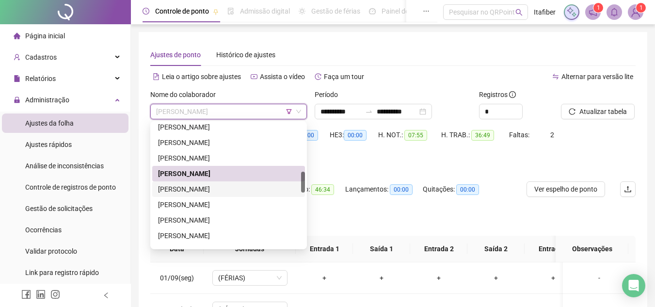
scroll to position [477, 0]
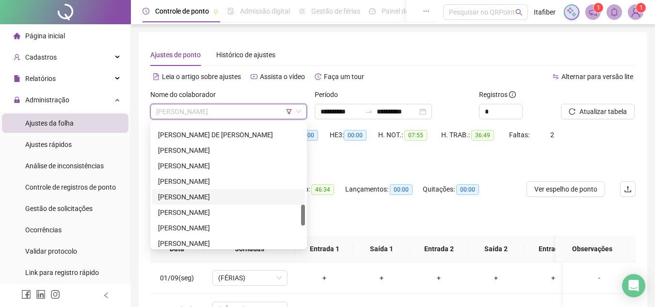
click at [257, 191] on div "[PERSON_NAME]" at bounding box center [228, 197] width 153 height 16
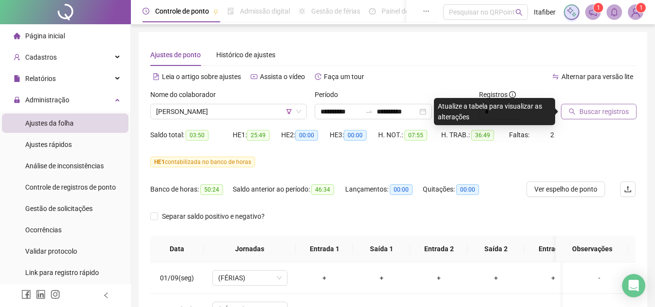
click at [598, 114] on span "Buscar registros" at bounding box center [603, 111] width 49 height 11
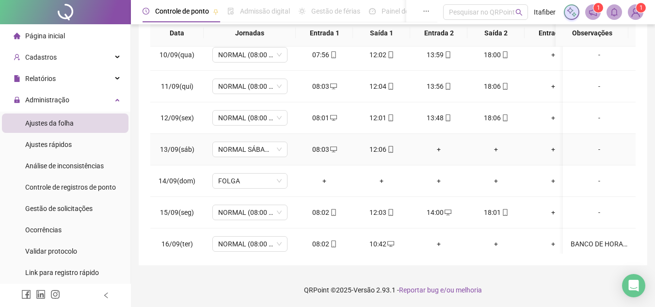
scroll to position [368, 0]
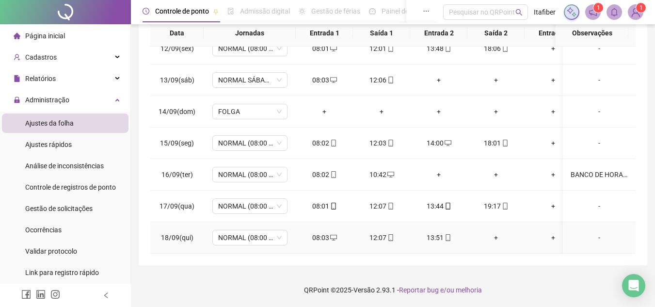
click at [391, 234] on icon "mobile" at bounding box center [390, 237] width 7 height 7
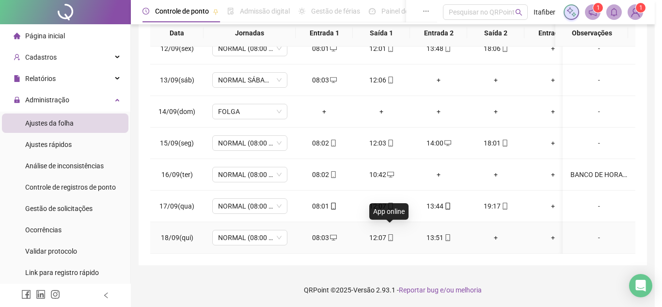
type input "**********"
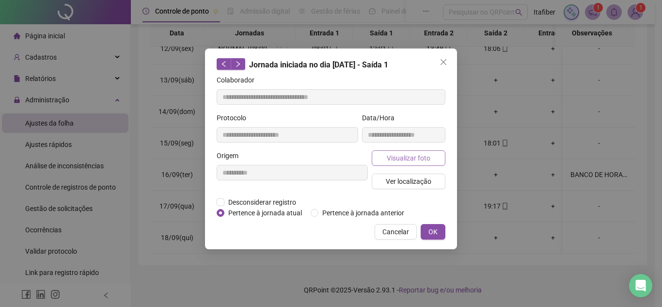
click at [407, 157] on span "Visualizar foto" at bounding box center [409, 158] width 44 height 11
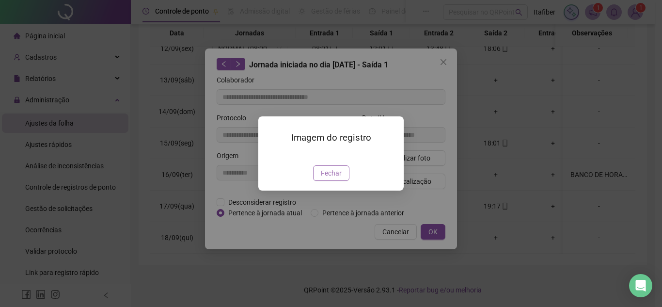
click at [344, 181] on button "Fechar" at bounding box center [331, 173] width 36 height 16
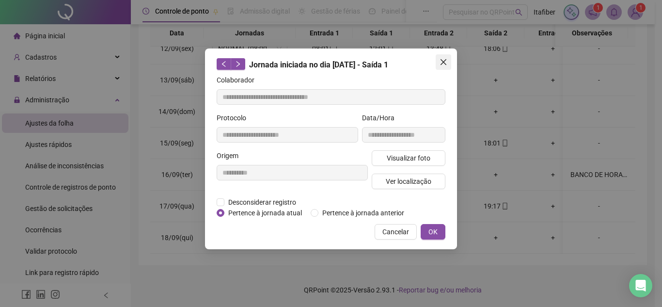
click at [442, 62] on icon "close" at bounding box center [444, 62] width 8 height 8
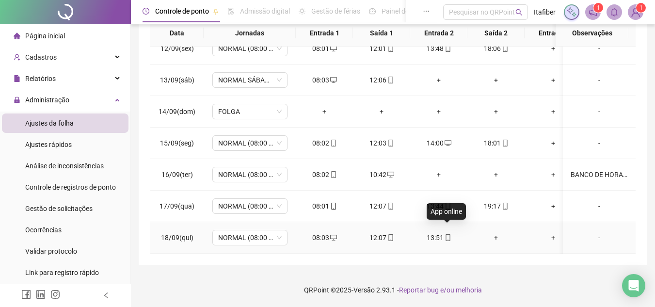
click at [449, 234] on span at bounding box center [448, 238] width 8 height 8
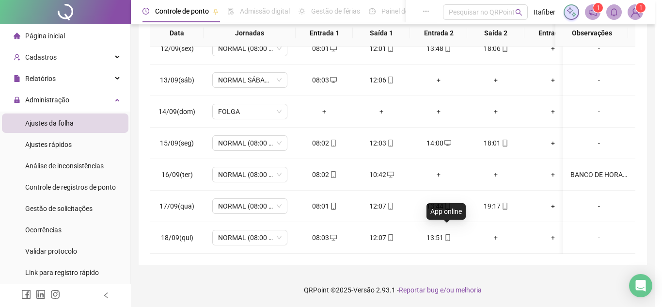
type input "**********"
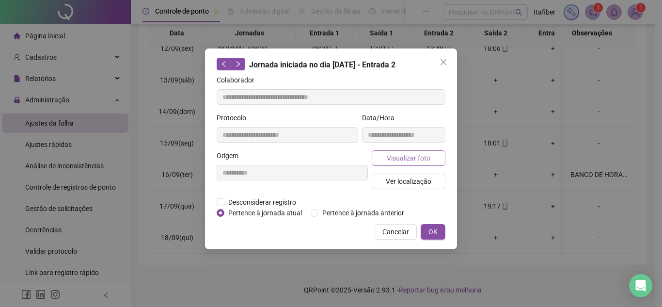
click at [413, 152] on button "Visualizar foto" at bounding box center [409, 158] width 74 height 16
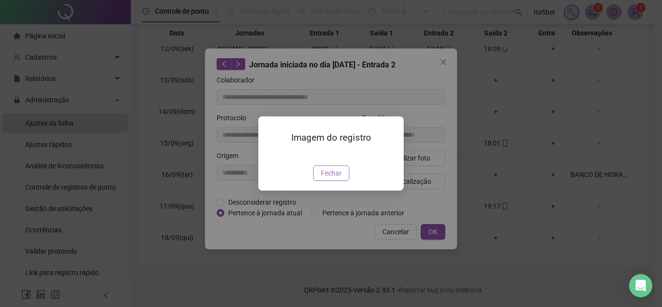
click at [330, 178] on span "Fechar" at bounding box center [331, 173] width 21 height 11
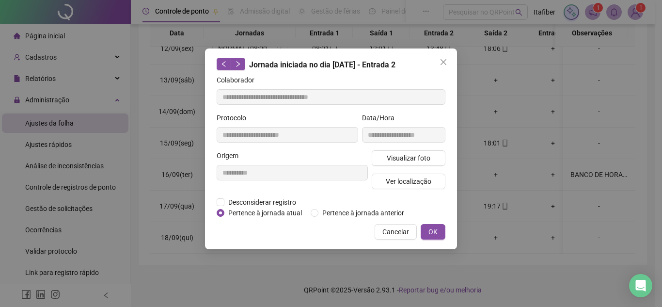
click at [416, 170] on div "Visualizar foto Ver localização" at bounding box center [409, 173] width 78 height 47
click at [415, 176] on span "Ver localização" at bounding box center [409, 181] width 46 height 11
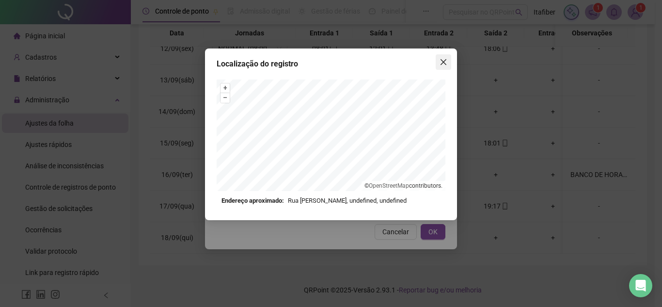
click at [445, 60] on icon "close" at bounding box center [444, 62] width 8 height 8
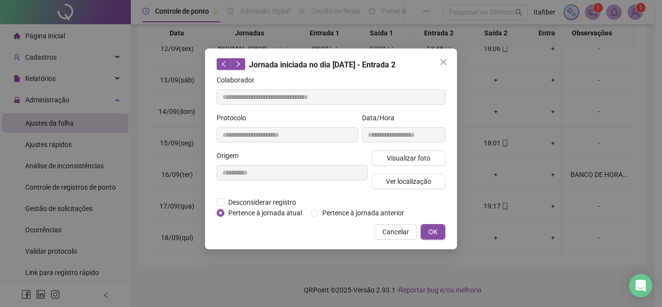
click at [445, 60] on icon "close" at bounding box center [444, 62] width 8 height 8
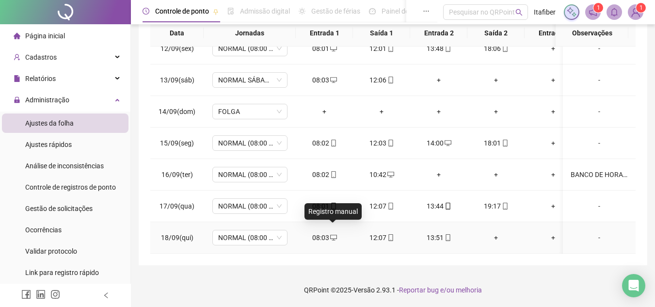
click at [335, 234] on icon "desktop" at bounding box center [333, 237] width 7 height 7
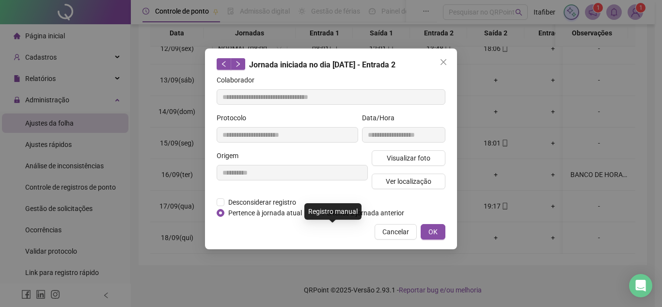
type input "**********"
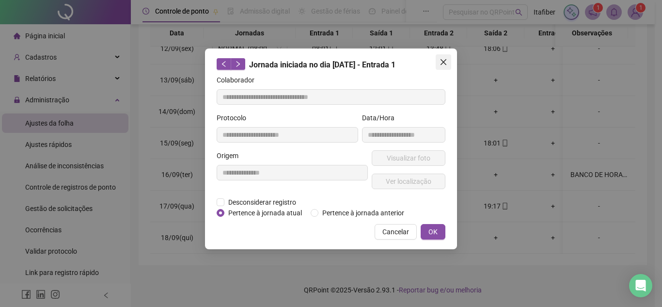
click at [440, 60] on icon "close" at bounding box center [444, 62] width 8 height 8
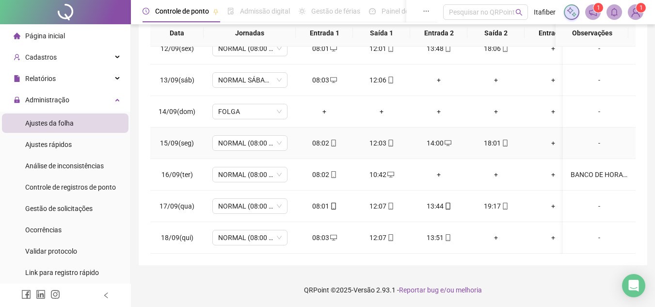
click at [333, 140] on icon "mobile" at bounding box center [333, 143] width 7 height 7
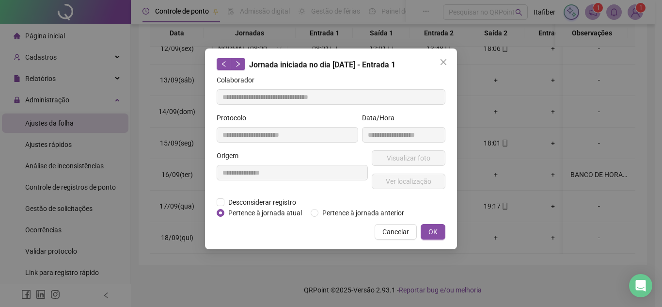
type input "**********"
click at [408, 159] on span "Visualizar foto" at bounding box center [409, 158] width 44 height 11
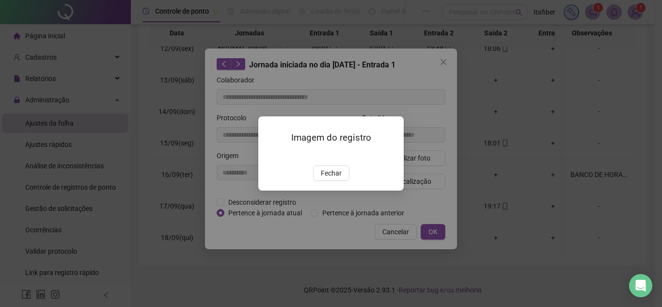
click at [339, 181] on button "Fechar" at bounding box center [331, 173] width 36 height 16
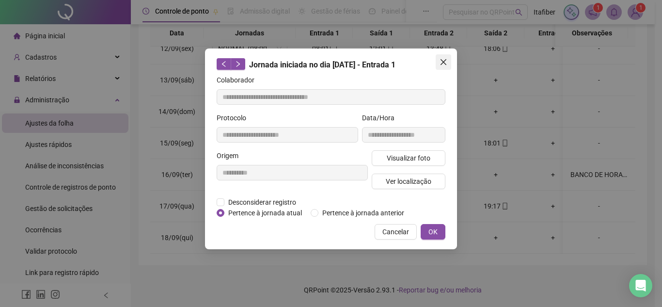
click at [445, 62] on icon "close" at bounding box center [444, 62] width 8 height 8
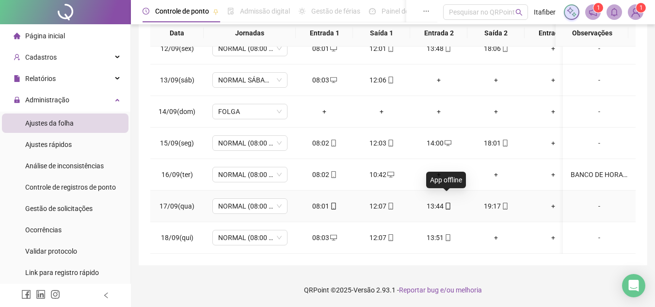
click at [449, 203] on icon "mobile" at bounding box center [448, 206] width 4 height 7
type input "**********"
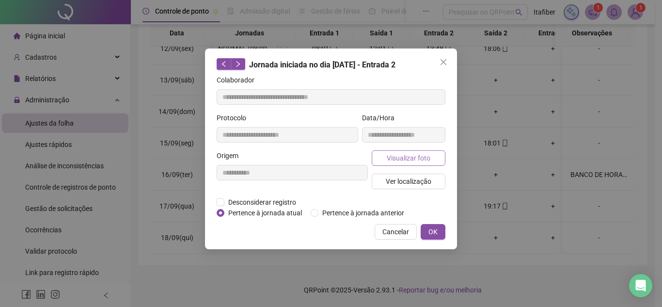
click at [401, 158] on span "Visualizar foto" at bounding box center [409, 158] width 44 height 11
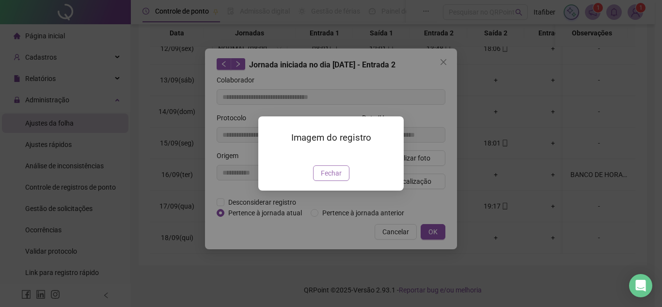
click at [338, 178] on span "Fechar" at bounding box center [331, 173] width 21 height 11
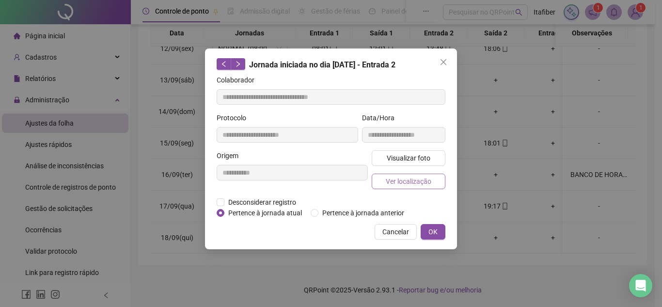
click at [400, 178] on span "Ver localização" at bounding box center [409, 181] width 46 height 11
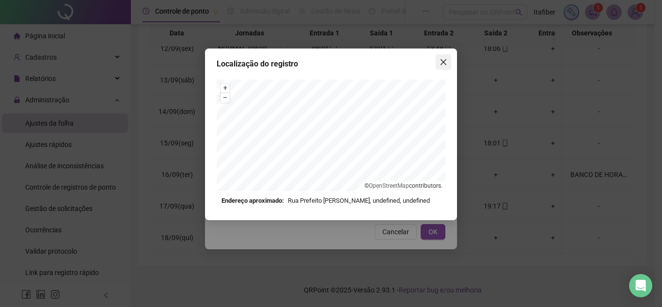
click at [447, 64] on icon "close" at bounding box center [444, 62] width 6 height 6
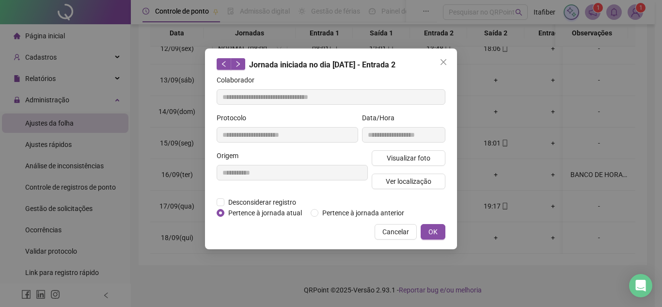
click at [447, 64] on icon "close" at bounding box center [444, 62] width 6 height 6
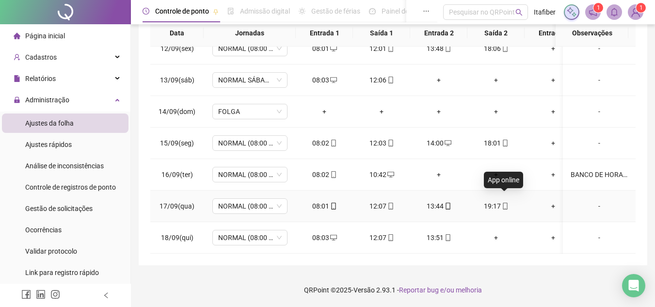
click at [502, 203] on icon "mobile" at bounding box center [505, 206] width 7 height 7
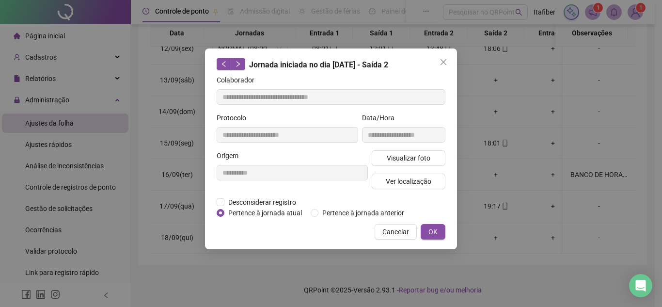
type input "**********"
click at [409, 149] on div "**********" at bounding box center [403, 131] width 87 height 38
click at [406, 158] on span "Visualizar foto" at bounding box center [409, 158] width 44 height 11
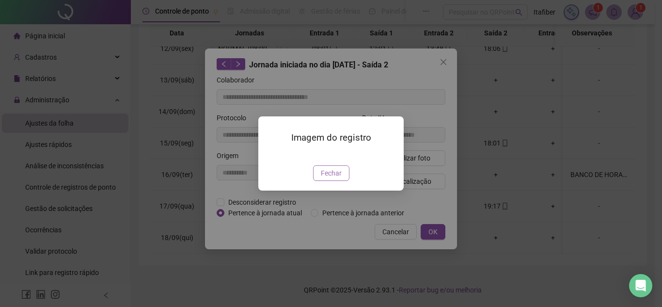
click at [340, 178] on span "Fechar" at bounding box center [331, 173] width 21 height 11
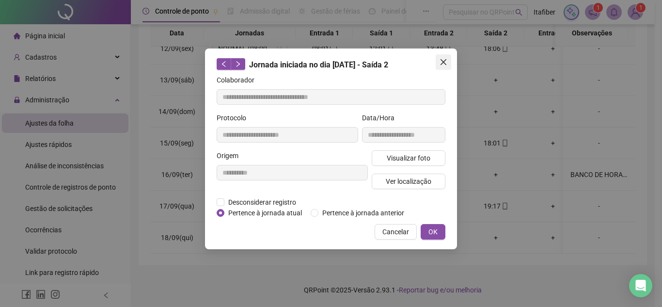
click at [443, 61] on icon "close" at bounding box center [444, 62] width 6 height 6
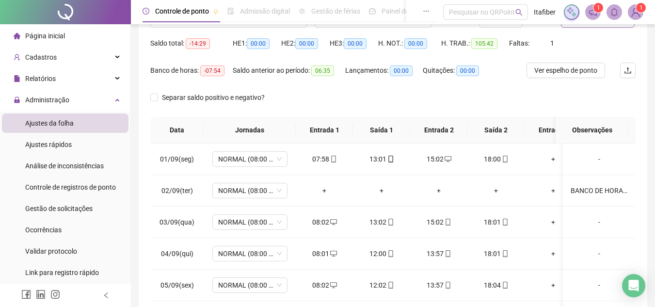
scroll to position [0, 0]
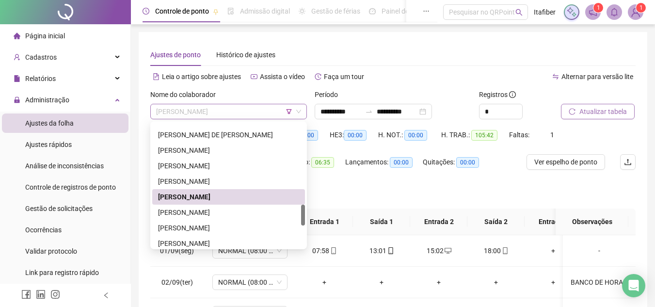
click at [258, 111] on span "[PERSON_NAME]" at bounding box center [228, 111] width 145 height 15
click at [230, 185] on div "[PERSON_NAME]" at bounding box center [228, 181] width 141 height 11
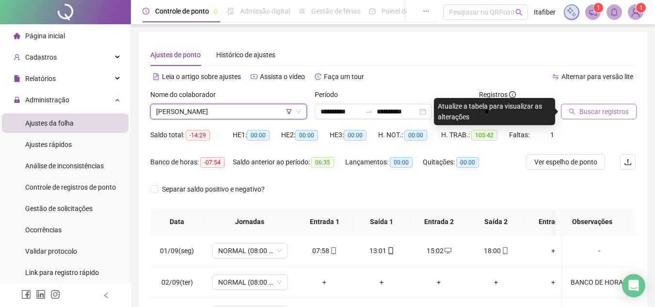
click at [607, 110] on span "Buscar registros" at bounding box center [603, 111] width 49 height 11
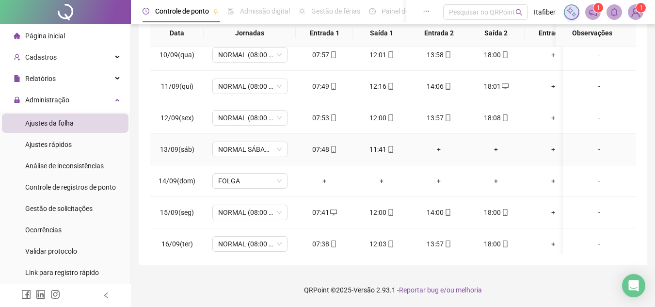
scroll to position [368, 0]
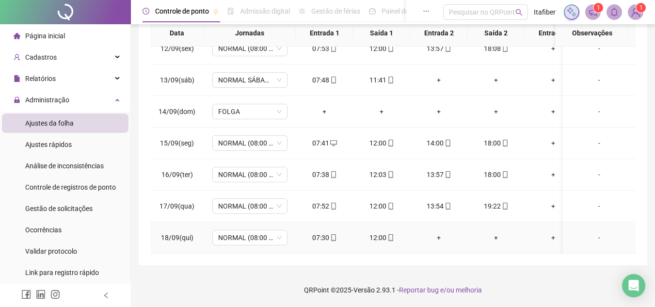
click at [592, 232] on div "-" at bounding box center [599, 237] width 57 height 11
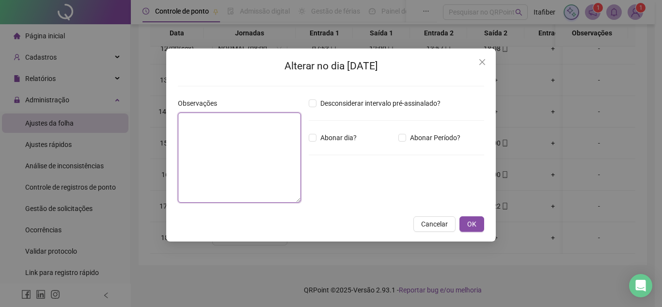
click at [246, 177] on textarea at bounding box center [239, 157] width 123 height 90
type textarea "**********"
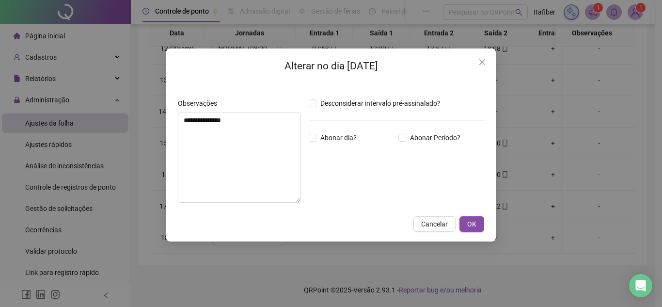
click at [470, 216] on div "**********" at bounding box center [331, 144] width 330 height 193
click at [470, 221] on span "OK" at bounding box center [471, 224] width 9 height 11
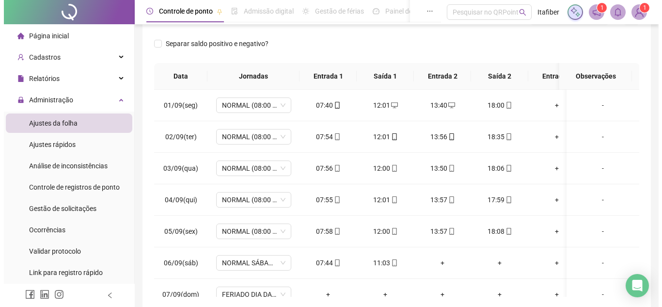
scroll to position [0, 0]
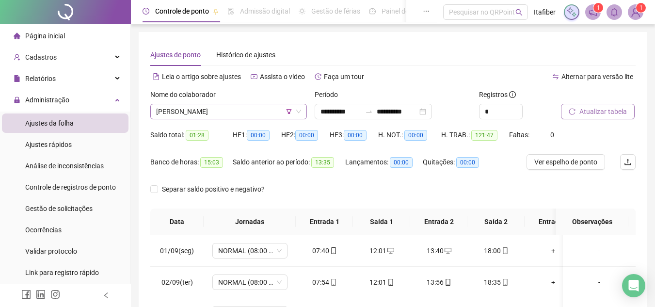
click at [200, 110] on span "[PERSON_NAME]" at bounding box center [228, 111] width 145 height 15
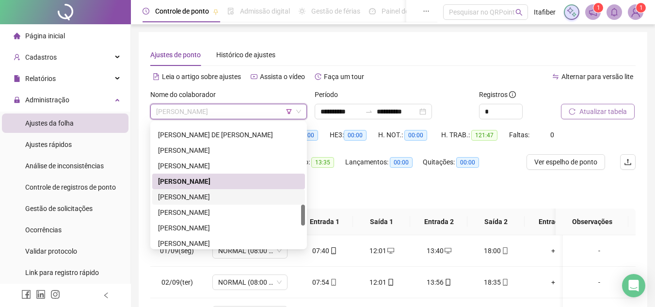
click at [213, 197] on div "[PERSON_NAME]" at bounding box center [228, 197] width 141 height 11
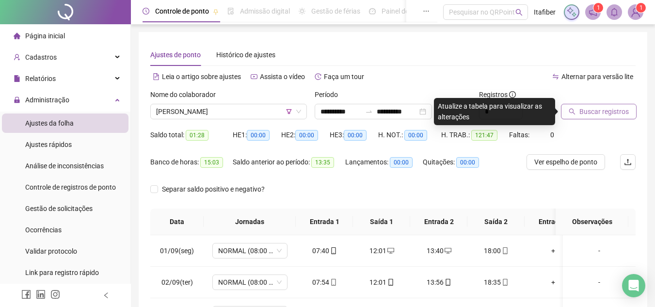
click at [592, 115] on span "Buscar registros" at bounding box center [603, 111] width 49 height 11
